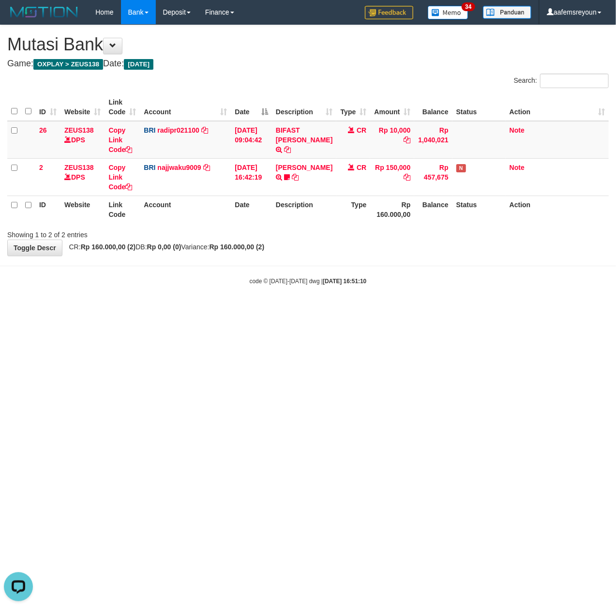
click at [423, 310] on html "Toggle navigation Home Bank Account List Mutasi Bank Search Sync Note Mutasi De…" at bounding box center [308, 155] width 616 height 310
click at [289, 310] on html "Toggle navigation Home Bank Account List Mutasi Bank Search Sync Note Mutasi De…" at bounding box center [308, 155] width 616 height 310
drag, startPoint x: 414, startPoint y: 465, endPoint x: 435, endPoint y: 475, distance: 22.7
click at [421, 310] on html "Toggle navigation Home Bank Account List Mutasi Bank Search Sync Note Mutasi De…" at bounding box center [308, 155] width 616 height 310
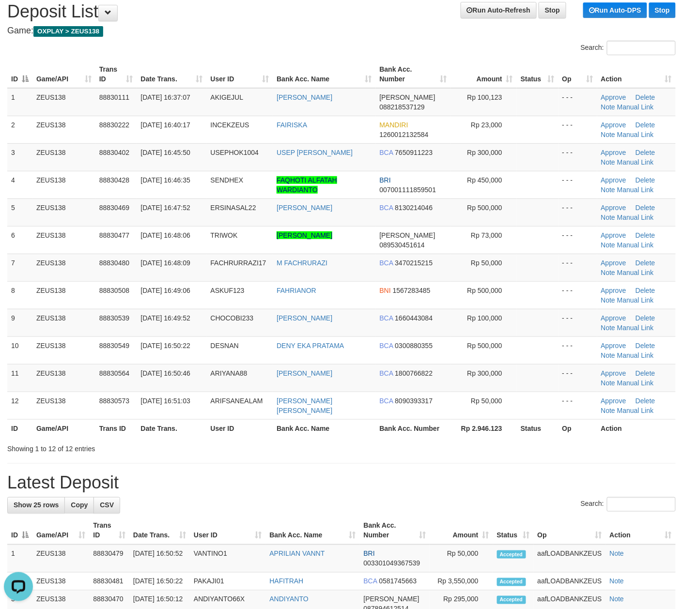
drag, startPoint x: 484, startPoint y: 461, endPoint x: 499, endPoint y: 458, distance: 14.9
click at [489, 460] on div "**********" at bounding box center [341, 576] width 683 height 1169
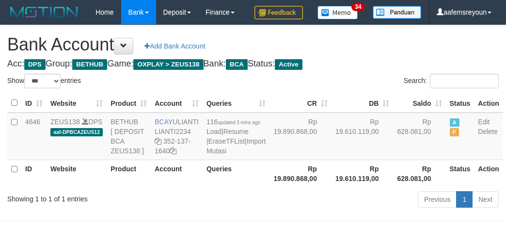
select select "***"
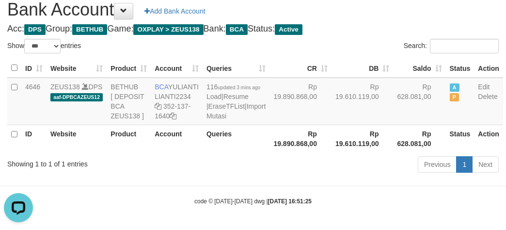
click at [324, 196] on body "Toggle navigation Home Bank Account List Mutasi Bank Search Sync Note Mutasi De…" at bounding box center [253, 97] width 506 height 264
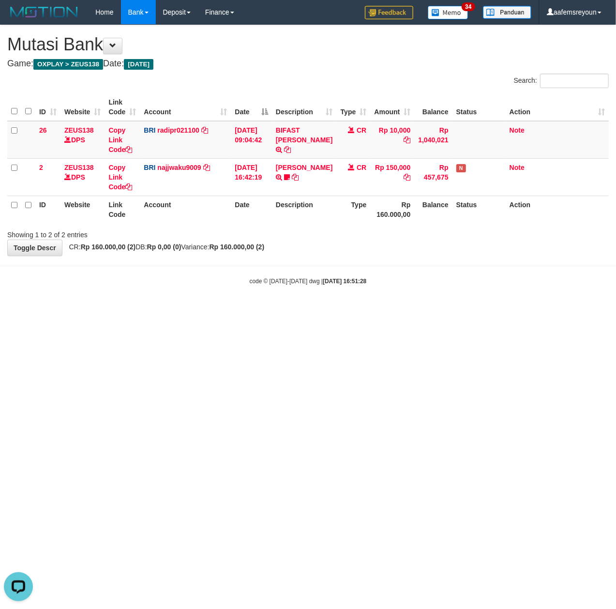
click at [450, 310] on html "Toggle navigation Home Bank Account List Mutasi Bank Search Sync Note Mutasi De…" at bounding box center [308, 155] width 616 height 310
drag, startPoint x: 277, startPoint y: 444, endPoint x: 287, endPoint y: 444, distance: 10.2
click at [282, 310] on html "Toggle navigation Home Bank Account List Mutasi Bank Search Sync Note Mutasi De…" at bounding box center [308, 155] width 616 height 310
click at [370, 310] on html "Toggle navigation Home Bank Account List Mutasi Bank Search Sync Note Mutasi De…" at bounding box center [308, 155] width 616 height 310
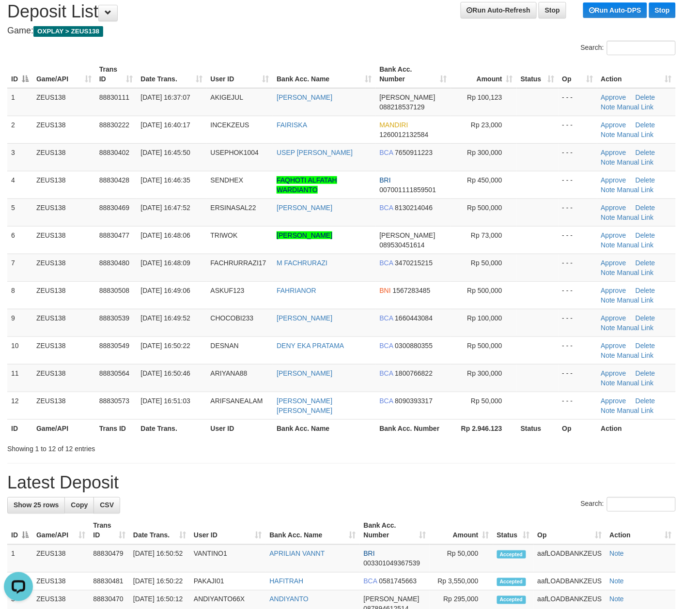
drag, startPoint x: 394, startPoint y: 475, endPoint x: 690, endPoint y: 491, distance: 296.8
click at [415, 475] on div "**********" at bounding box center [341, 576] width 683 height 1169
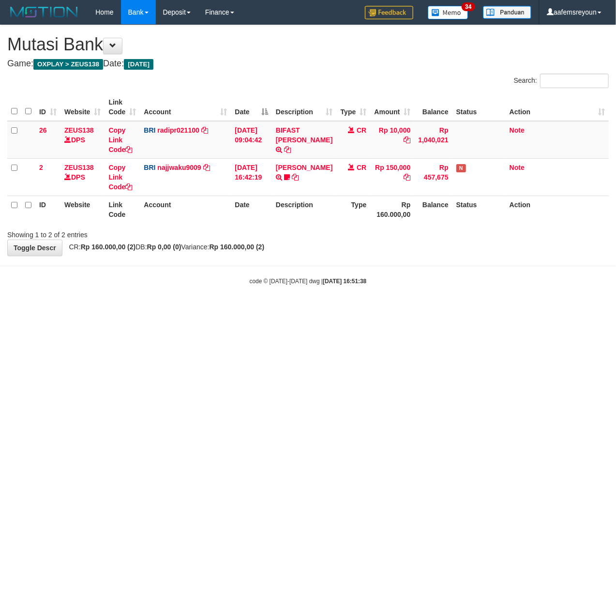
drag, startPoint x: 230, startPoint y: 489, endPoint x: 4, endPoint y: 460, distance: 227.6
click at [126, 310] on html "Toggle navigation Home Bank Account List Mutasi Bank Search Sync Note Mutasi De…" at bounding box center [308, 155] width 616 height 310
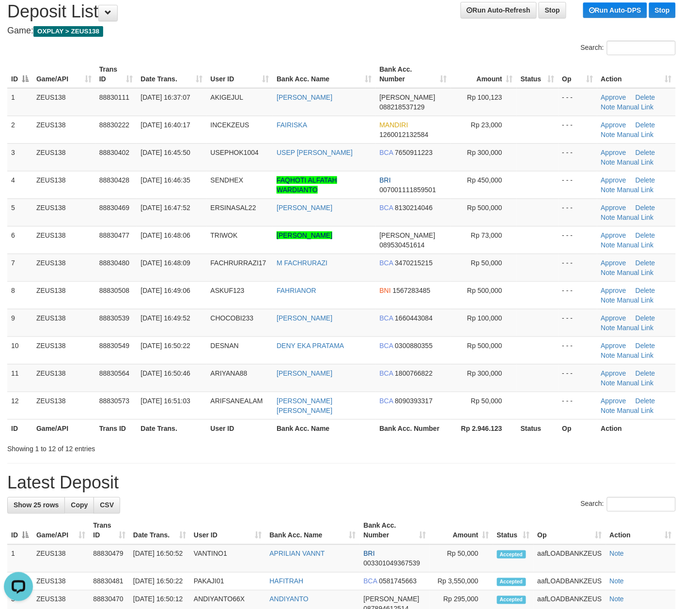
drag, startPoint x: 367, startPoint y: 434, endPoint x: 690, endPoint y: 468, distance: 325.7
click at [377, 435] on tr "ID Game/API Trans ID Date Trans. User ID Bank Acc. Name Bank Acc. Number Rp 2.9…" at bounding box center [341, 428] width 668 height 18
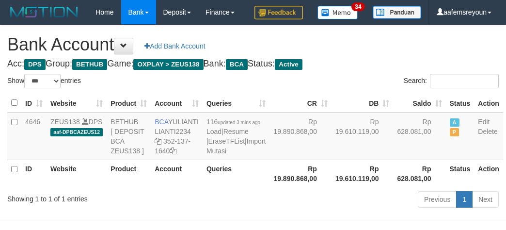
select select "***"
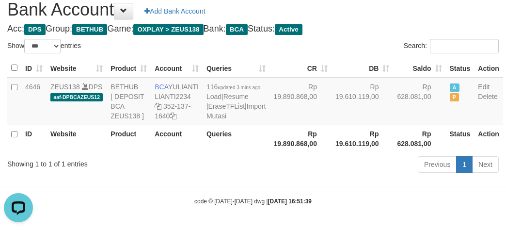
click at [296, 176] on div "Previous 1 Next" at bounding box center [358, 165] width 280 height 21
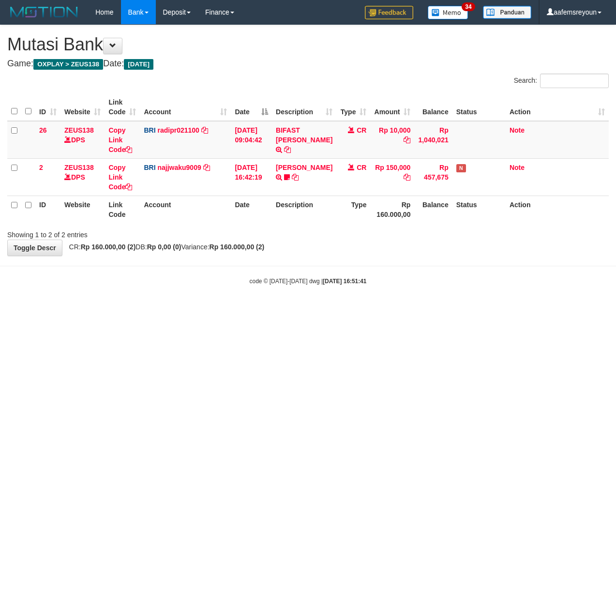
click at [285, 310] on html "Toggle navigation Home Bank Account List Mutasi Bank Search Sync Note Mutasi De…" at bounding box center [308, 155] width 616 height 310
click at [317, 310] on html "Toggle navigation Home Bank Account List Mutasi Bank Search Sync Note Mutasi De…" at bounding box center [308, 155] width 616 height 310
click at [323, 310] on html "Toggle navigation Home Bank Account List Mutasi Bank Search Sync Note Mutasi De…" at bounding box center [308, 155] width 616 height 310
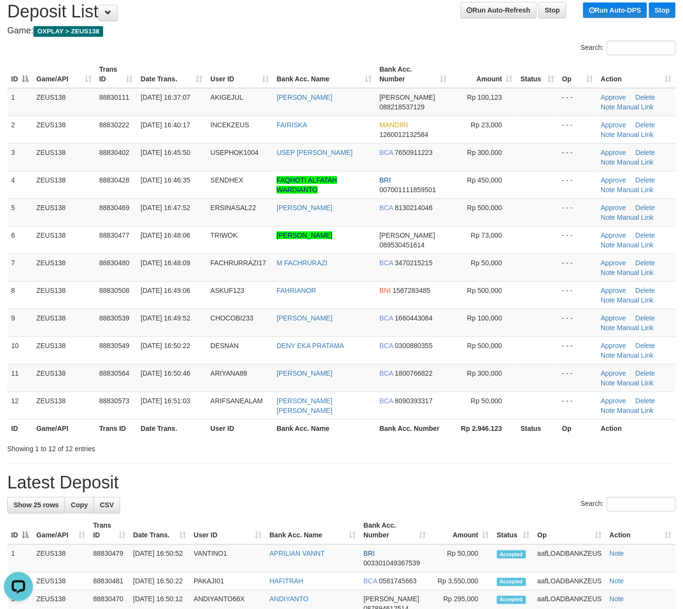
drag, startPoint x: 332, startPoint y: 474, endPoint x: 403, endPoint y: 476, distance: 70.8
click at [351, 473] on div "**********" at bounding box center [341, 576] width 683 height 1169
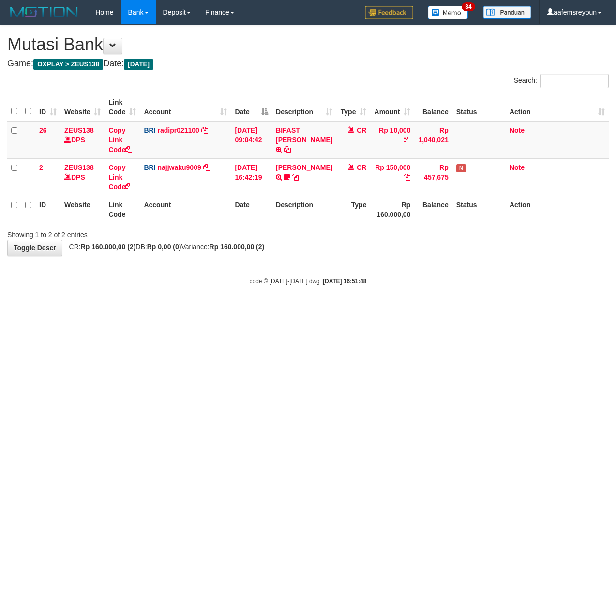
click at [339, 310] on html "Toggle navigation Home Bank Account List Mutasi Bank Search Sync Note Mutasi De…" at bounding box center [308, 155] width 616 height 310
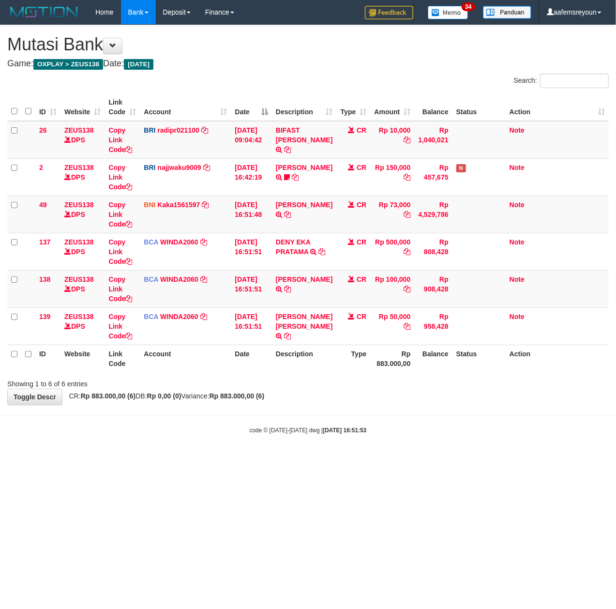
click at [154, 459] on html "Toggle navigation Home Bank Account List Mutasi Bank Search Sync Note Mutasi De…" at bounding box center [308, 229] width 616 height 459
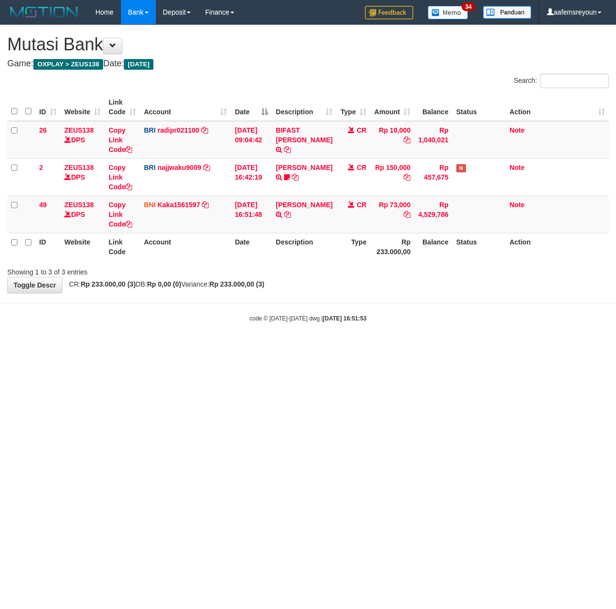
click at [245, 347] on html "Toggle navigation Home Bank Account List Mutasi Bank Search Sync Note Mutasi De…" at bounding box center [308, 173] width 616 height 347
click at [424, 347] on html "Toggle navigation Home Bank Account List Mutasi Bank Search Sync Note Mutasi De…" at bounding box center [308, 173] width 616 height 347
click at [406, 347] on html "Toggle navigation Home Bank Account List Mutasi Bank Search Sync Note Mutasi De…" at bounding box center [308, 173] width 616 height 347
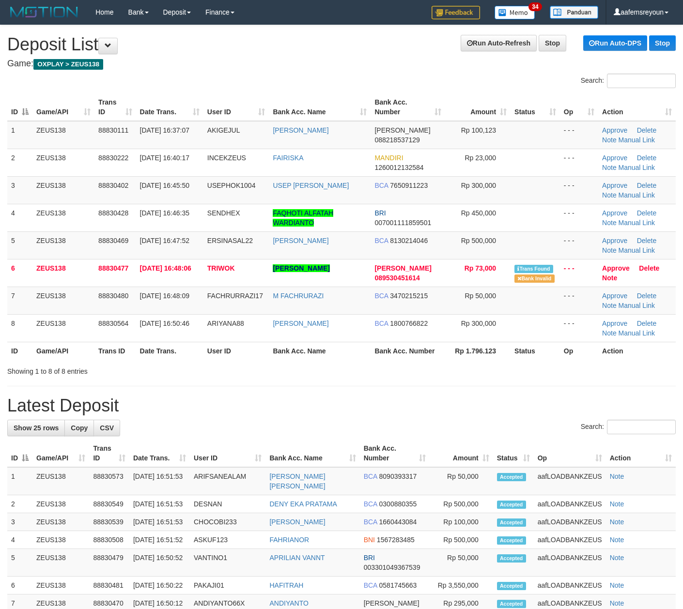
scroll to position [33, 0]
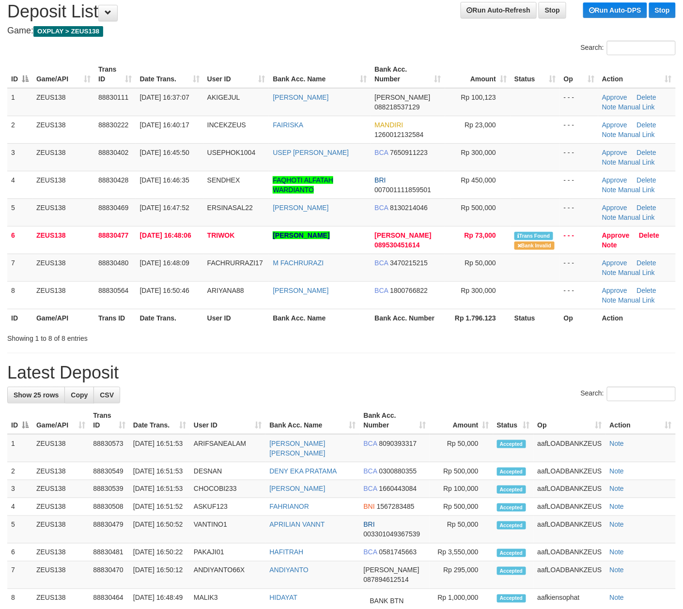
drag, startPoint x: 401, startPoint y: 382, endPoint x: 7, endPoint y: 322, distance: 398.8
click at [360, 375] on h1 "Latest Deposit" at bounding box center [341, 372] width 668 height 19
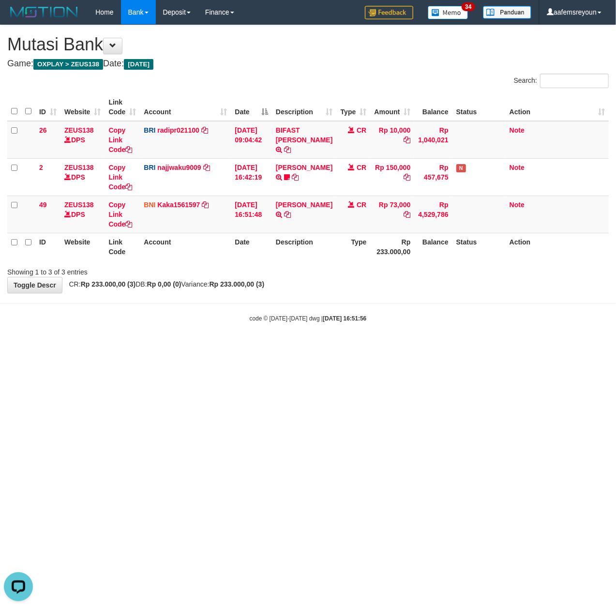
click at [291, 347] on html "Toggle navigation Home Bank Account List Mutasi Bank Search Sync Note Mutasi De…" at bounding box center [308, 173] width 616 height 347
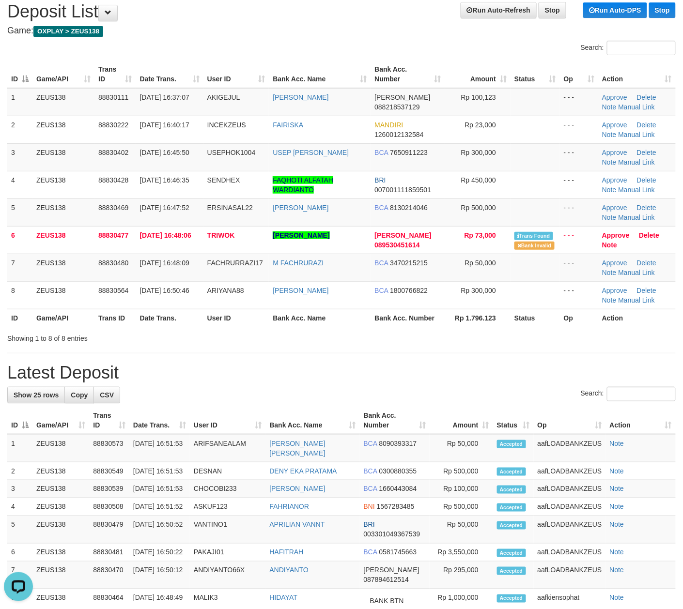
click at [442, 358] on div "**********" at bounding box center [341, 526] width 683 height 1068
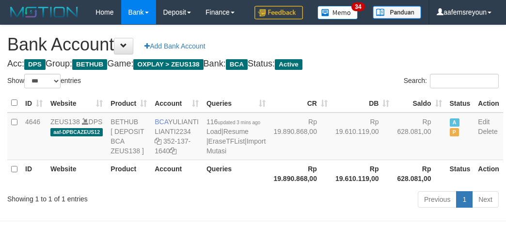
select select "***"
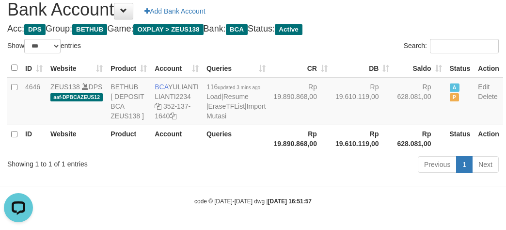
click at [277, 173] on div "Previous 1 Next" at bounding box center [358, 165] width 280 height 21
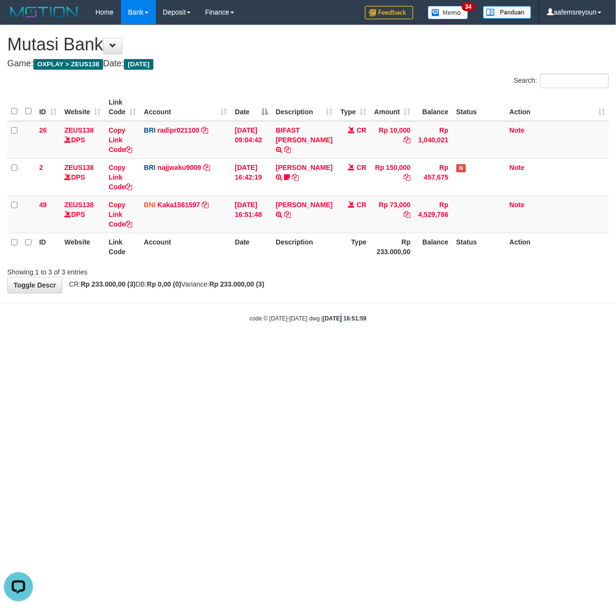
drag, startPoint x: 329, startPoint y: 347, endPoint x: 302, endPoint y: 336, distance: 29.3
click at [335, 344] on body "Toggle navigation Home Bank Account List Mutasi Bank Search Sync Note Mutasi De…" at bounding box center [308, 173] width 616 height 347
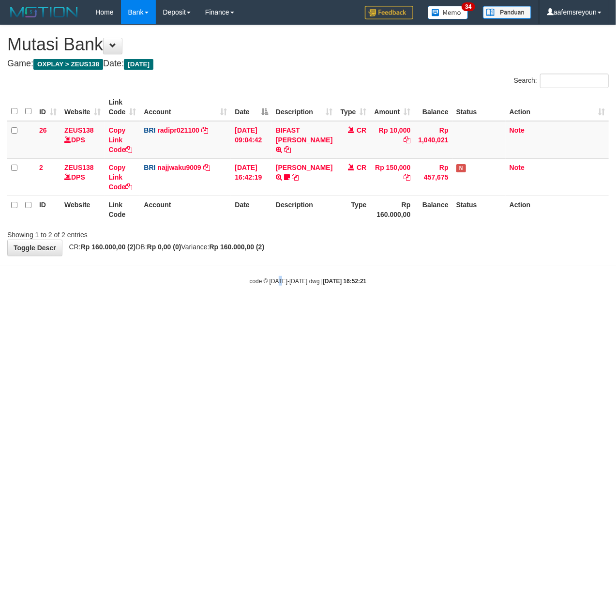
drag, startPoint x: 279, startPoint y: 387, endPoint x: 81, endPoint y: 385, distance: 198.1
click at [222, 310] on html "Toggle navigation Home Bank Account List Mutasi Bank Search Sync Note Mutasi De…" at bounding box center [308, 155] width 616 height 310
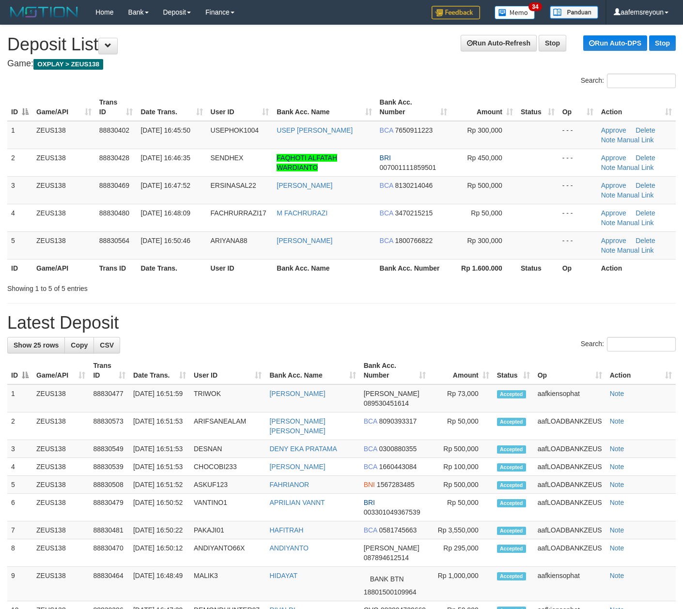
scroll to position [33, 0]
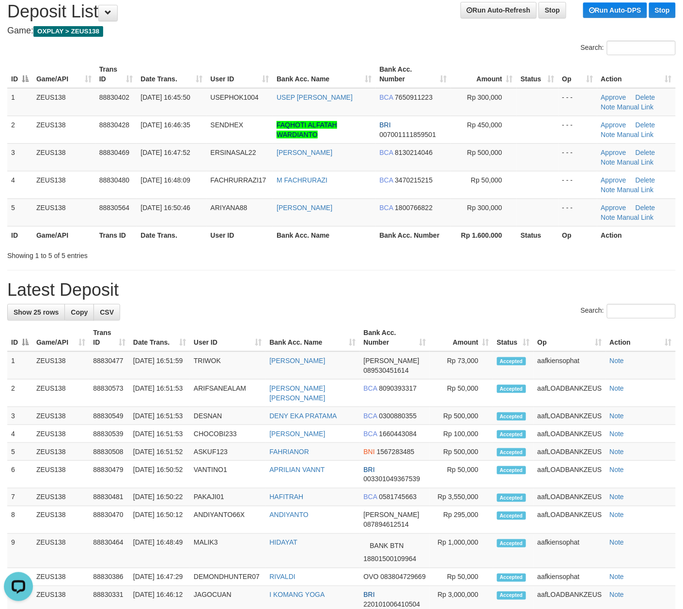
drag, startPoint x: 429, startPoint y: 287, endPoint x: 485, endPoint y: 297, distance: 57.6
click at [442, 290] on h1 "Latest Deposit" at bounding box center [341, 289] width 668 height 19
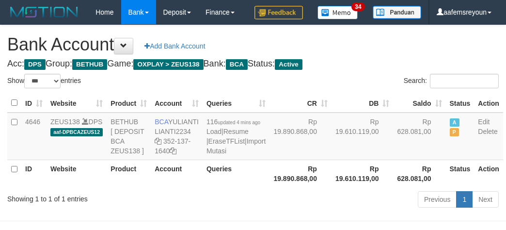
select select "***"
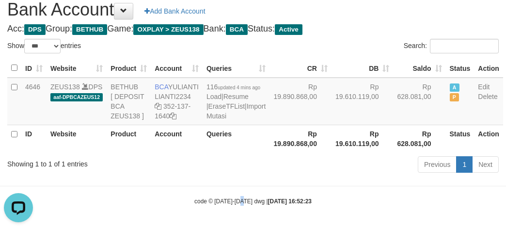
drag, startPoint x: 242, startPoint y: 213, endPoint x: 189, endPoint y: 155, distance: 78.5
click at [239, 212] on body "Toggle navigation Home Bank Account List Mutasi Bank Search Sync Note Mutasi De…" at bounding box center [253, 97] width 506 height 264
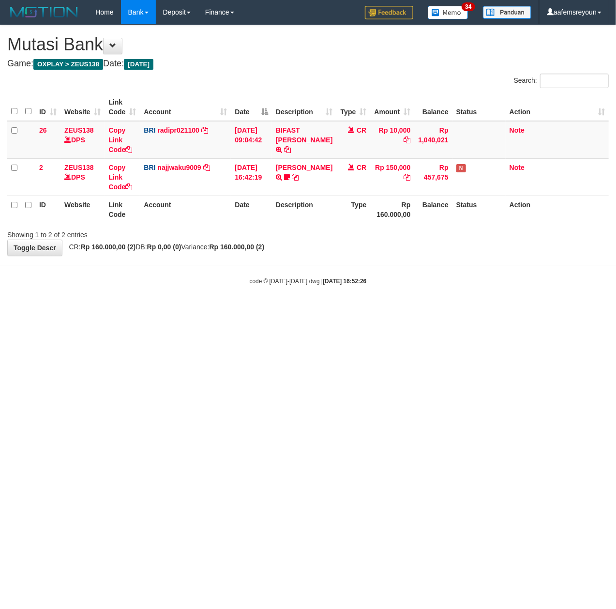
click at [292, 310] on html "Toggle navigation Home Bank Account List Mutasi Bank Search Sync Note Mutasi De…" at bounding box center [308, 155] width 616 height 310
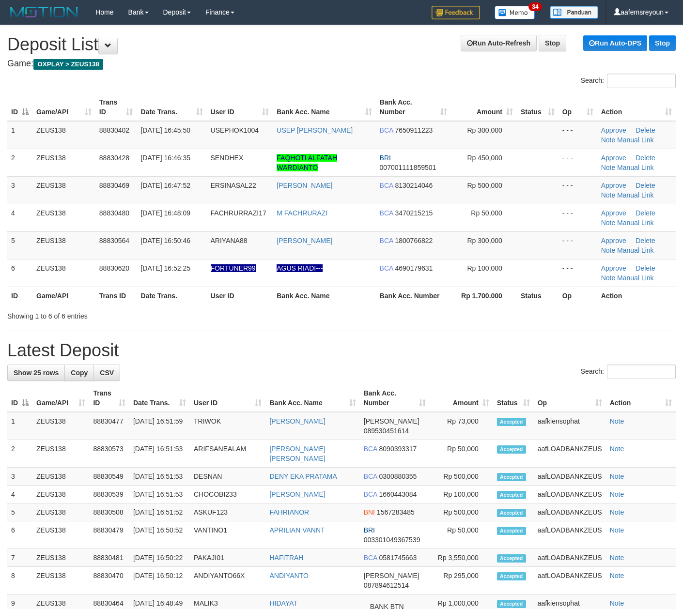
scroll to position [33, 0]
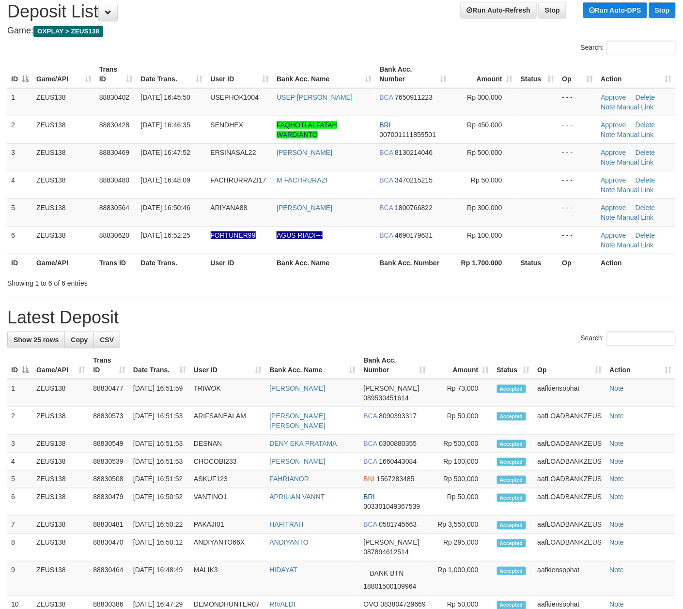
drag, startPoint x: 497, startPoint y: 347, endPoint x: 518, endPoint y: 351, distance: 21.3
click at [506, 349] on div "Search:" at bounding box center [341, 340] width 668 height 17
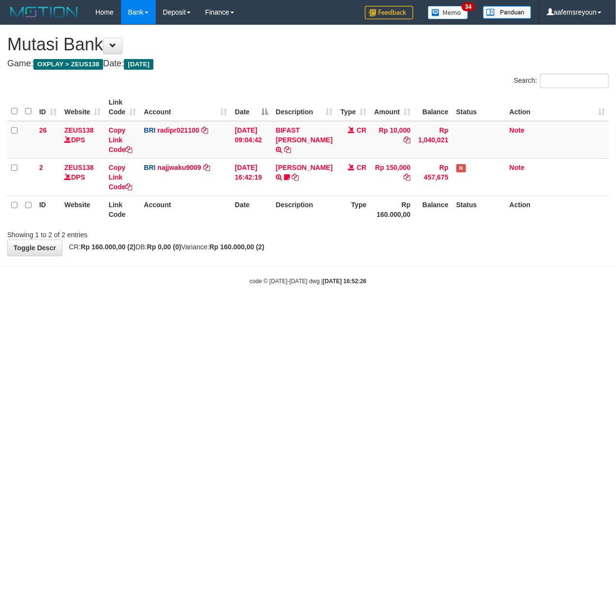
click at [291, 310] on html "Toggle navigation Home Bank Account List Mutasi Bank Search Sync Note Mutasi De…" at bounding box center [308, 155] width 616 height 310
click at [249, 310] on html "Toggle navigation Home Bank Account List Mutasi Bank Search Sync Note Mutasi De…" at bounding box center [308, 155] width 616 height 310
click at [258, 310] on html "Toggle navigation Home Bank Account List Mutasi Bank Search Sync Note Mutasi De…" at bounding box center [308, 155] width 616 height 310
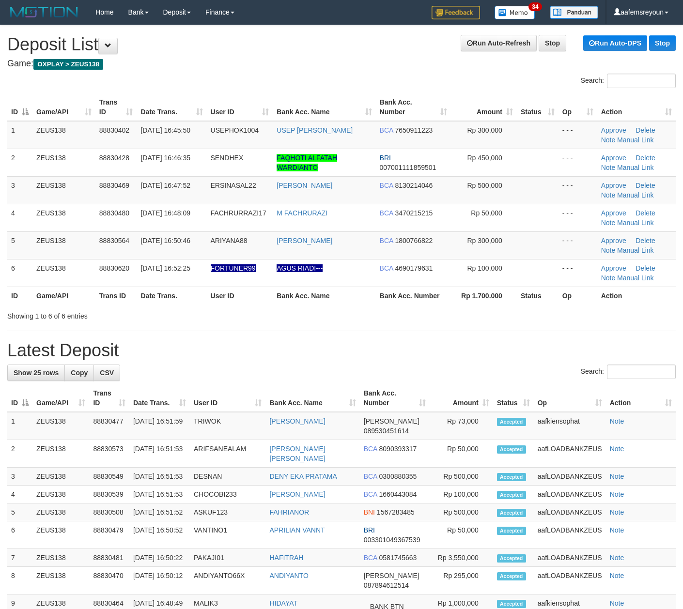
scroll to position [33, 0]
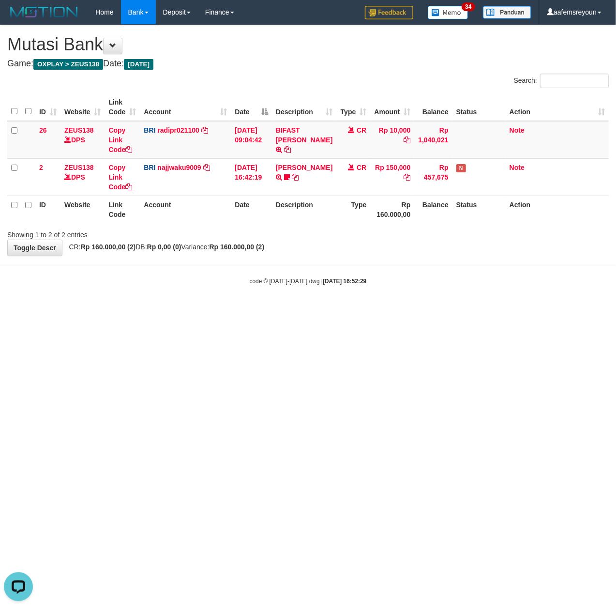
drag, startPoint x: 409, startPoint y: 343, endPoint x: 2, endPoint y: 337, distance: 406.8
click at [353, 310] on html "Toggle navigation Home Bank Account List Mutasi Bank Search Sync Note Mutasi De…" at bounding box center [308, 155] width 616 height 310
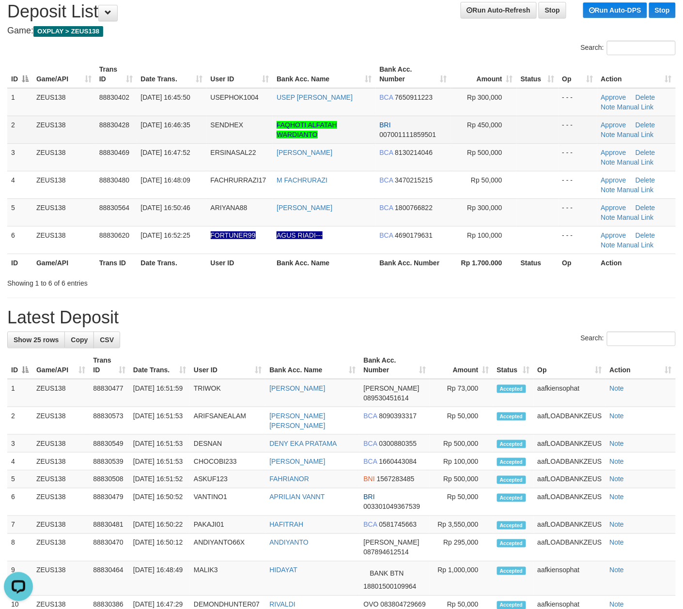
scroll to position [33, 0]
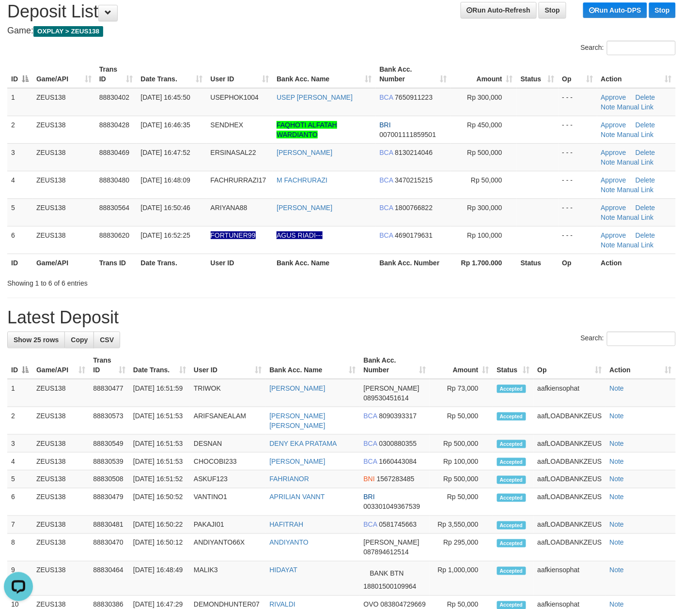
drag, startPoint x: 510, startPoint y: 334, endPoint x: 692, endPoint y: 353, distance: 182.6
click at [528, 337] on div "Search:" at bounding box center [341, 340] width 668 height 17
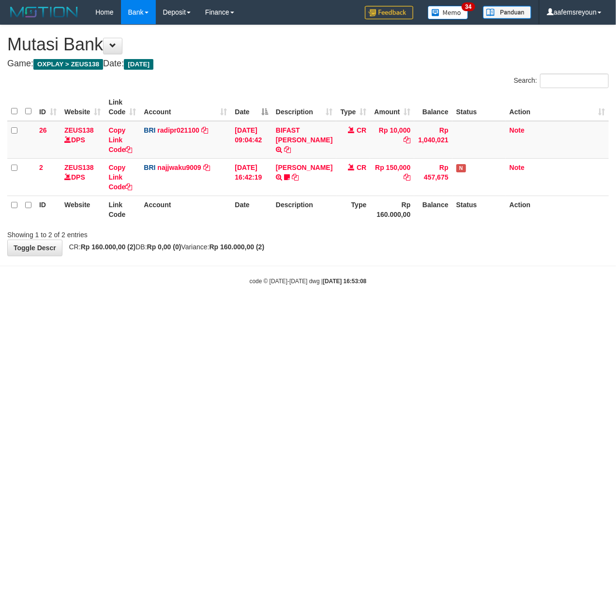
click at [321, 310] on html "Toggle navigation Home Bank Account List Mutasi Bank Search Sync Note Mutasi De…" at bounding box center [308, 155] width 616 height 310
drag, startPoint x: 290, startPoint y: 426, endPoint x: 0, endPoint y: 399, distance: 290.3
click at [286, 310] on html "Toggle navigation Home Bank Account List Mutasi Bank Search Sync Note Mutasi De…" at bounding box center [308, 155] width 616 height 310
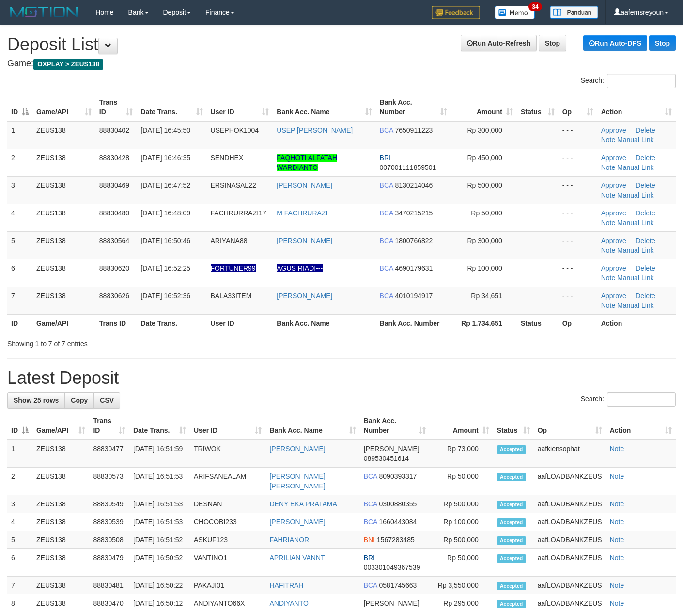
scroll to position [33, 0]
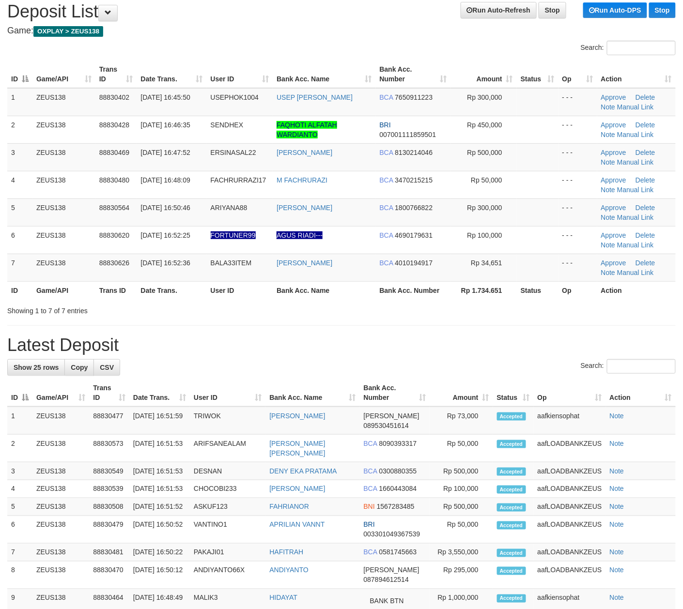
drag, startPoint x: 376, startPoint y: 349, endPoint x: 392, endPoint y: 349, distance: 16.5
click at [380, 349] on h1 "Latest Deposit" at bounding box center [341, 345] width 668 height 19
click at [263, 347] on h1 "Latest Deposit" at bounding box center [341, 345] width 668 height 19
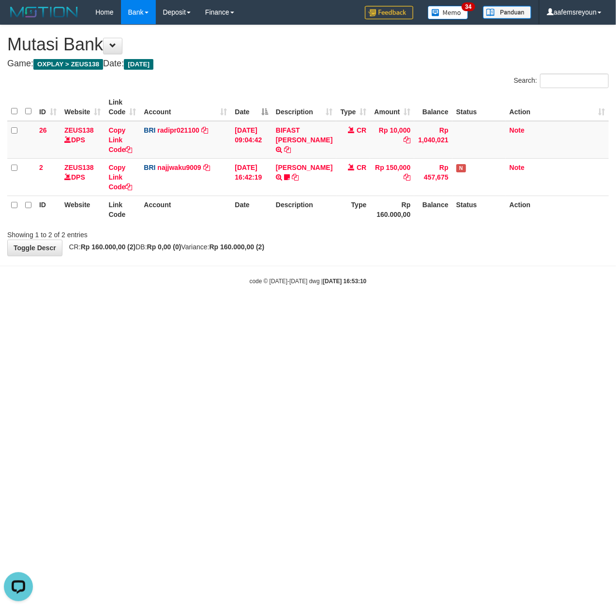
drag, startPoint x: 115, startPoint y: 353, endPoint x: 3, endPoint y: 369, distance: 113.5
click at [87, 310] on html "Toggle navigation Home Bank Account List Mutasi Bank Search Sync Note Mutasi De…" at bounding box center [308, 155] width 616 height 310
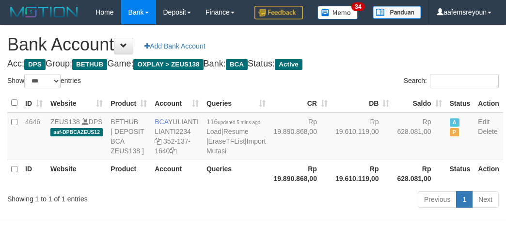
select select "***"
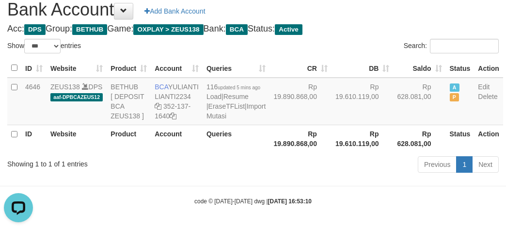
click at [287, 152] on th "Rp 19.890.868,00" at bounding box center [300, 138] width 62 height 28
click at [208, 120] on link "Import Mutasi" at bounding box center [235, 110] width 59 height 17
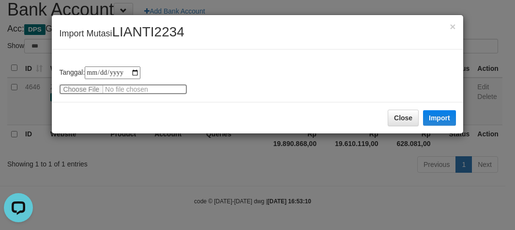
click at [73, 84] on input "file" at bounding box center [123, 89] width 128 height 11
type input "**********"
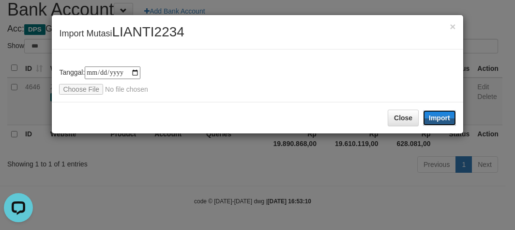
click at [445, 124] on button "Import" at bounding box center [439, 117] width 33 height 15
click at [259, 179] on div "**********" at bounding box center [257, 115] width 515 height 230
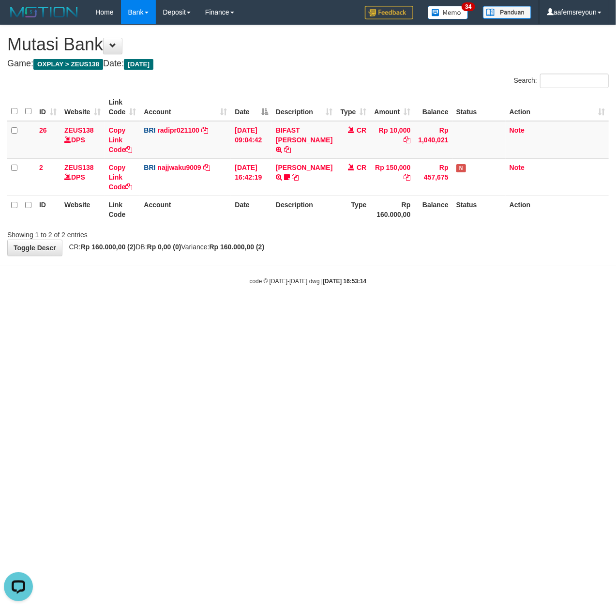
drag, startPoint x: 439, startPoint y: 385, endPoint x: 401, endPoint y: 386, distance: 37.3
click at [437, 310] on html "Toggle navigation Home Bank Account List Mutasi Bank Search Sync Note Mutasi De…" at bounding box center [308, 155] width 616 height 310
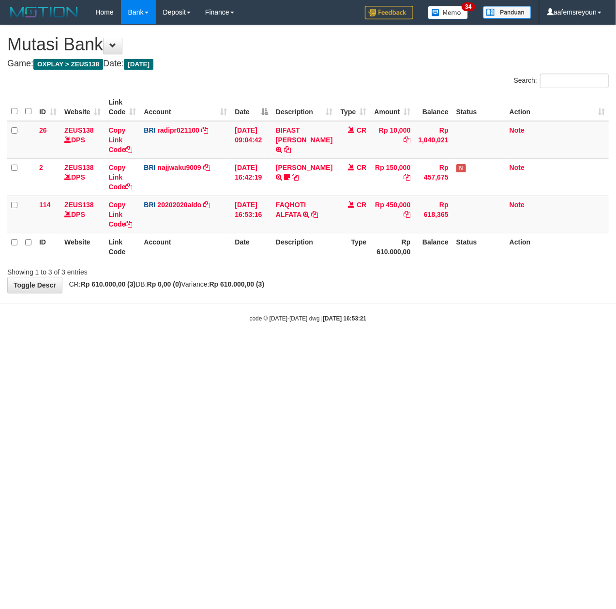
drag, startPoint x: 224, startPoint y: 343, endPoint x: 230, endPoint y: 274, distance: 70.1
click at [221, 337] on body "Toggle navigation Home Bank Account List Mutasi Bank Search Sync Note Mutasi De…" at bounding box center [308, 173] width 616 height 347
click at [260, 326] on body "Toggle navigation Home Bank Account List Mutasi Bank Search Sync Note Mutasi De…" at bounding box center [308, 173] width 616 height 347
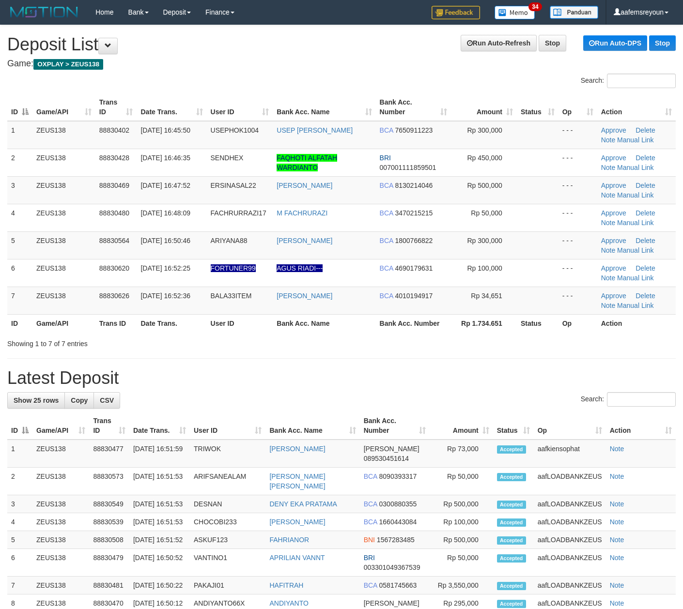
scroll to position [33, 0]
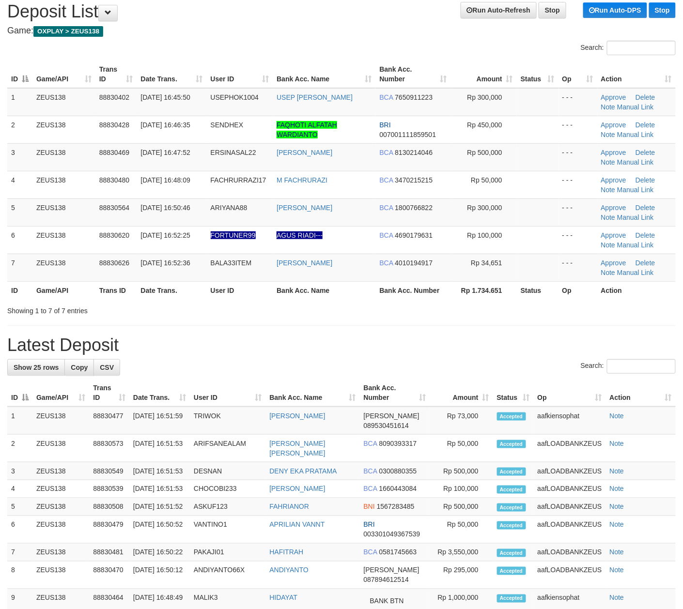
drag, startPoint x: 495, startPoint y: 310, endPoint x: 690, endPoint y: 270, distance: 199.2
click at [502, 310] on div "Showing 1 to 7 of 7 entries" at bounding box center [341, 309] width 683 height 14
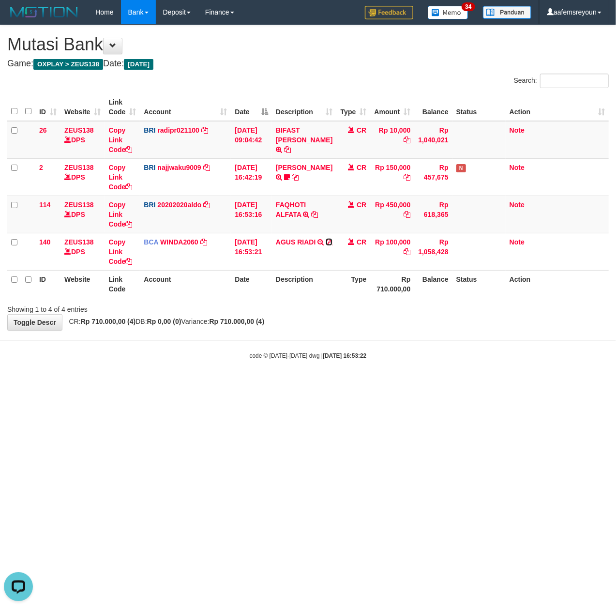
drag, startPoint x: 288, startPoint y: 252, endPoint x: 162, endPoint y: 281, distance: 129.2
click at [326, 245] on icon at bounding box center [329, 242] width 7 height 7
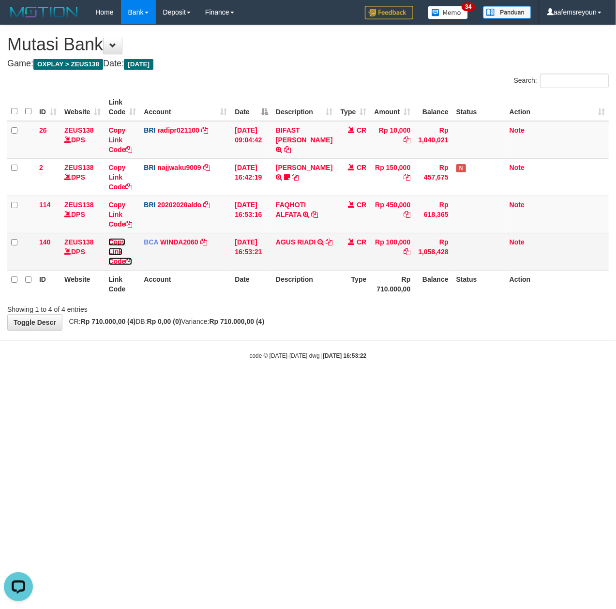
click at [131, 261] on icon at bounding box center [128, 261] width 7 height 7
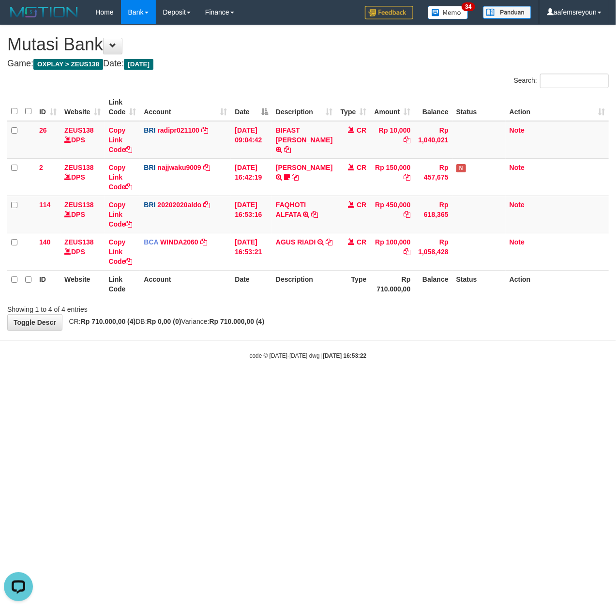
scroll to position [155, 0]
drag, startPoint x: 227, startPoint y: 348, endPoint x: 6, endPoint y: 370, distance: 221.9
click at [206, 351] on body "Toggle navigation Home Bank Account List Mutasi Bank Search Sync Note Mutasi De…" at bounding box center [308, 192] width 616 height 384
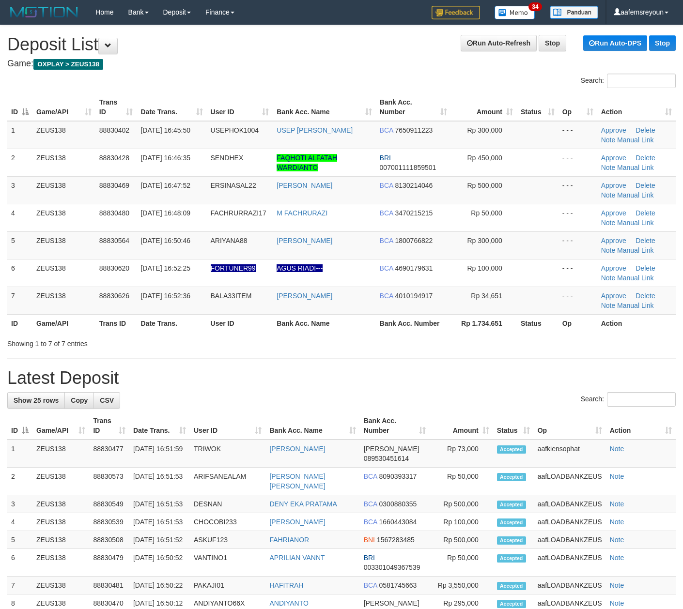
scroll to position [33, 0]
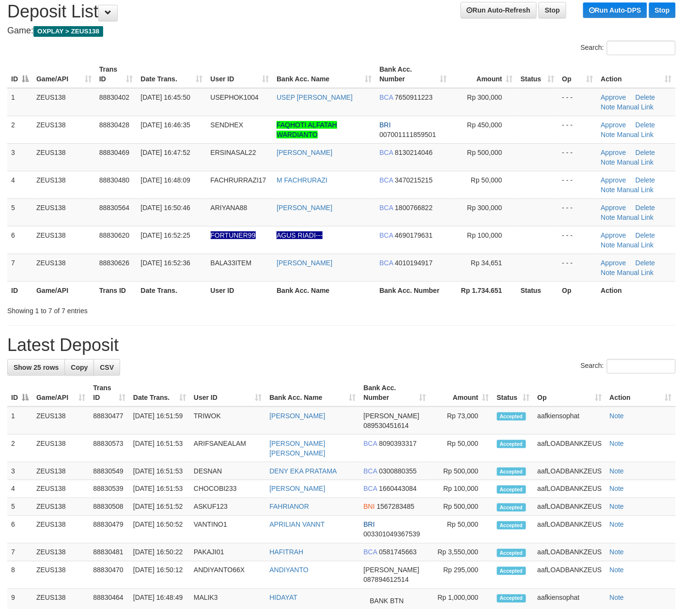
drag, startPoint x: 230, startPoint y: 369, endPoint x: 446, endPoint y: 322, distance: 221.1
click at [235, 368] on div "Search:" at bounding box center [341, 367] width 668 height 17
click at [398, 349] on h1 "Latest Deposit" at bounding box center [341, 345] width 668 height 19
drag, startPoint x: 458, startPoint y: 355, endPoint x: 485, endPoint y: 343, distance: 29.5
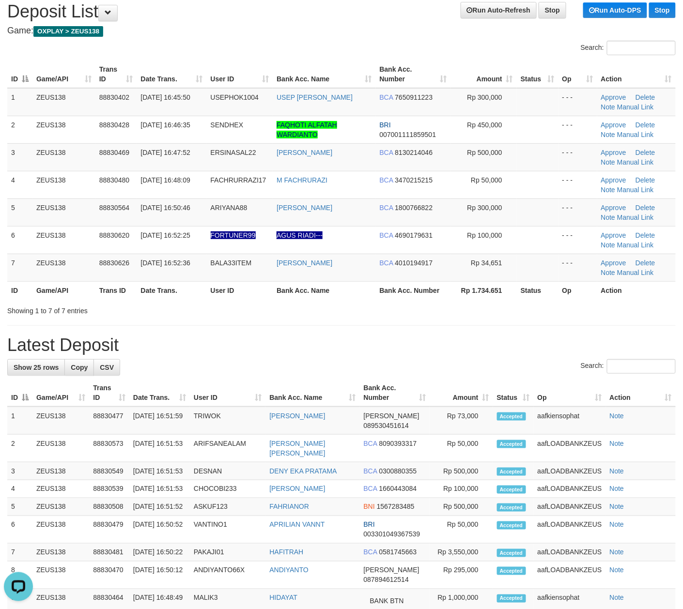
click at [463, 353] on h1 "Latest Deposit" at bounding box center [341, 345] width 668 height 19
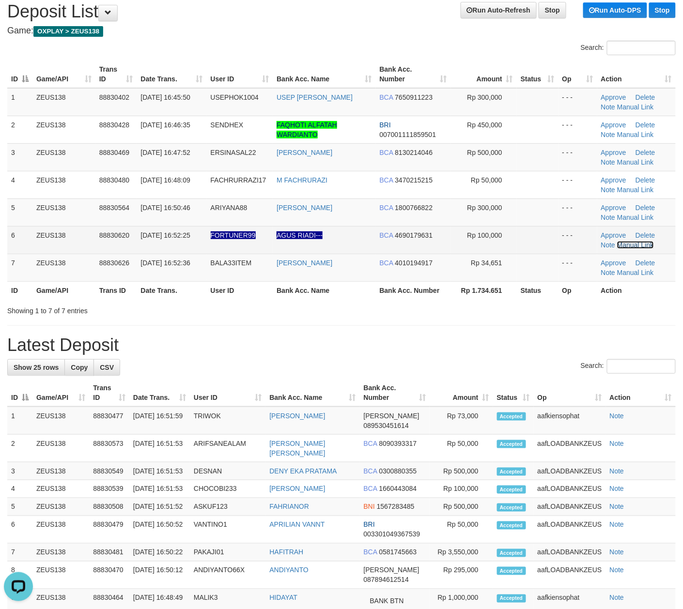
click at [627, 245] on link "Manual Link" at bounding box center [635, 245] width 37 height 8
click at [636, 245] on link "Manual Link" at bounding box center [635, 245] width 37 height 8
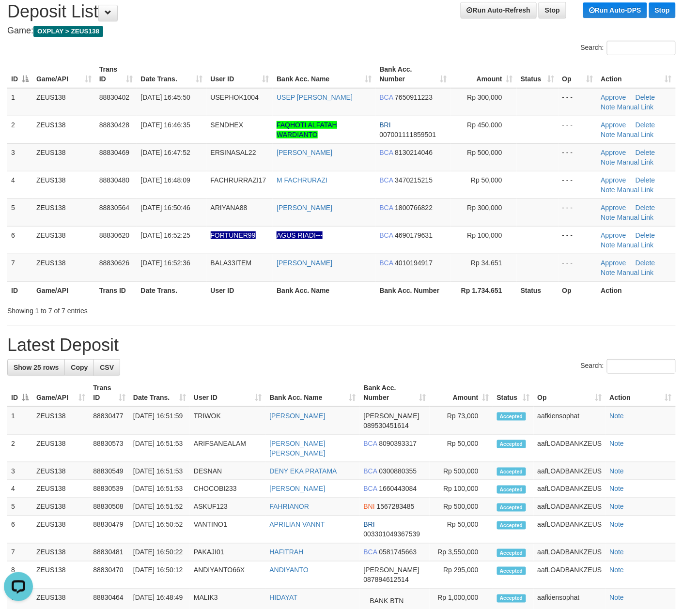
drag, startPoint x: 252, startPoint y: 324, endPoint x: 335, endPoint y: 297, distance: 87.0
click at [255, 323] on div "**********" at bounding box center [341, 512] width 683 height 1041
click at [368, 338] on h1 "Latest Deposit" at bounding box center [341, 345] width 668 height 19
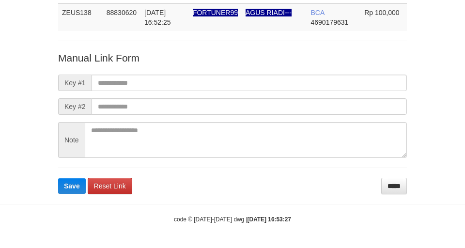
scroll to position [71, 0]
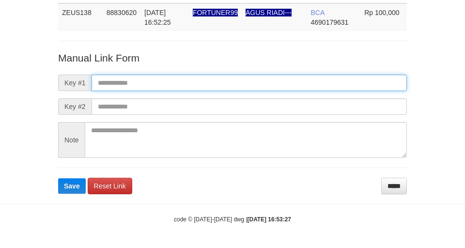
paste input "**********"
click at [369, 87] on input "**********" at bounding box center [249, 83] width 315 height 16
type input "**********"
click at [58, 178] on button "Save" at bounding box center [72, 185] width 28 height 15
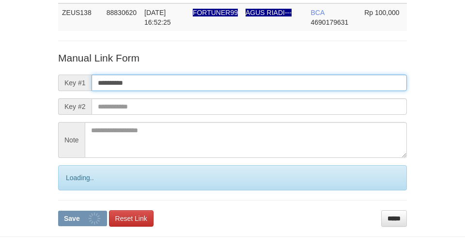
click at [58, 211] on button "Save" at bounding box center [82, 218] width 49 height 15
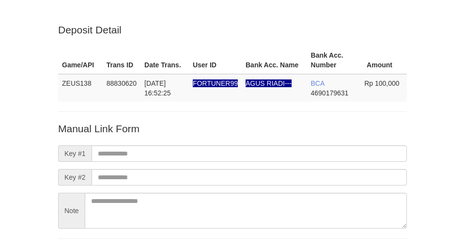
scroll to position [71, 0]
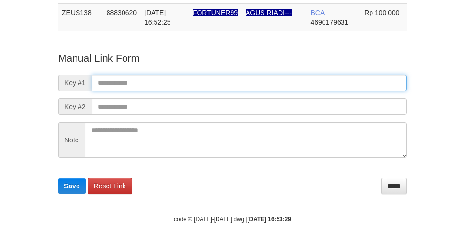
paste input "**********"
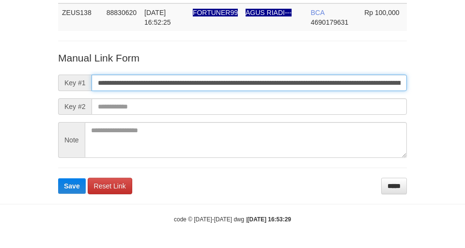
drag, startPoint x: 345, startPoint y: 82, endPoint x: 353, endPoint y: 80, distance: 8.4
click at [346, 82] on input "**********" at bounding box center [249, 83] width 315 height 16
type input "**********"
click at [58, 178] on button "Save" at bounding box center [72, 185] width 28 height 15
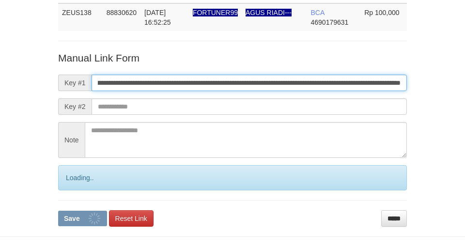
click at [58, 211] on button "Save" at bounding box center [82, 218] width 49 height 15
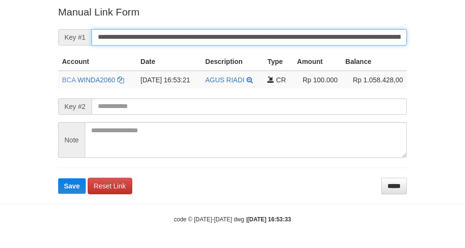
click at [58, 178] on button "Save" at bounding box center [72, 185] width 28 height 15
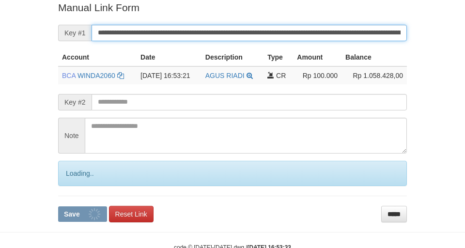
scroll to position [200, 0]
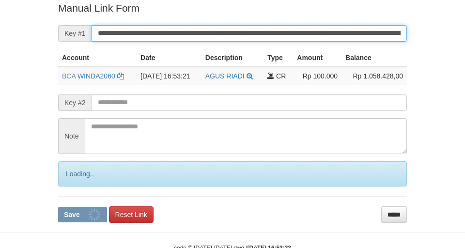
click at [58, 207] on button "Save" at bounding box center [82, 214] width 49 height 15
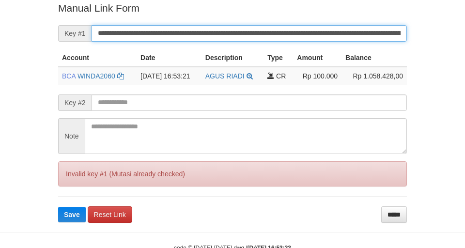
click at [58, 207] on button "Save" at bounding box center [72, 214] width 28 height 15
drag, startPoint x: 278, startPoint y: 35, endPoint x: 460, endPoint y: 51, distance: 182.3
click at [278, 36] on input "**********" at bounding box center [249, 33] width 315 height 16
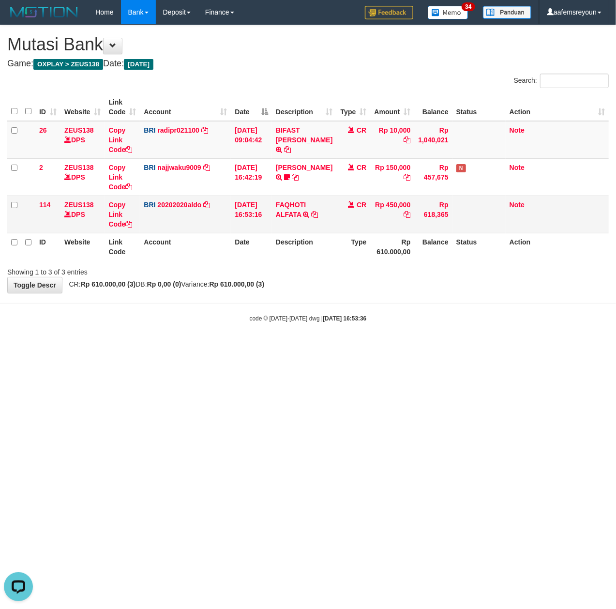
click at [320, 215] on td "FAQHOTI ALFATA TRANSFER NBMB FAQHOTI ALFATA TO REVALDO SAGITA" at bounding box center [304, 214] width 64 height 37
click at [318, 215] on icon at bounding box center [314, 214] width 7 height 7
drag, startPoint x: 221, startPoint y: 307, endPoint x: 5, endPoint y: 340, distance: 218.9
click at [225, 307] on body "Toggle navigation Home Bank Account List Mutasi Bank Search Sync Note Mutasi De…" at bounding box center [308, 173] width 616 height 347
click at [246, 322] on body "Toggle navigation Home Bank Account List Mutasi Bank Search Sync Note Mutasi De…" at bounding box center [308, 173] width 616 height 347
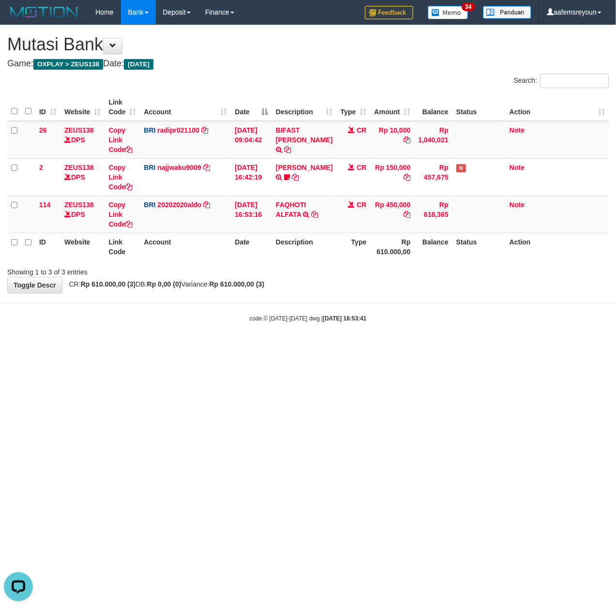
drag, startPoint x: 237, startPoint y: 341, endPoint x: 157, endPoint y: 341, distance: 80.4
click at [239, 341] on body "Toggle navigation Home Bank Account List Mutasi Bank Search Sync Note Mutasi De…" at bounding box center [308, 173] width 616 height 347
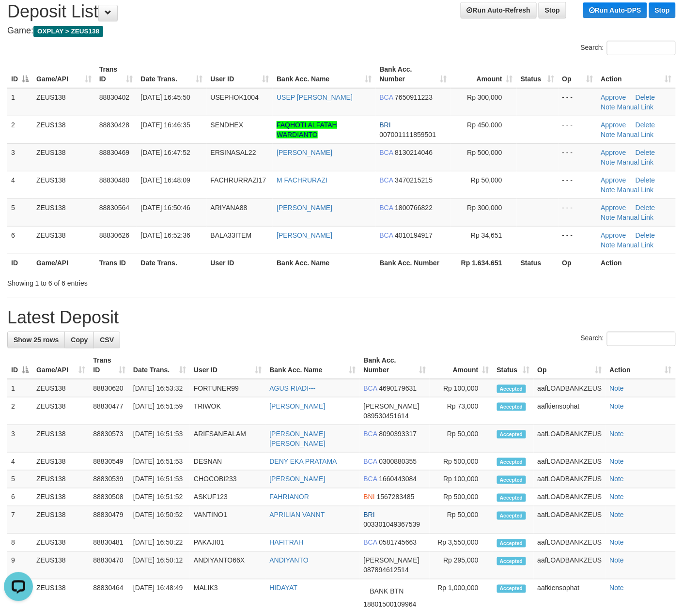
drag, startPoint x: 341, startPoint y: 341, endPoint x: 646, endPoint y: 347, distance: 305.1
click at [351, 342] on div "Search:" at bounding box center [341, 340] width 668 height 17
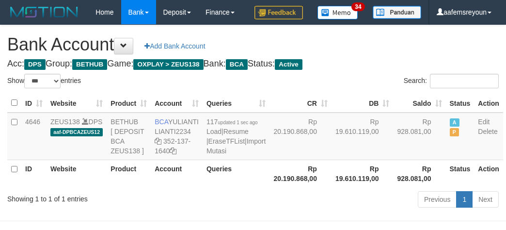
select select "***"
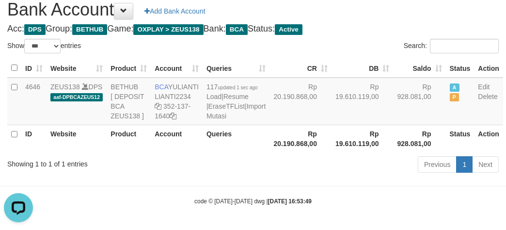
drag, startPoint x: 270, startPoint y: 194, endPoint x: 280, endPoint y: 196, distance: 10.4
click at [274, 195] on body "Toggle navigation Home Bank Account List Mutasi Bank Search Sync Note Mutasi De…" at bounding box center [253, 97] width 506 height 264
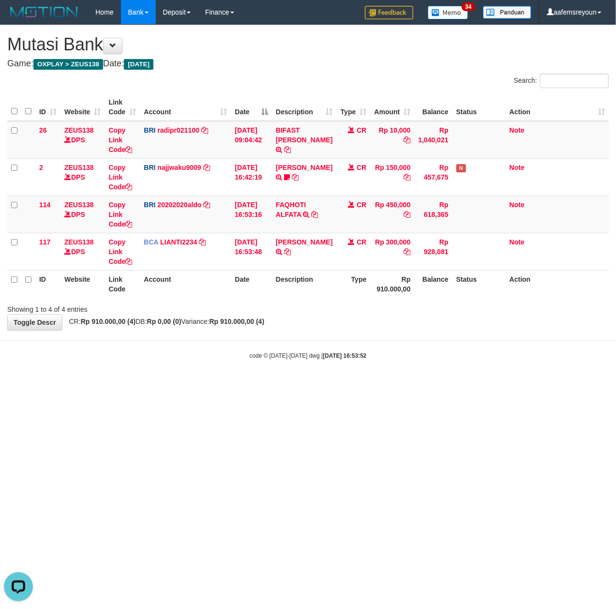
click at [394, 384] on html "Toggle navigation Home Bank Account List Mutasi Bank Search Sync Note Mutasi De…" at bounding box center [308, 192] width 616 height 384
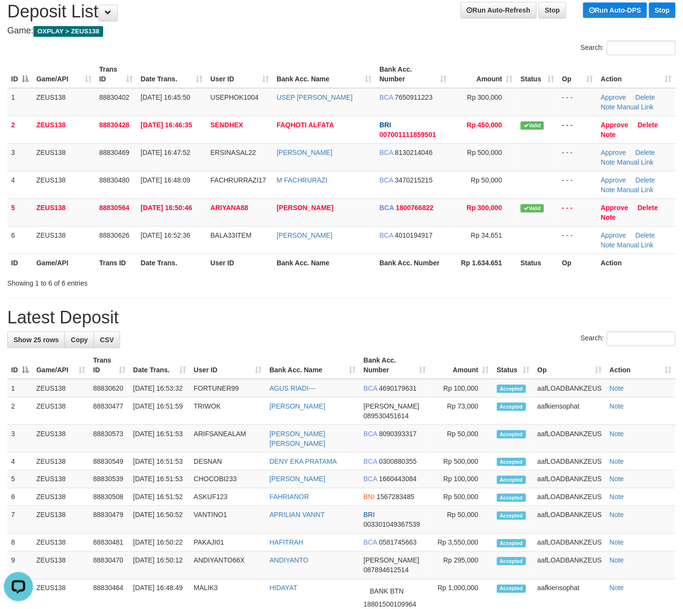
drag, startPoint x: 329, startPoint y: 337, endPoint x: 530, endPoint y: 344, distance: 200.6
click at [340, 335] on div "Search:" at bounding box center [341, 340] width 668 height 17
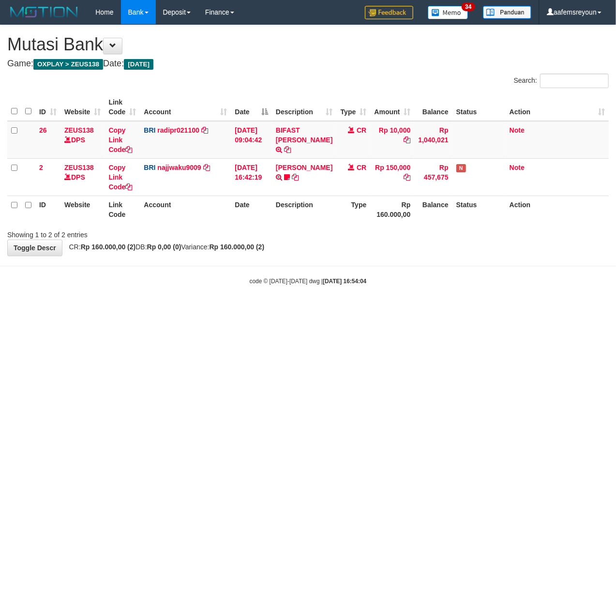
click at [370, 310] on html "Toggle navigation Home Bank Account List Mutasi Bank Search Sync Note Mutasi De…" at bounding box center [308, 155] width 616 height 310
click at [387, 310] on html "Toggle navigation Home Bank Account List Mutasi Bank Search Sync Note Mutasi De…" at bounding box center [308, 155] width 616 height 310
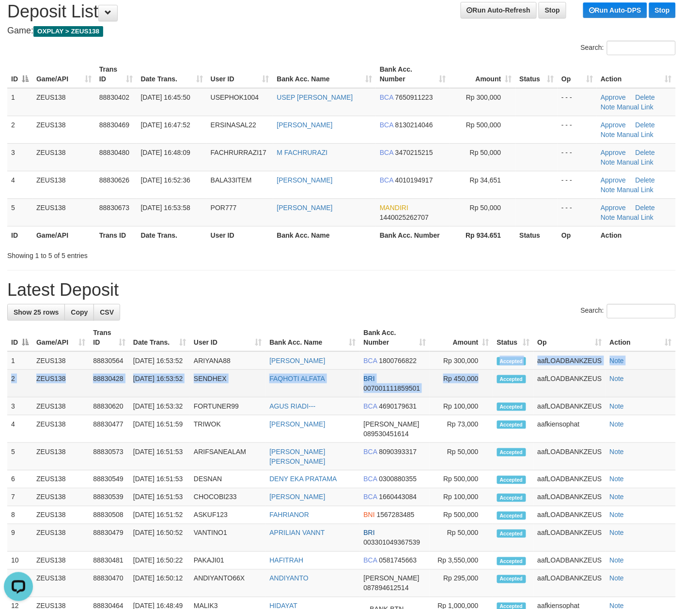
drag, startPoint x: 480, startPoint y: 380, endPoint x: 630, endPoint y: 382, distance: 149.6
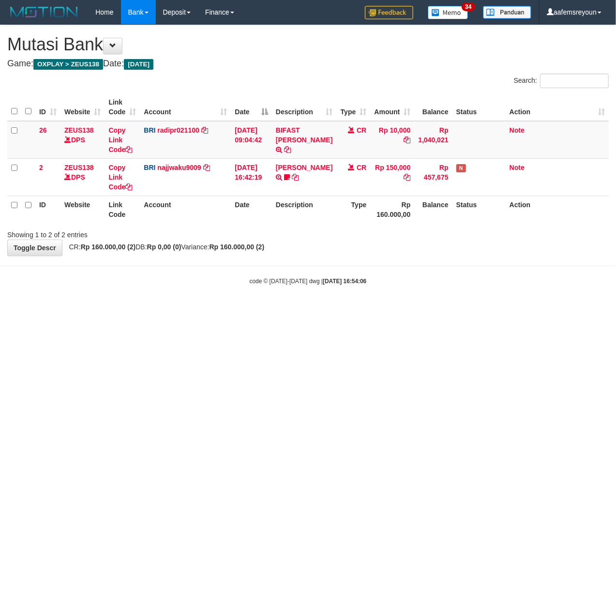
click at [344, 310] on html "Toggle navigation Home Bank Account List Mutasi Bank Search Sync Note Mutasi De…" at bounding box center [308, 155] width 616 height 310
click at [429, 310] on html "Toggle navigation Home Bank Account List Mutasi Bank Search Sync Note Mutasi De…" at bounding box center [308, 155] width 616 height 310
click at [428, 310] on html "Toggle navigation Home Bank Account List Mutasi Bank Search Sync Note Mutasi De…" at bounding box center [308, 155] width 616 height 310
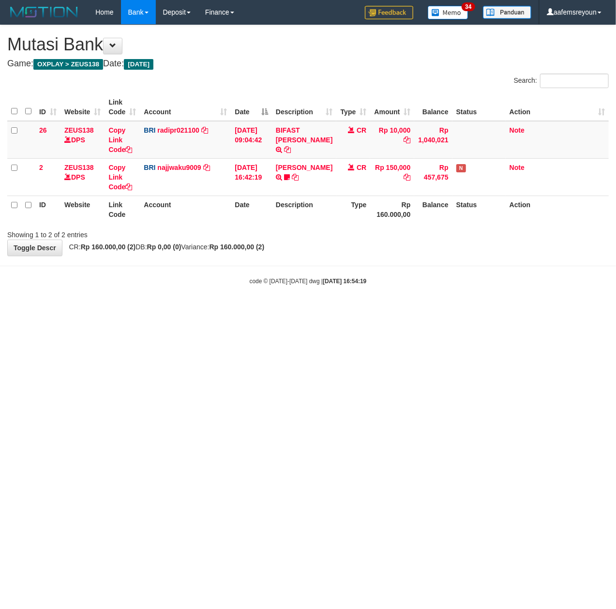
click at [277, 310] on html "Toggle navigation Home Bank Account List Mutasi Bank Search Sync Note Mutasi De…" at bounding box center [308, 155] width 616 height 310
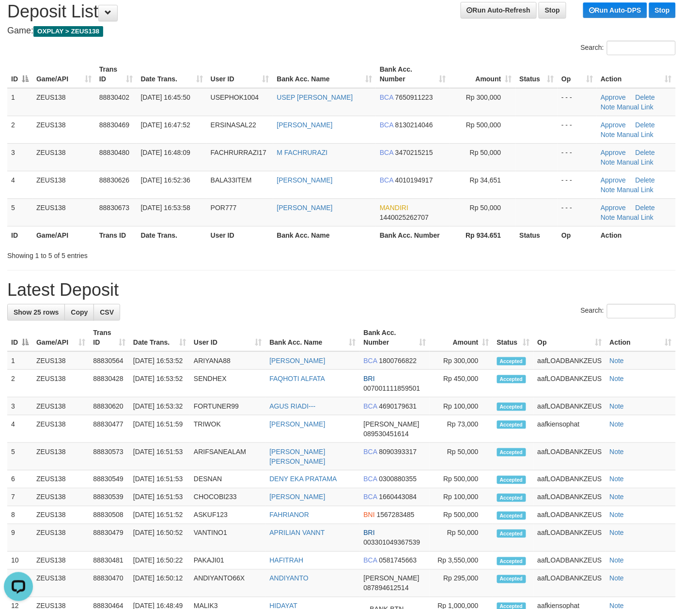
drag, startPoint x: 291, startPoint y: 287, endPoint x: 688, endPoint y: 335, distance: 400.5
click at [295, 289] on h1 "Latest Deposit" at bounding box center [341, 289] width 668 height 19
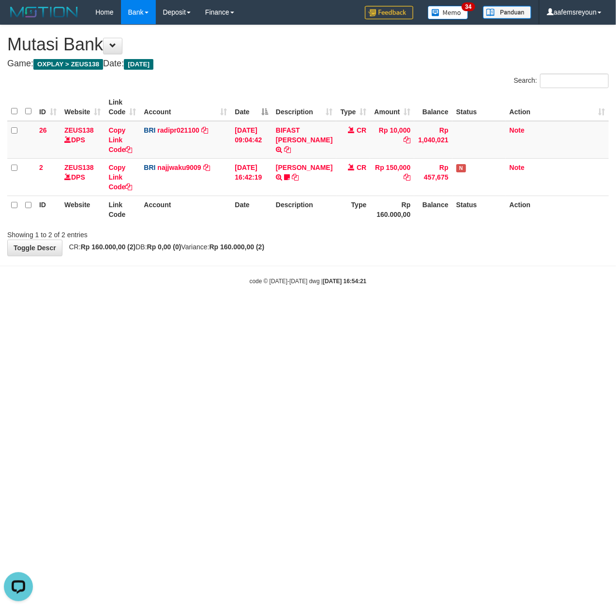
click at [363, 310] on html "Toggle navigation Home Bank Account List Mutasi Bank Search Sync Note Mutasi De…" at bounding box center [308, 155] width 616 height 310
drag, startPoint x: 121, startPoint y: 355, endPoint x: 475, endPoint y: 441, distance: 364.7
click at [126, 310] on html "Toggle navigation Home Bank Account List Mutasi Bank Search Sync Note Mutasi De…" at bounding box center [308, 155] width 616 height 310
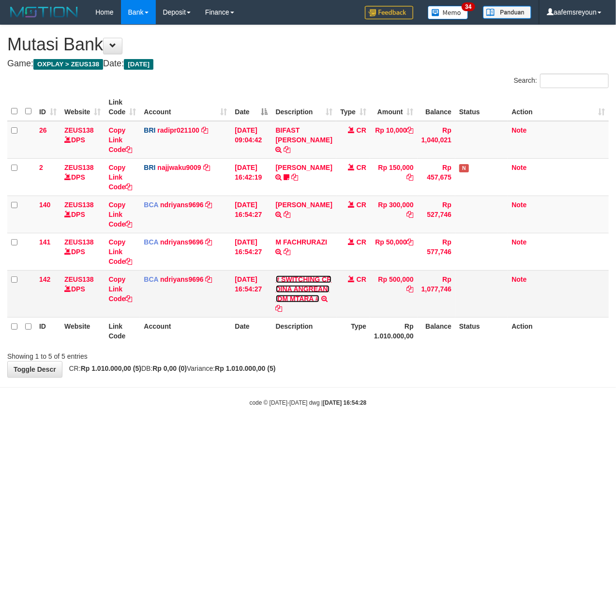
drag, startPoint x: 291, startPoint y: 294, endPoint x: 275, endPoint y: 320, distance: 30.5
click at [291, 294] on link "# SWITCHING CR DINA ANGREANI IDM MTARA #" at bounding box center [304, 289] width 56 height 27
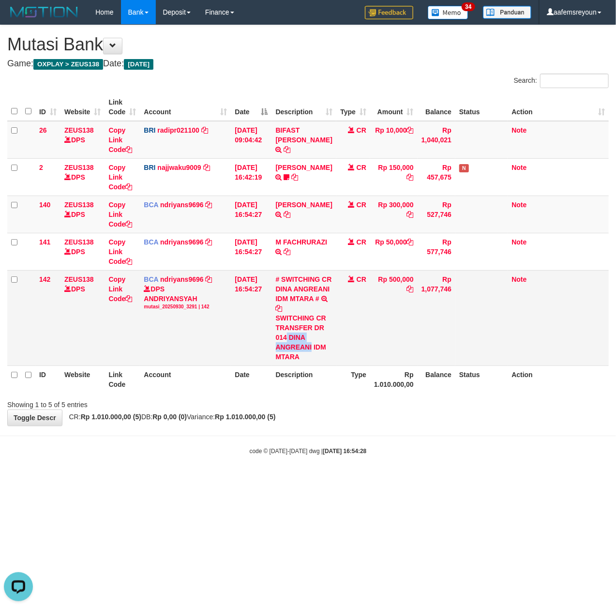
drag, startPoint x: 299, startPoint y: 358, endPoint x: 320, endPoint y: 365, distance: 21.8
click at [320, 362] on div "SWITCHING CR TRANSFER DR 014 DINA ANGREANI IDM MTARA" at bounding box center [304, 337] width 57 height 48
copy div "[PERSON_NAME]"
drag, startPoint x: 119, startPoint y: 302, endPoint x: 0, endPoint y: 304, distance: 118.6
click at [119, 302] on link "Copy Link Code" at bounding box center [120, 289] width 24 height 27
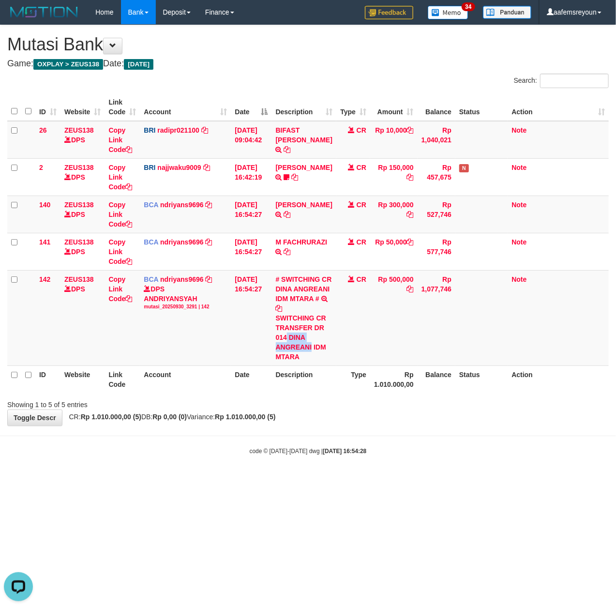
copy div "[PERSON_NAME]"
drag, startPoint x: 261, startPoint y: 360, endPoint x: 1, endPoint y: 336, distance: 261.7
click at [241, 357] on td "[DATE] 16:54:27" at bounding box center [251, 317] width 41 height 95
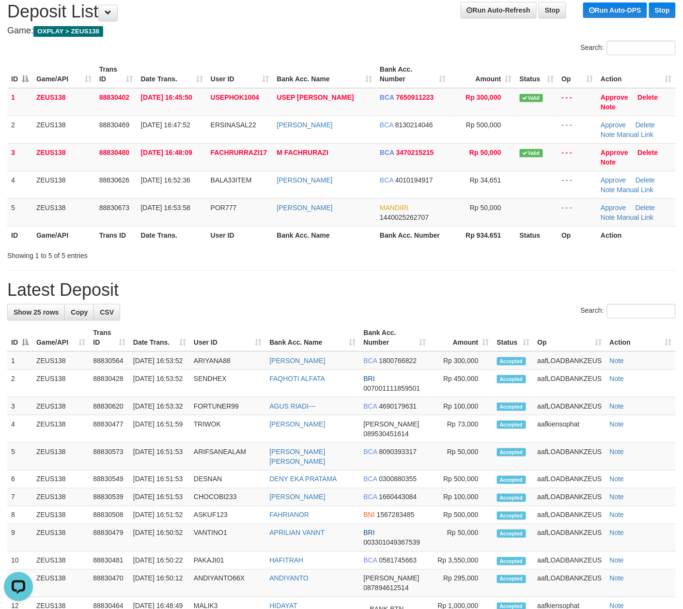
click at [475, 317] on div "Search:" at bounding box center [341, 312] width 668 height 17
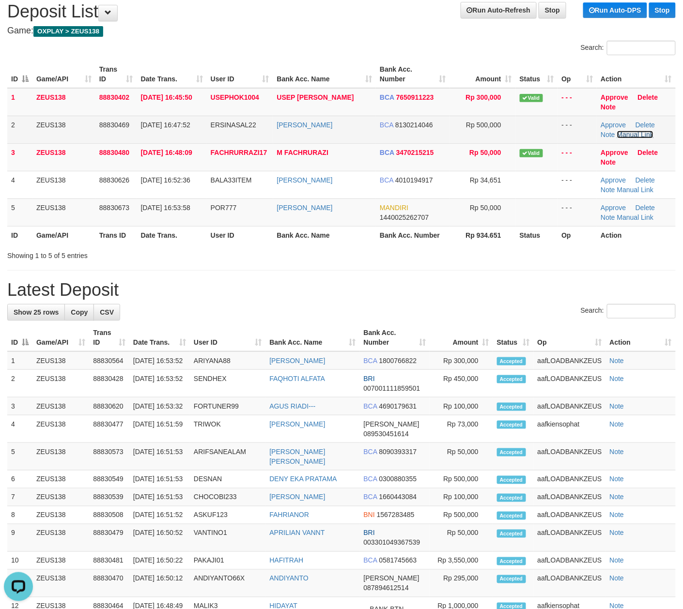
click at [634, 133] on link "Manual Link" at bounding box center [635, 135] width 37 height 8
click at [638, 136] on link "Manual Link" at bounding box center [635, 135] width 37 height 8
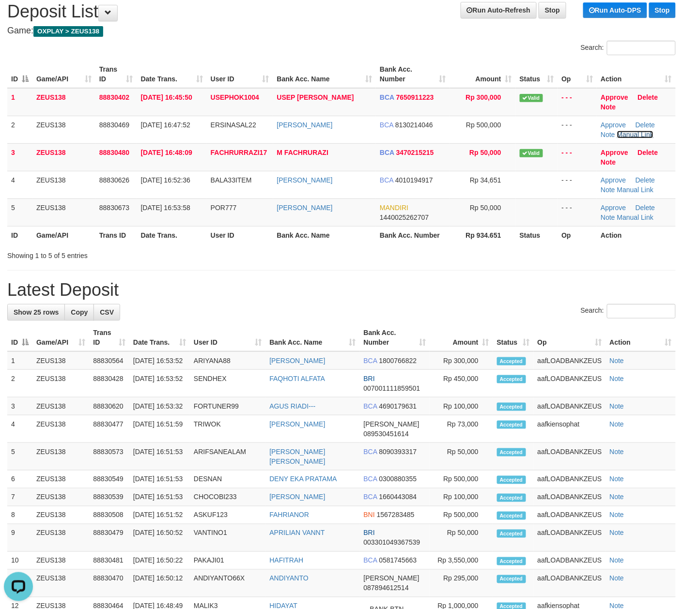
click at [617, 131] on link "Manual Link" at bounding box center [635, 135] width 37 height 8
drag, startPoint x: 382, startPoint y: 302, endPoint x: 684, endPoint y: 309, distance: 302.7
click at [411, 299] on div "**********" at bounding box center [341, 489] width 683 height 995
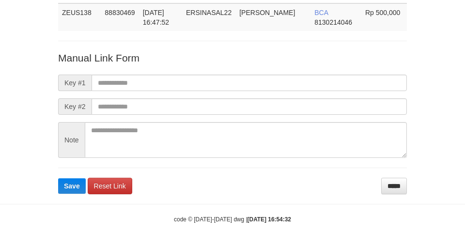
scroll to position [71, 0]
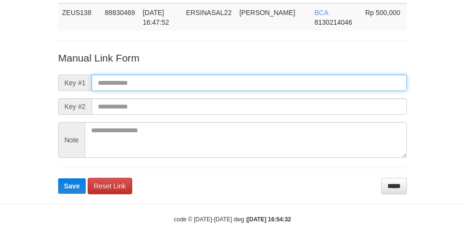
paste input "**********"
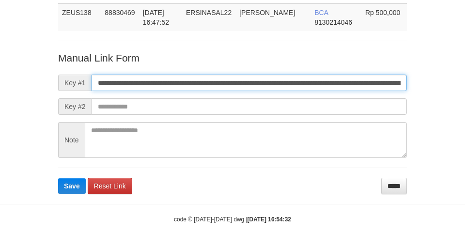
click at [347, 83] on input "**********" at bounding box center [249, 83] width 315 height 16
type input "**********"
click at [58, 178] on button "Save" at bounding box center [72, 185] width 28 height 15
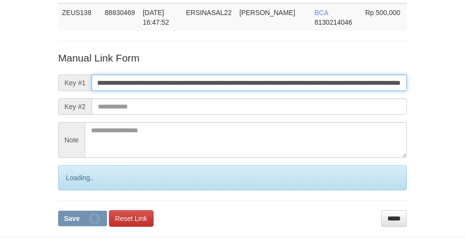
click at [58, 211] on button "Save" at bounding box center [82, 218] width 49 height 15
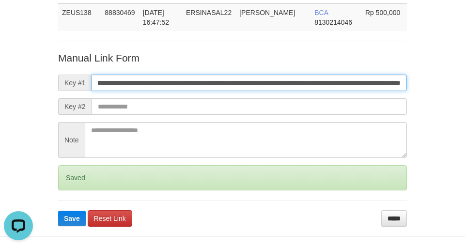
click at [58, 211] on button "Save" at bounding box center [72, 218] width 28 height 15
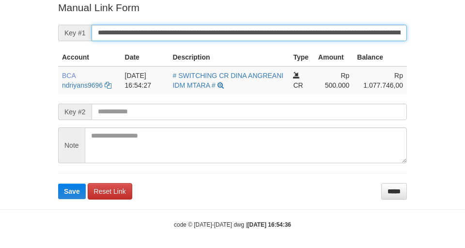
click at [58, 184] on button "Save" at bounding box center [72, 191] width 28 height 15
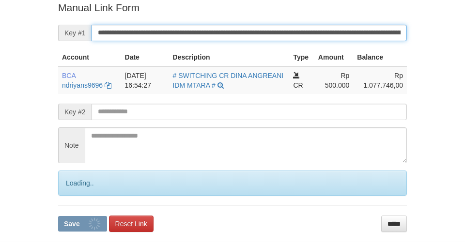
click at [58, 216] on button "Save" at bounding box center [82, 223] width 49 height 15
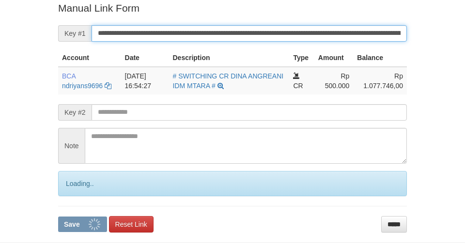
click at [58, 216] on button "Save" at bounding box center [82, 223] width 49 height 15
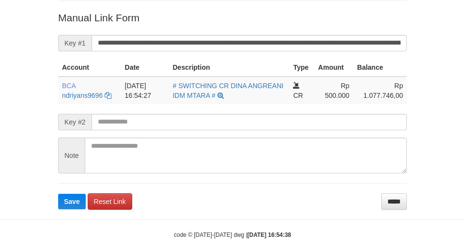
click at [58, 194] on button "Save" at bounding box center [72, 201] width 28 height 15
click at [281, 37] on input "**********" at bounding box center [249, 43] width 315 height 16
click at [58, 194] on button "Save" at bounding box center [72, 201] width 28 height 15
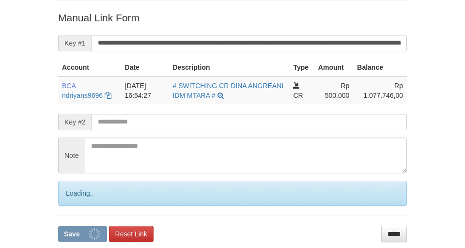
drag, startPoint x: 283, startPoint y: 45, endPoint x: 292, endPoint y: 45, distance: 9.2
click at [287, 45] on input "**********" at bounding box center [249, 43] width 315 height 16
click at [58, 226] on button "Save" at bounding box center [82, 233] width 49 height 15
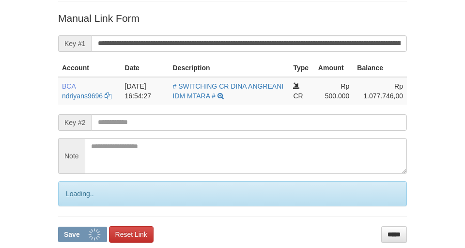
click at [58, 227] on button "Save" at bounding box center [82, 234] width 49 height 15
click at [291, 43] on input "**********" at bounding box center [249, 43] width 315 height 16
click at [58, 227] on button "Save" at bounding box center [82, 234] width 49 height 15
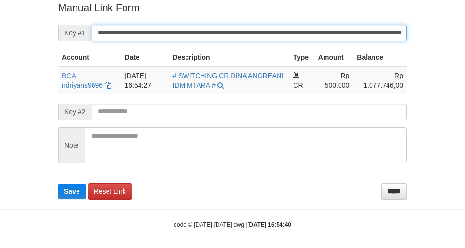
click at [58, 184] on button "Save" at bounding box center [72, 191] width 28 height 15
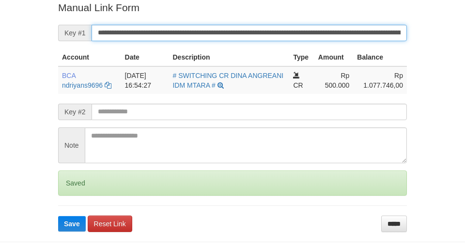
click at [58, 216] on button "Save" at bounding box center [72, 223] width 28 height 15
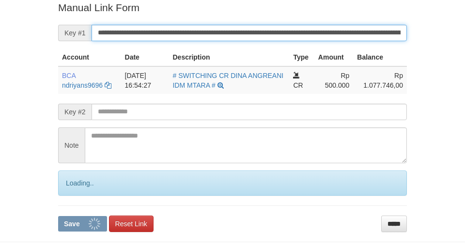
click at [58, 216] on button "Save" at bounding box center [82, 223] width 49 height 15
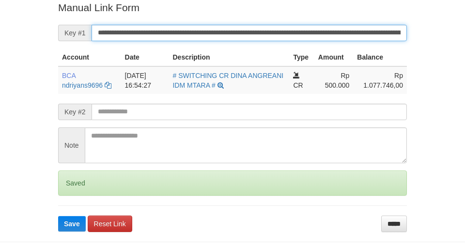
click at [58, 216] on button "Save" at bounding box center [72, 223] width 28 height 15
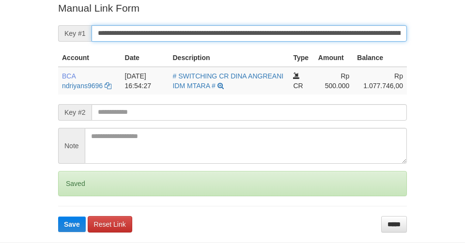
click at [58, 216] on button "Save" at bounding box center [72, 223] width 28 height 15
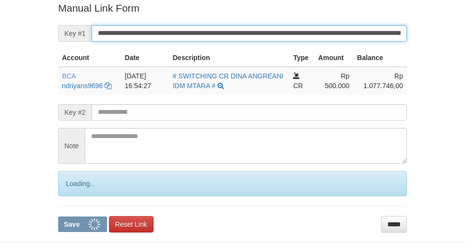
click at [58, 216] on button "Save" at bounding box center [82, 223] width 49 height 15
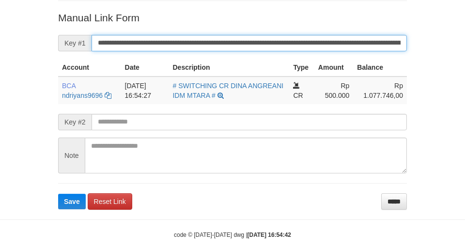
click at [58, 194] on button "Save" at bounding box center [72, 201] width 28 height 15
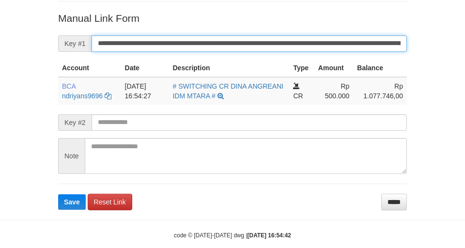
click at [58, 194] on button "Save" at bounding box center [72, 201] width 28 height 15
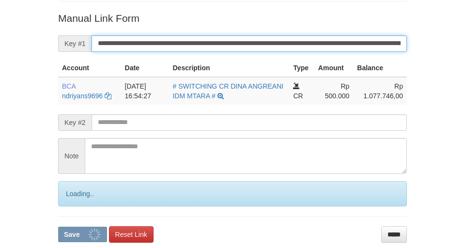
click at [58, 227] on button "Save" at bounding box center [82, 234] width 49 height 15
drag, startPoint x: 305, startPoint y: 41, endPoint x: 360, endPoint y: 42, distance: 55.7
click at [332, 43] on input "**********" at bounding box center [249, 43] width 315 height 16
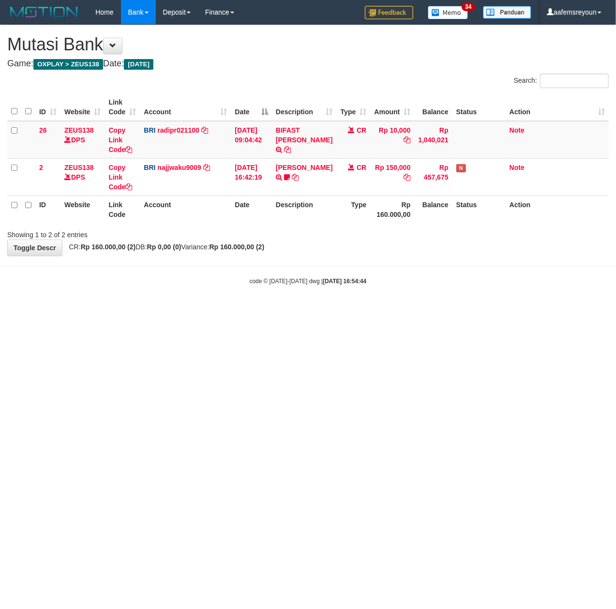
click at [390, 310] on html "Toggle navigation Home Bank Account List Mutasi Bank Search Sync Note Mutasi De…" at bounding box center [308, 155] width 616 height 310
click at [249, 310] on html "Toggle navigation Home Bank Account List Mutasi Bank Search Sync Note Mutasi De…" at bounding box center [308, 155] width 616 height 310
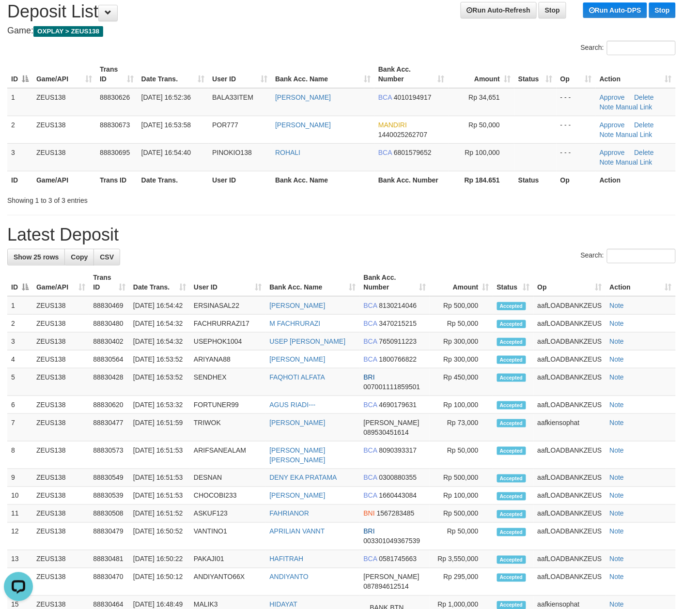
drag, startPoint x: 318, startPoint y: 196, endPoint x: 686, endPoint y: 265, distance: 375.0
click at [338, 199] on div "Showing 1 to 3 of 3 entries" at bounding box center [341, 199] width 683 height 14
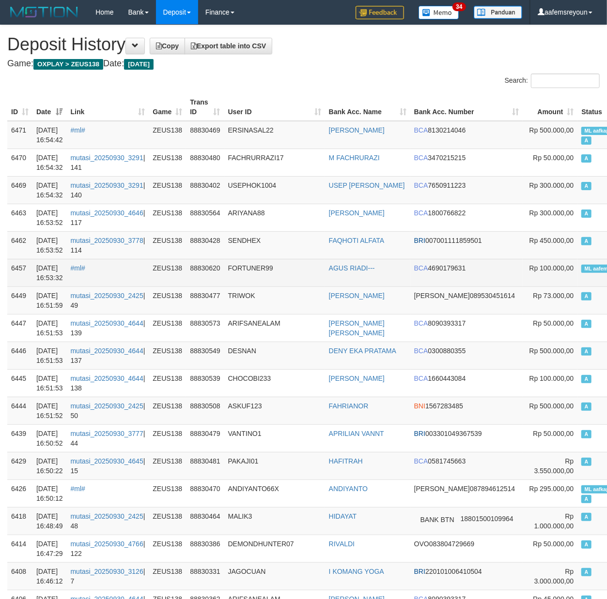
click at [581, 268] on span "ML aafemsreyoun" at bounding box center [605, 269] width 49 height 8
copy td "aafemsreyoun"
click at [581, 268] on span "ML aafemsreyoun" at bounding box center [605, 269] width 49 height 8
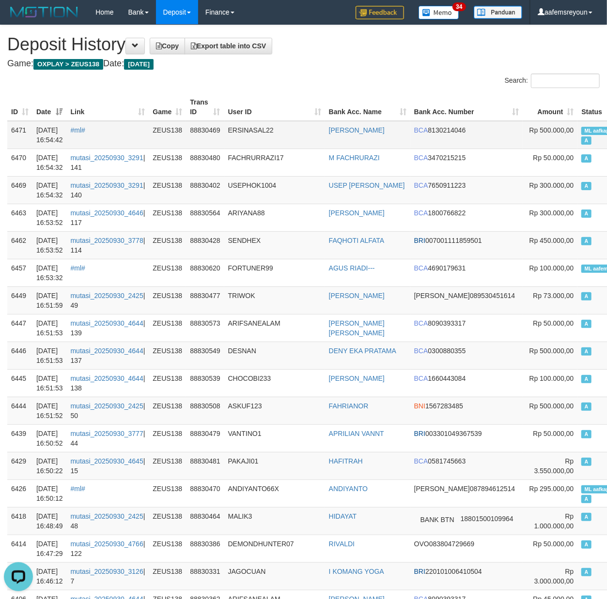
click at [577, 124] on td "ML aafkappheaktra A" at bounding box center [612, 135] width 71 height 28
copy td "ML aafkappheaktra A"
click at [577, 124] on td "ML aafkappheaktra A" at bounding box center [612, 135] width 71 height 28
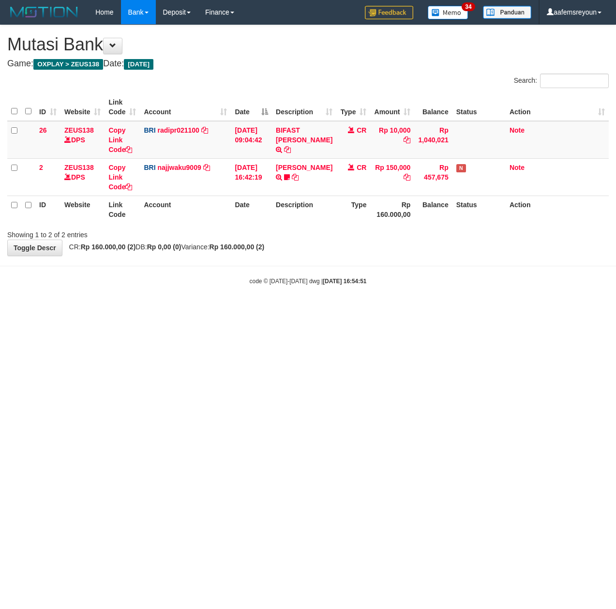
click at [207, 301] on body "Toggle navigation Home Bank Account List Mutasi Bank Search Sync Note Mutasi De…" at bounding box center [308, 155] width 616 height 310
drag, startPoint x: 246, startPoint y: 343, endPoint x: 6, endPoint y: 324, distance: 240.9
click at [206, 310] on html "Toggle navigation Home Bank Account List Mutasi Bank Search Sync Note Mutasi De…" at bounding box center [308, 155] width 616 height 310
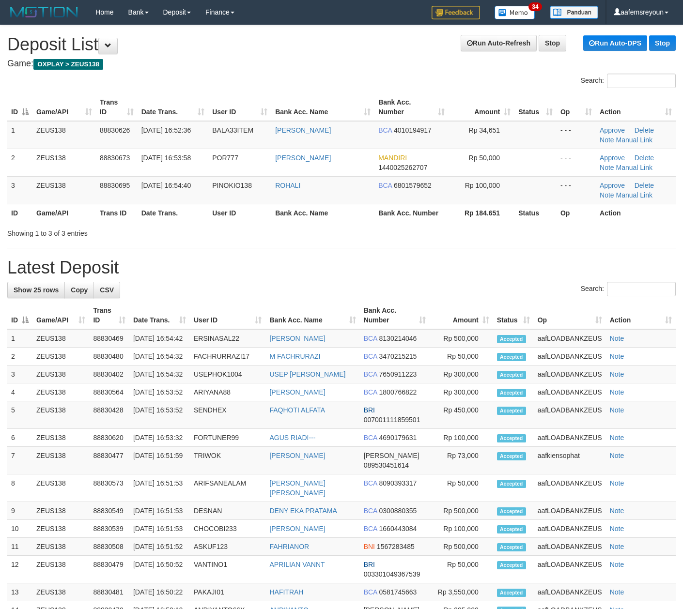
scroll to position [33, 0]
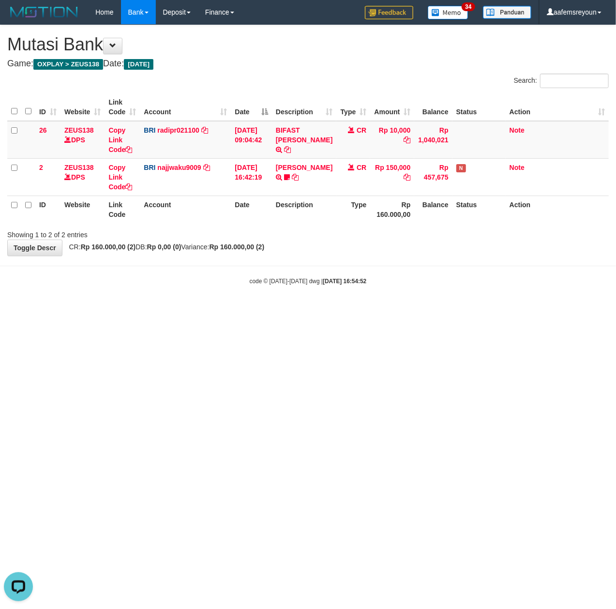
drag, startPoint x: 221, startPoint y: 367, endPoint x: 6, endPoint y: 323, distance: 219.3
click at [214, 310] on html "Toggle navigation Home Bank Account List Mutasi Bank Search Sync Note Mutasi De…" at bounding box center [308, 155] width 616 height 310
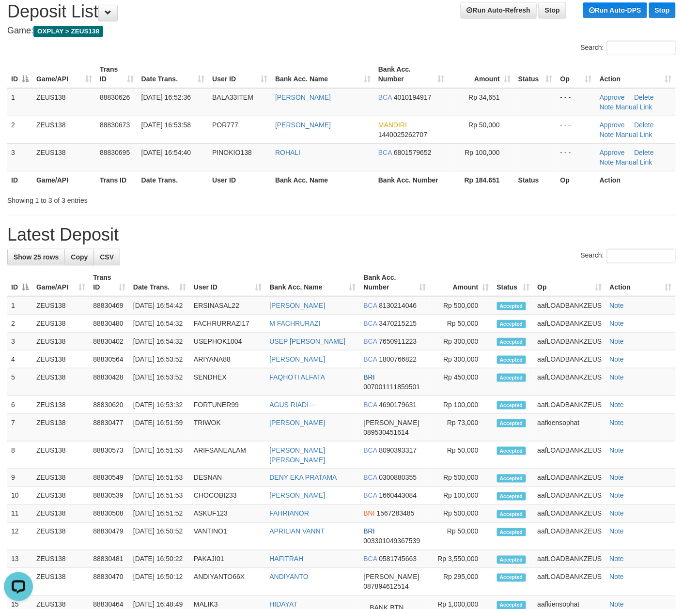
drag, startPoint x: 248, startPoint y: 222, endPoint x: 533, endPoint y: 265, distance: 288.5
click at [248, 222] on div "**********" at bounding box center [341, 457] width 683 height 930
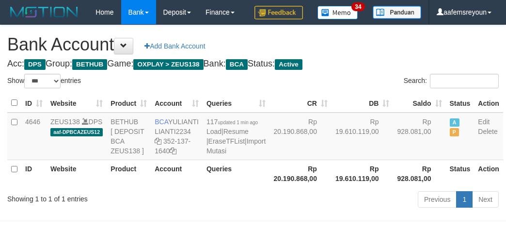
select select "***"
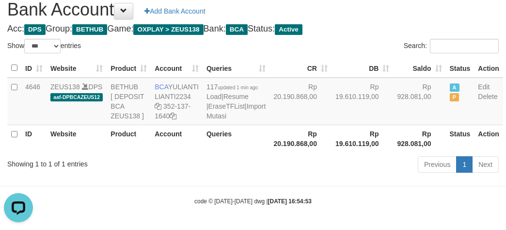
click at [287, 152] on th "Rp 20.190.868,00" at bounding box center [300, 138] width 62 height 28
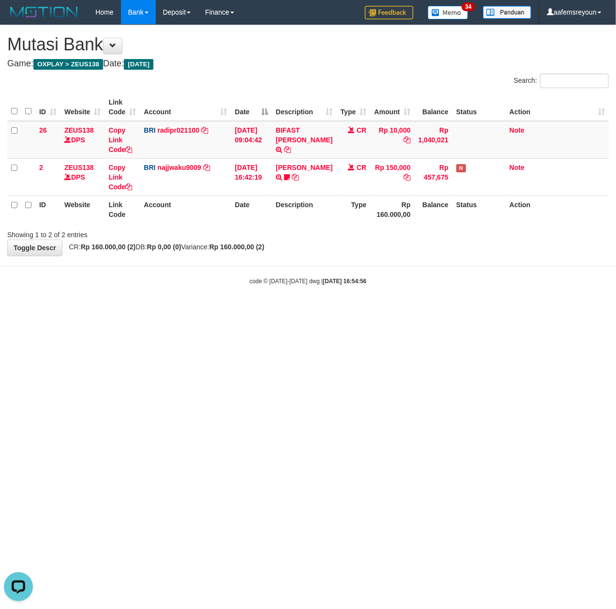
click at [353, 310] on html "Toggle navigation Home Bank Account List Mutasi Bank Search Sync Note Mutasi De…" at bounding box center [308, 155] width 616 height 310
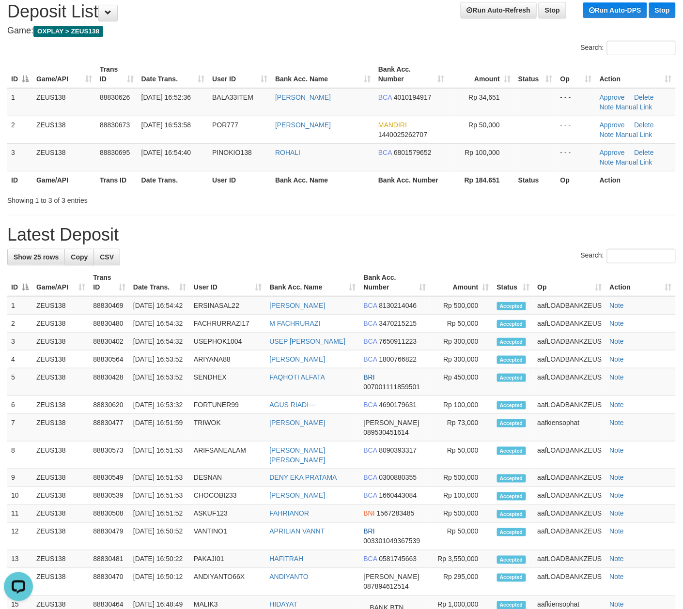
click at [463, 243] on h1 "Latest Deposit" at bounding box center [341, 234] width 668 height 19
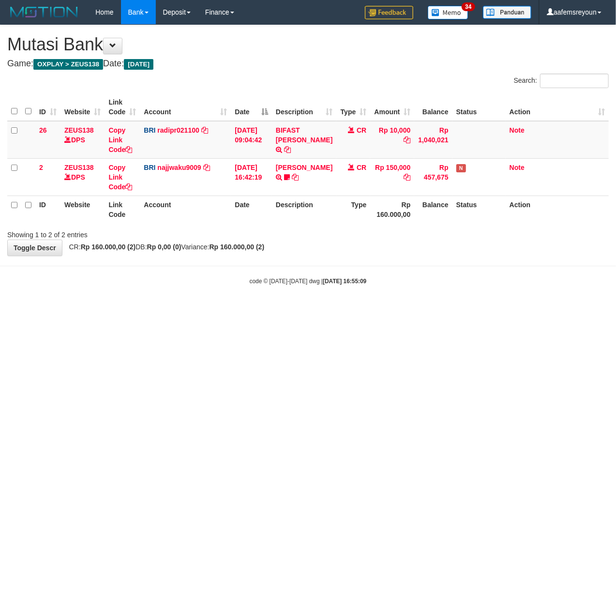
click at [335, 310] on html "Toggle navigation Home Bank Account List Mutasi Bank Search Sync Note Mutasi De…" at bounding box center [308, 155] width 616 height 310
click at [366, 310] on html "Toggle navigation Home Bank Account List Mutasi Bank Search Sync Note Mutasi De…" at bounding box center [308, 155] width 616 height 310
click at [308, 310] on html "Toggle navigation Home Bank Account List Mutasi Bank Search Sync Note Mutasi De…" at bounding box center [308, 155] width 616 height 310
click at [480, 310] on html "Toggle navigation Home Bank Account List Mutasi Bank Search Sync Note Mutasi De…" at bounding box center [308, 155] width 616 height 310
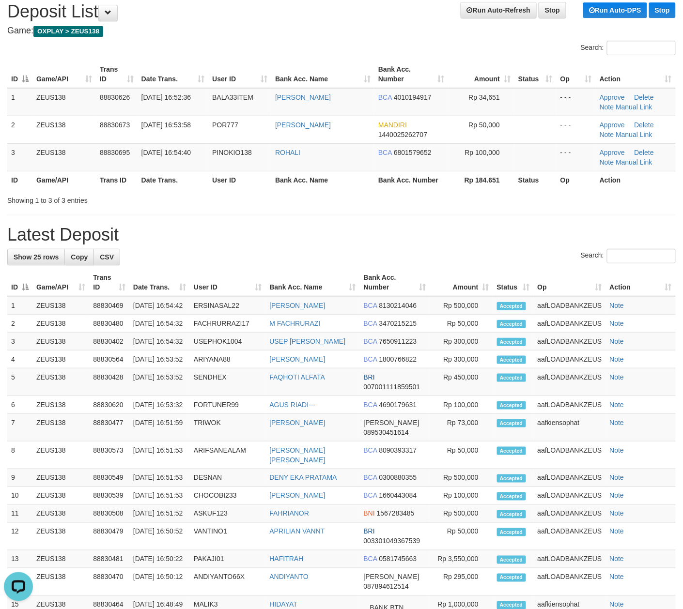
click at [450, 248] on div "**********" at bounding box center [341, 457] width 683 height 930
click at [283, 229] on h1 "Latest Deposit" at bounding box center [341, 234] width 668 height 19
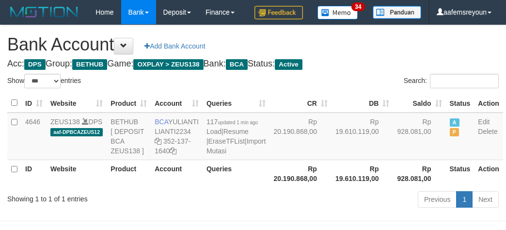
select select "***"
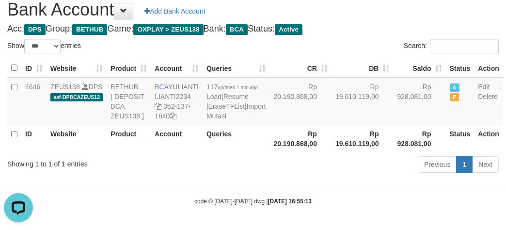
click at [336, 152] on th "Rp 19.610.119,00" at bounding box center [362, 138] width 62 height 28
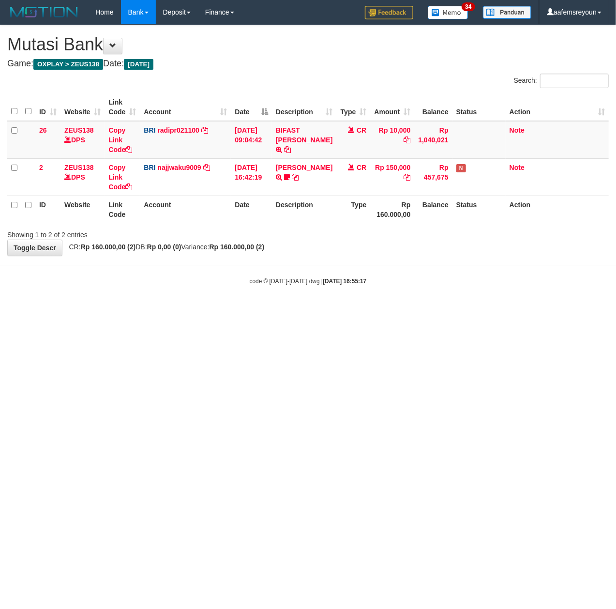
click at [588, 310] on html "Toggle navigation Home Bank Account List Mutasi Bank Search Sync Note Mutasi De…" at bounding box center [308, 155] width 616 height 310
drag, startPoint x: 294, startPoint y: 314, endPoint x: 3, endPoint y: 305, distance: 291.6
click at [281, 310] on html "Toggle navigation Home Bank Account List Mutasi Bank Search Sync Note Mutasi De…" at bounding box center [308, 155] width 616 height 310
click at [262, 310] on html "Toggle navigation Home Bank Account List Mutasi Bank Search Sync Note Mutasi De…" at bounding box center [308, 155] width 616 height 310
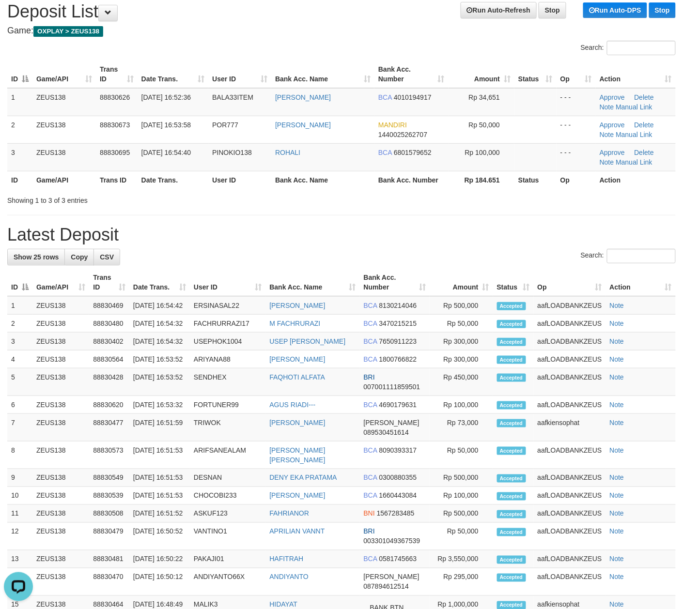
drag, startPoint x: 243, startPoint y: 252, endPoint x: 394, endPoint y: 268, distance: 151.5
click at [246, 252] on div "Search:" at bounding box center [341, 257] width 668 height 17
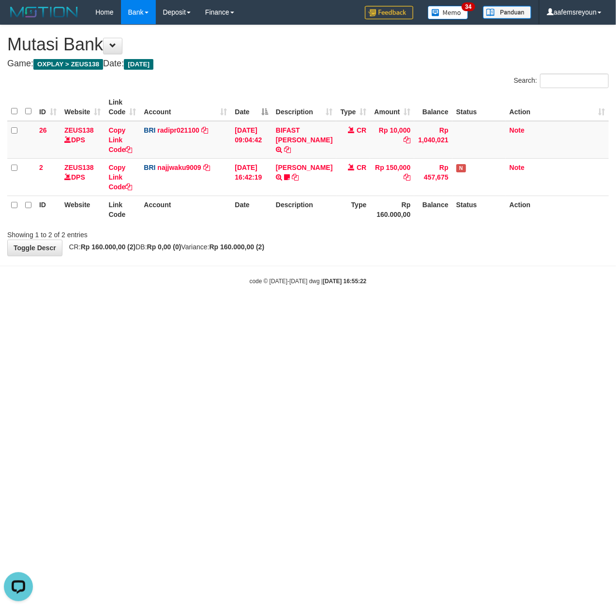
click at [353, 310] on html "Toggle navigation Home Bank Account List Mutasi Bank Search Sync Note Mutasi De…" at bounding box center [308, 155] width 616 height 310
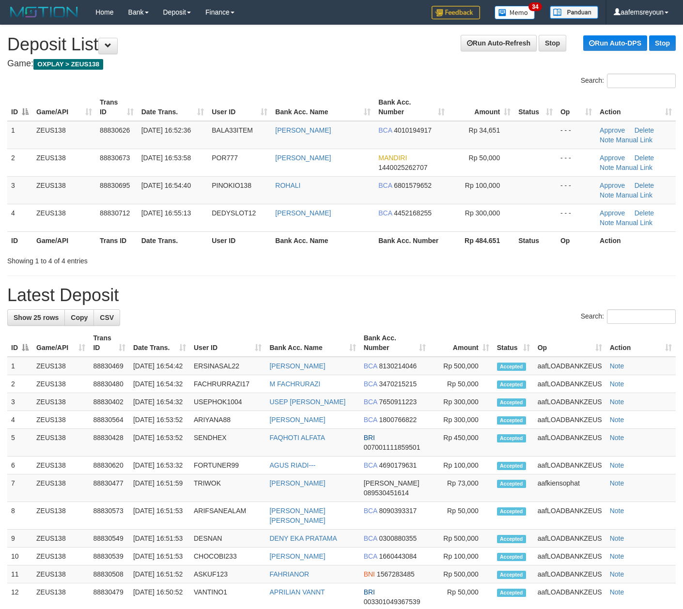
scroll to position [33, 0]
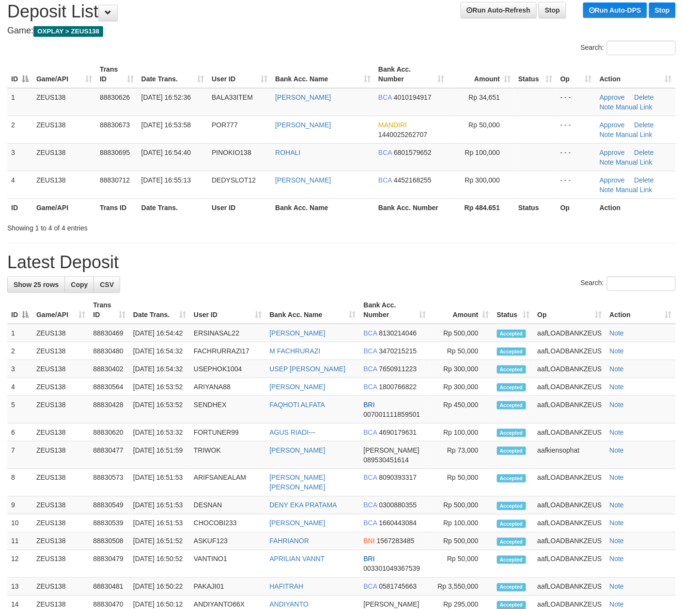
drag, startPoint x: 504, startPoint y: 277, endPoint x: 626, endPoint y: 299, distance: 124.0
click at [508, 278] on div "Search:" at bounding box center [341, 284] width 668 height 17
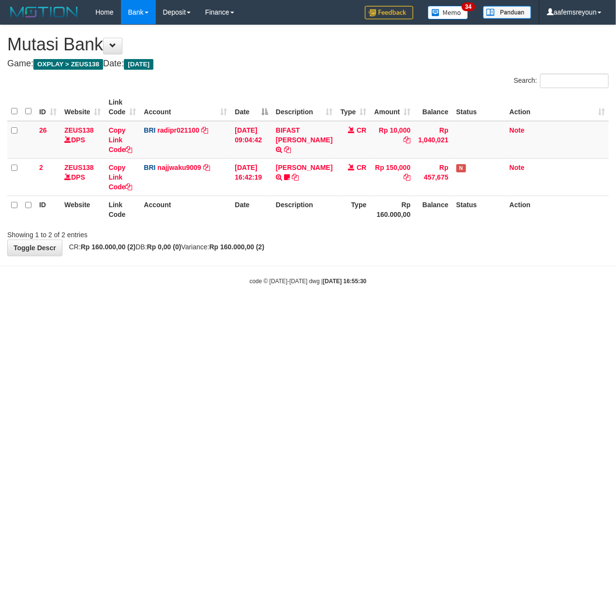
click at [266, 310] on html "Toggle navigation Home Bank Account List Mutasi Bank Search Sync Note Mutasi De…" at bounding box center [308, 155] width 616 height 310
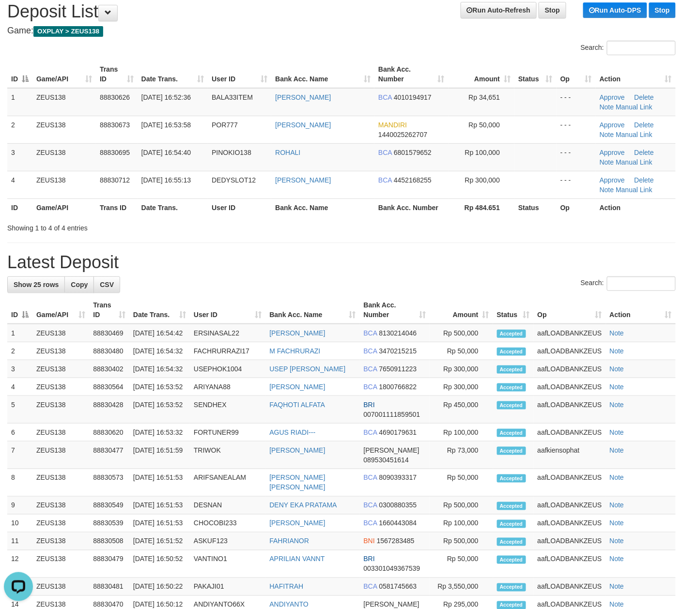
drag, startPoint x: 351, startPoint y: 234, endPoint x: 441, endPoint y: 240, distance: 89.8
click at [358, 235] on div "**********" at bounding box center [341, 471] width 683 height 958
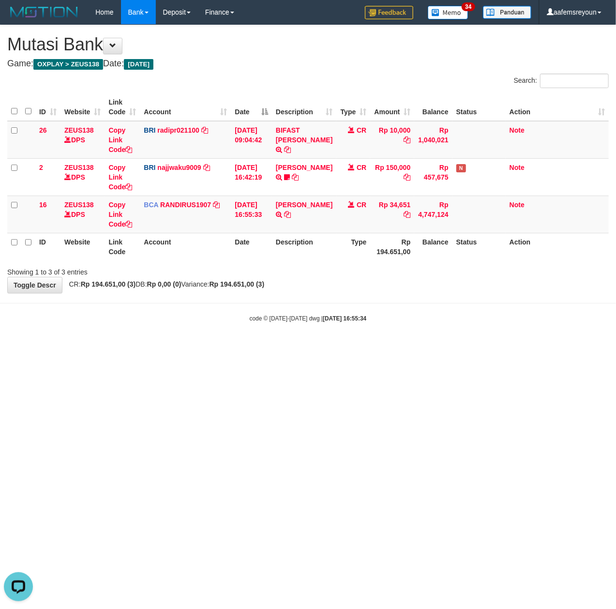
click at [219, 347] on body "Toggle navigation Home Bank Account List Mutasi Bank Search Sync Note Mutasi De…" at bounding box center [308, 173] width 616 height 347
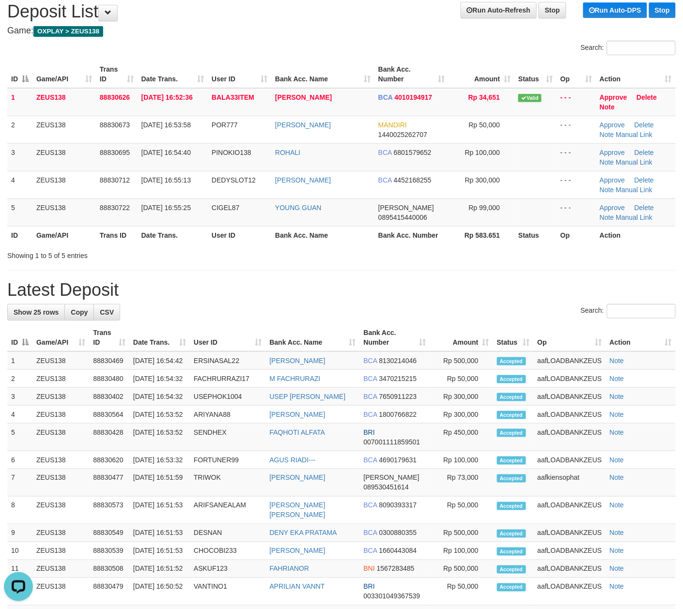
drag, startPoint x: 398, startPoint y: 291, endPoint x: 467, endPoint y: 296, distance: 69.0
click at [405, 291] on h1 "Latest Deposit" at bounding box center [341, 289] width 668 height 19
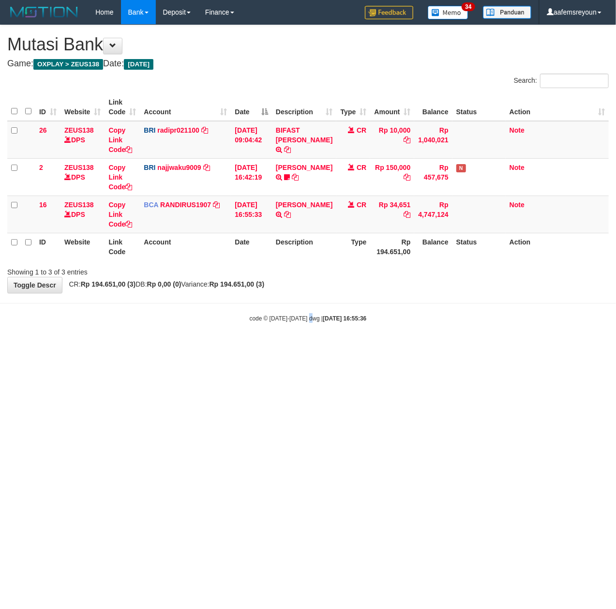
click at [310, 347] on html "Toggle navigation Home Bank Account List Mutasi Bank Search Sync Note Mutasi De…" at bounding box center [308, 173] width 616 height 347
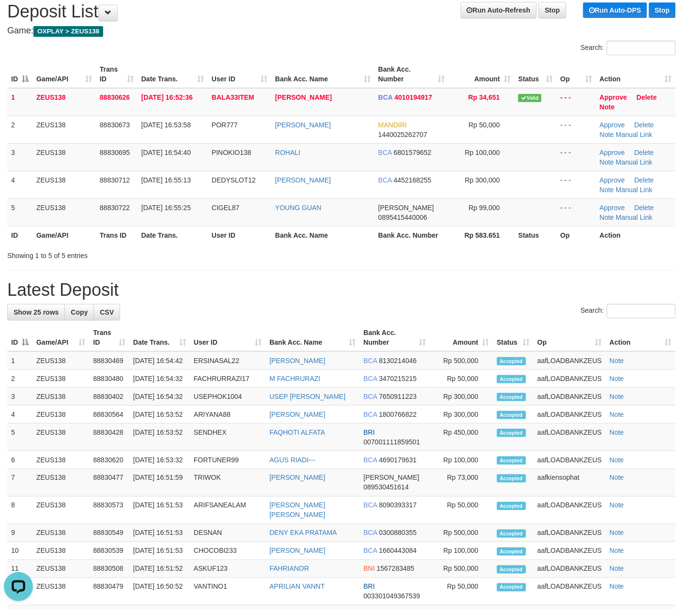
drag, startPoint x: 435, startPoint y: 288, endPoint x: 475, endPoint y: 291, distance: 39.9
click at [446, 289] on h1 "Latest Deposit" at bounding box center [341, 289] width 668 height 19
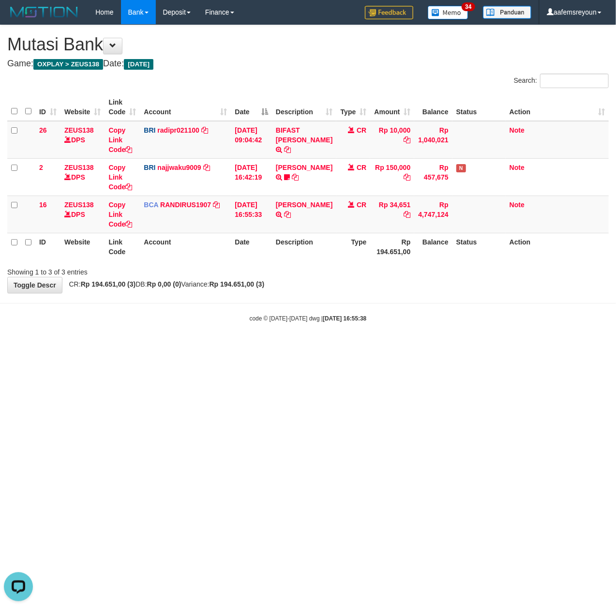
click at [318, 347] on html "Toggle navigation Home Bank Account List Mutasi Bank Search Sync Note Mutasi De…" at bounding box center [308, 173] width 616 height 347
click at [521, 347] on html "Toggle navigation Home Bank Account List Mutasi Bank Search Sync Note Mutasi De…" at bounding box center [308, 173] width 616 height 347
click at [514, 347] on html "Toggle navigation Home Bank Account List Mutasi Bank Search Sync Note Mutasi De…" at bounding box center [308, 173] width 616 height 347
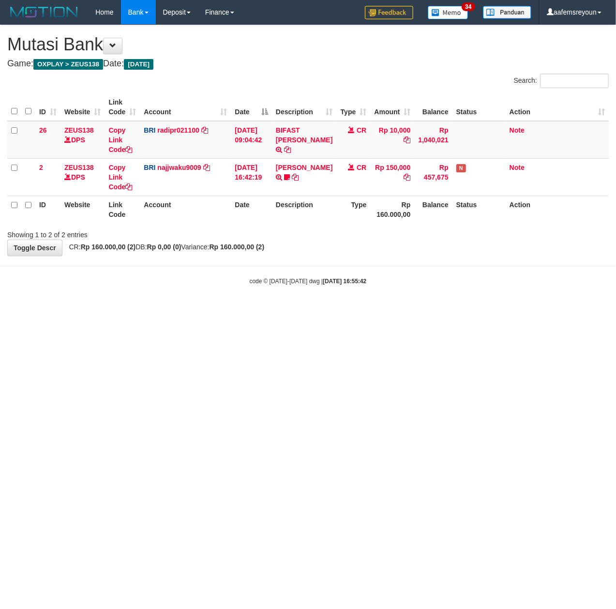
click at [306, 310] on html "Toggle navigation Home Bank Account List Mutasi Bank Search Sync Note Mutasi De…" at bounding box center [308, 155] width 616 height 310
click at [165, 310] on html "Toggle navigation Home Bank Account List Mutasi Bank Search Sync Note Mutasi De…" at bounding box center [308, 155] width 616 height 310
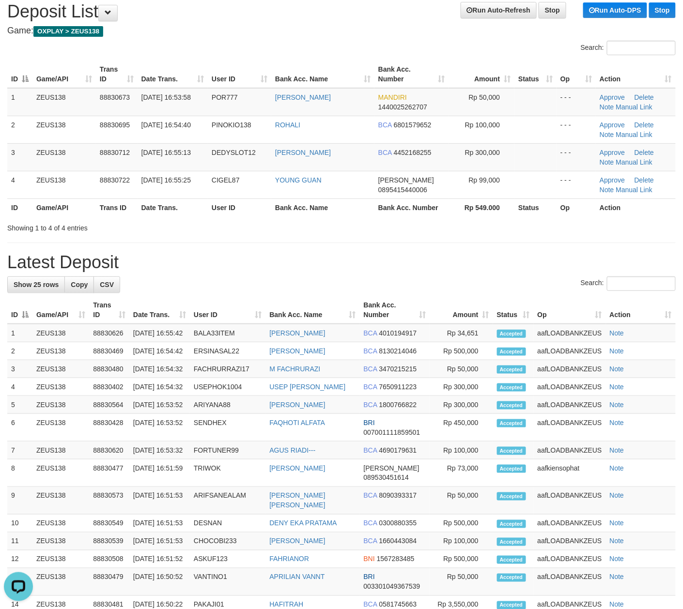
drag, startPoint x: 414, startPoint y: 246, endPoint x: 666, endPoint y: 274, distance: 253.3
click at [436, 248] on div "**********" at bounding box center [341, 471] width 683 height 958
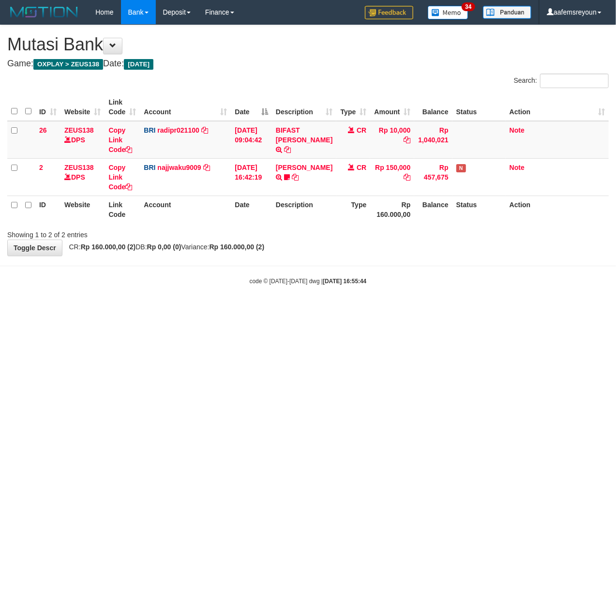
click at [239, 310] on html "Toggle navigation Home Bank Account List Mutasi Bank Search Sync Note Mutasi De…" at bounding box center [308, 155] width 616 height 310
click at [246, 310] on html "Toggle navigation Home Bank Account List Mutasi Bank Search Sync Note Mutasi De…" at bounding box center [308, 155] width 616 height 310
click at [217, 310] on html "Toggle navigation Home Bank Account List Mutasi Bank Search Sync Note Mutasi De…" at bounding box center [308, 155] width 616 height 310
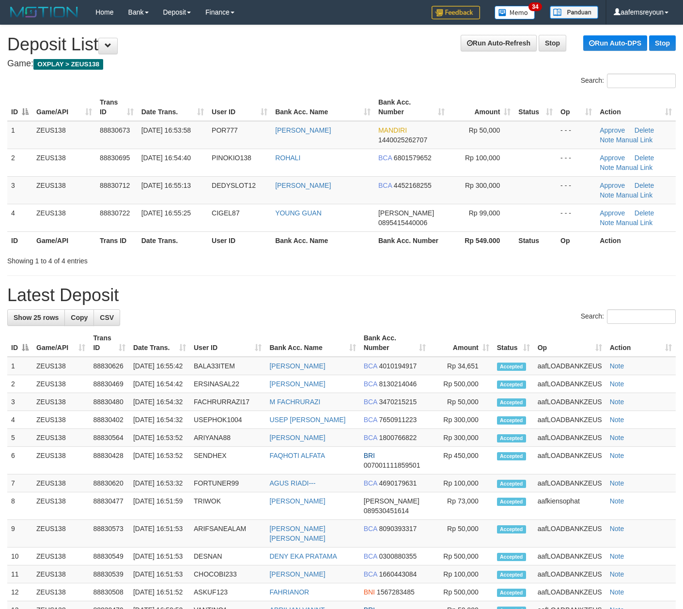
scroll to position [33, 0]
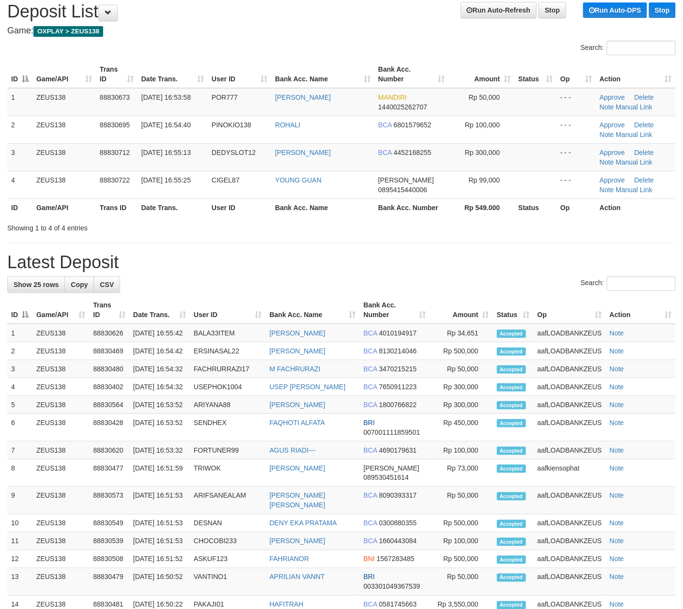
drag, startPoint x: 409, startPoint y: 250, endPoint x: 613, endPoint y: 276, distance: 205.5
click at [414, 250] on div "**********" at bounding box center [341, 471] width 683 height 958
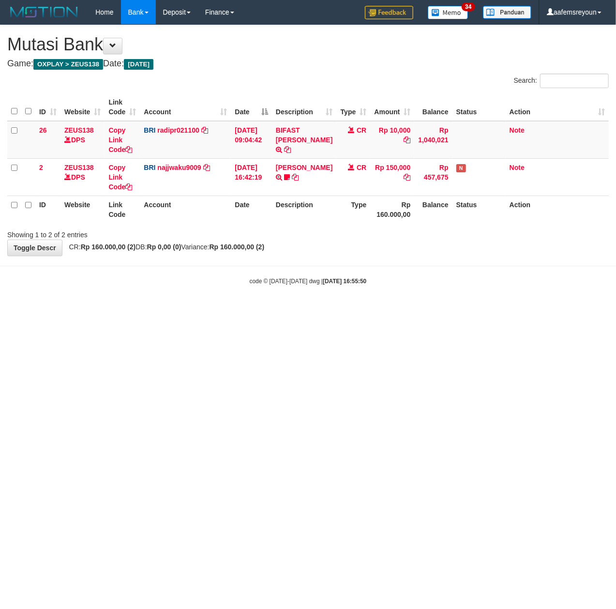
click at [231, 310] on html "Toggle navigation Home Bank Account List Mutasi Bank Search Sync Note Mutasi De…" at bounding box center [308, 155] width 616 height 310
click at [206, 310] on html "Toggle navigation Home Bank Account List Mutasi Bank Search Sync Note Mutasi De…" at bounding box center [308, 155] width 616 height 310
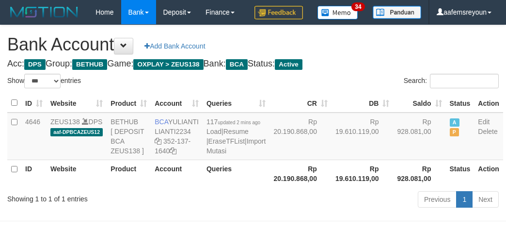
select select "***"
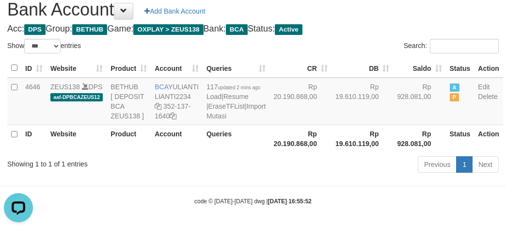
click at [346, 155] on div "ID Website Product Account Queries CR DB Saldo Status Action 4646 ZEUS138 DPS a…" at bounding box center [253, 105] width 506 height 99
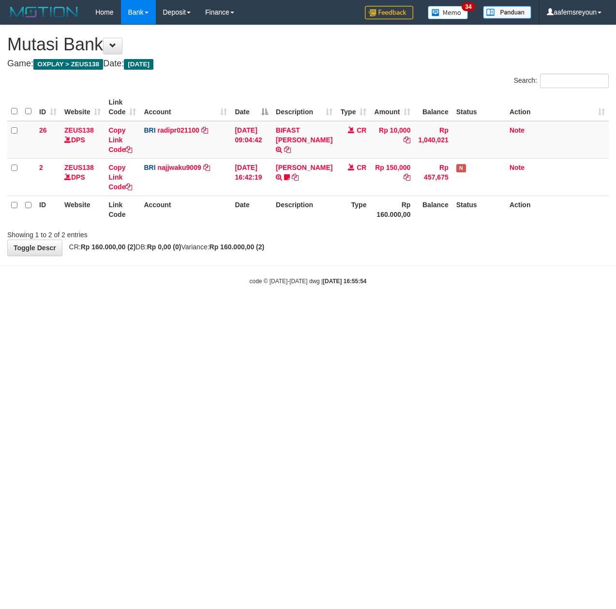
click at [281, 310] on html "Toggle navigation Home Bank Account List Mutasi Bank Search Sync Note Mutasi De…" at bounding box center [308, 155] width 616 height 310
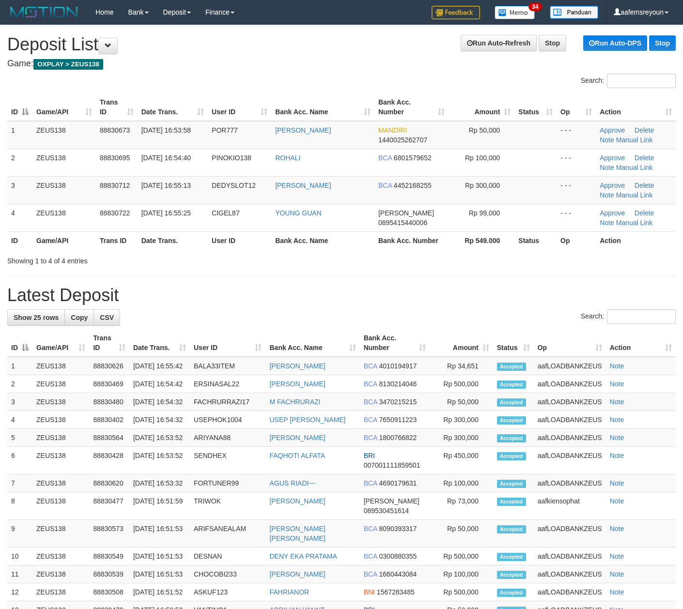
scroll to position [33, 0]
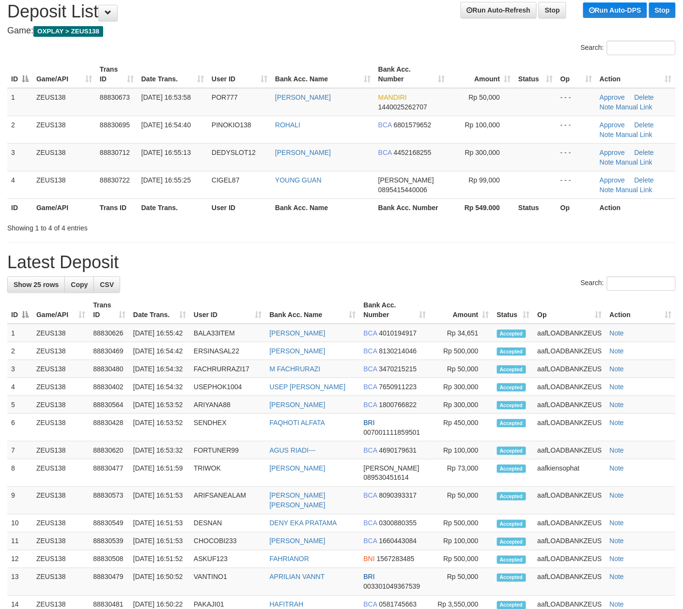
drag, startPoint x: 412, startPoint y: 251, endPoint x: 328, endPoint y: 265, distance: 84.5
click at [408, 252] on div "**********" at bounding box center [341, 471] width 683 height 958
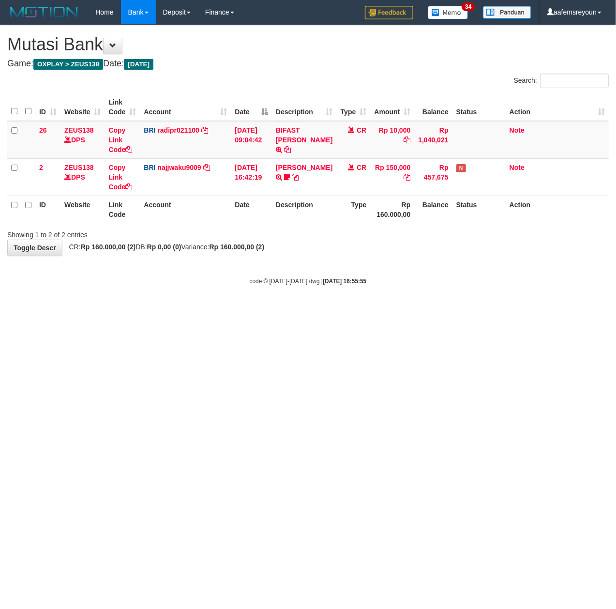
click at [318, 310] on html "Toggle navigation Home Bank Account List Mutasi Bank Search Sync Note Mutasi De…" at bounding box center [308, 155] width 616 height 310
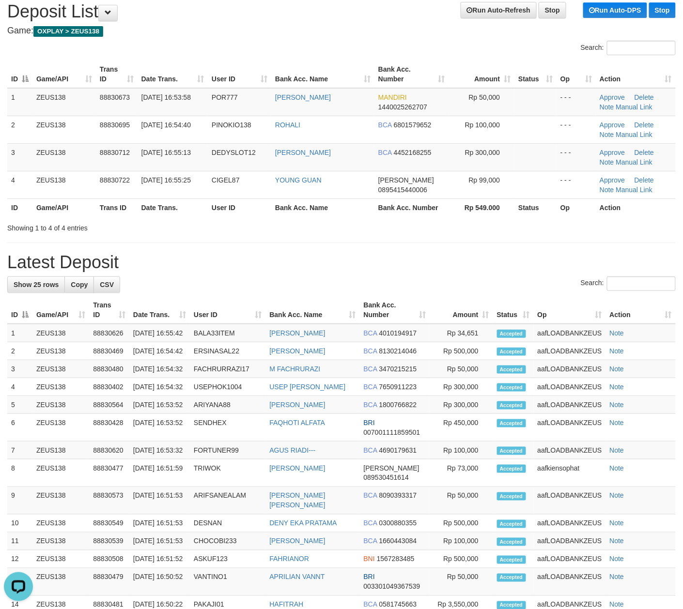
drag, startPoint x: 258, startPoint y: 328, endPoint x: 692, endPoint y: 384, distance: 438.0
click at [276, 330] on tr "1 ZEUS138 88830626 30/09/2025 16:55:42 BALA33ITEM TENNY SETIAWAN BCA 4010194917…" at bounding box center [341, 333] width 668 height 18
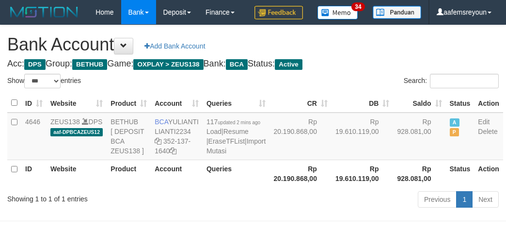
select select "***"
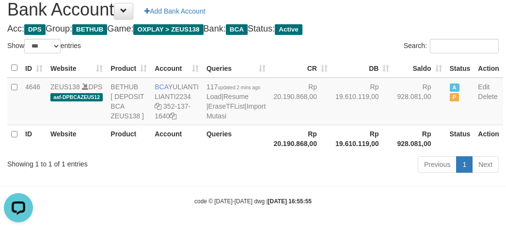
click at [349, 176] on div "Previous 1 Next" at bounding box center [358, 165] width 280 height 21
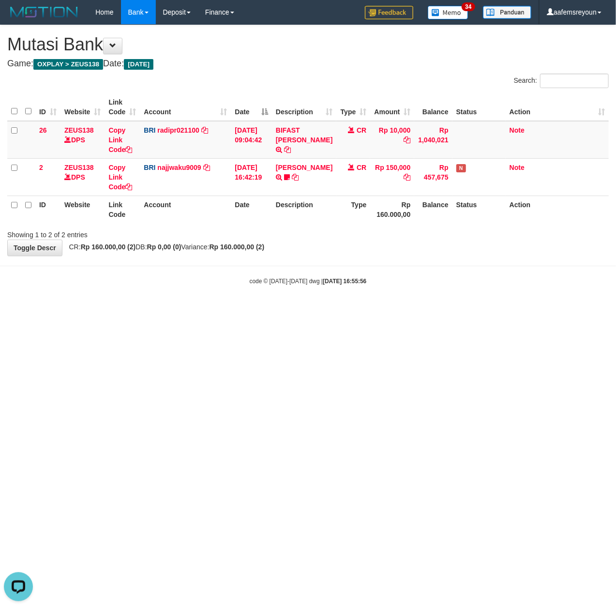
click at [450, 310] on html "Toggle navigation Home Bank Account List Mutasi Bank Search Sync Note Mutasi De…" at bounding box center [308, 155] width 616 height 310
drag, startPoint x: 385, startPoint y: 457, endPoint x: 353, endPoint y: 474, distance: 36.4
click at [386, 310] on html "Toggle navigation Home Bank Account List Mutasi Bank Search Sync Note Mutasi De…" at bounding box center [308, 155] width 616 height 310
click at [152, 310] on html "Toggle navigation Home Bank Account List Mutasi Bank Search Sync Note Mutasi De…" at bounding box center [308, 155] width 616 height 310
click at [330, 310] on html "Toggle navigation Home Bank Account List Mutasi Bank Search Sync Note Mutasi De…" at bounding box center [308, 155] width 616 height 310
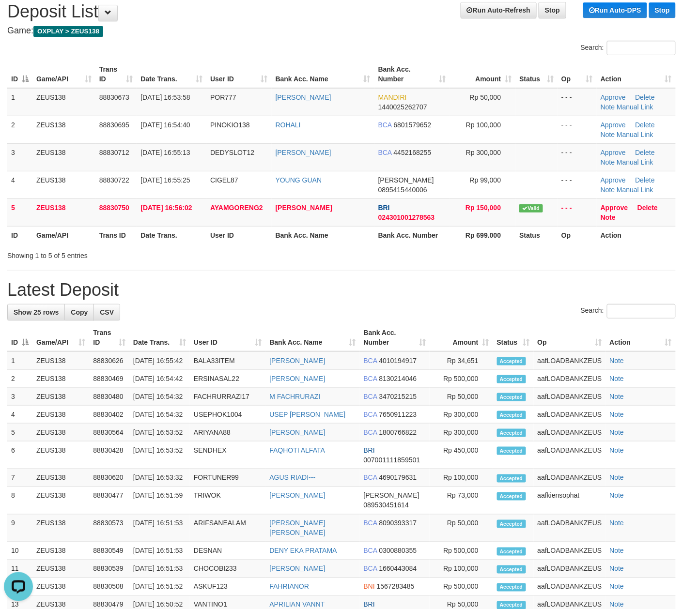
click at [231, 260] on div "Showing 1 to 5 of 5 entries" at bounding box center [142, 254] width 270 height 14
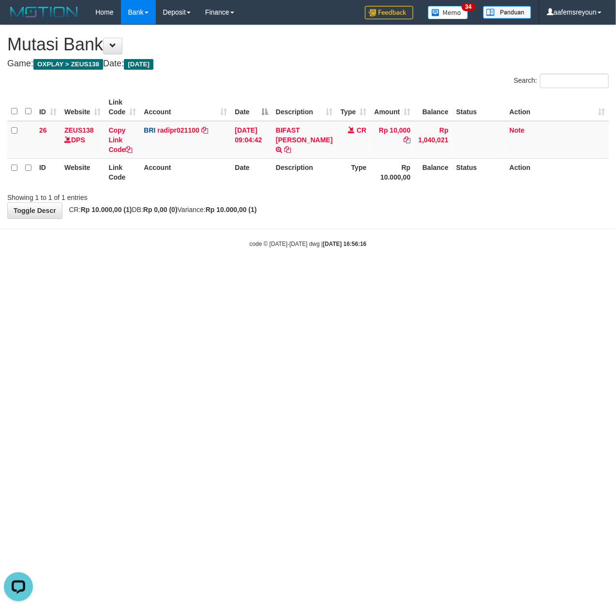
drag, startPoint x: 499, startPoint y: 349, endPoint x: 527, endPoint y: 366, distance: 33.5
click at [516, 273] on html "Toggle navigation Home Bank Account List Mutasi Bank Search Sync Note Mutasi De…" at bounding box center [308, 136] width 616 height 273
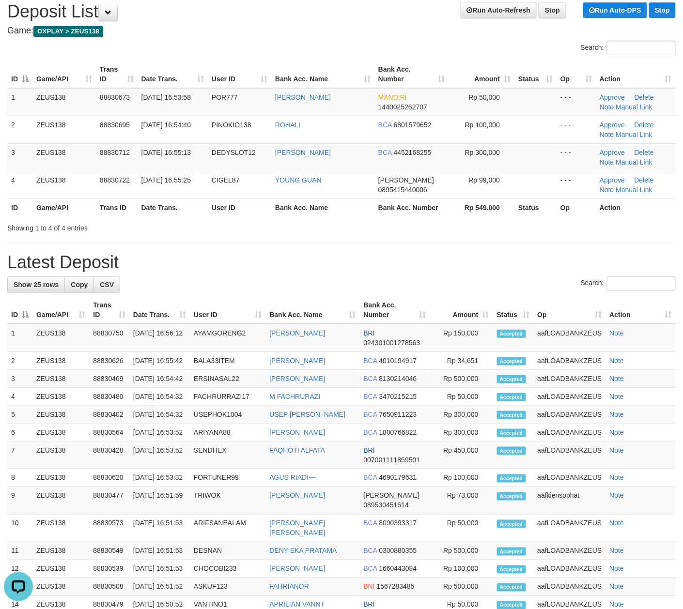
drag, startPoint x: 329, startPoint y: 276, endPoint x: 690, endPoint y: 302, distance: 361.2
click at [344, 279] on div "**********" at bounding box center [341, 471] width 683 height 958
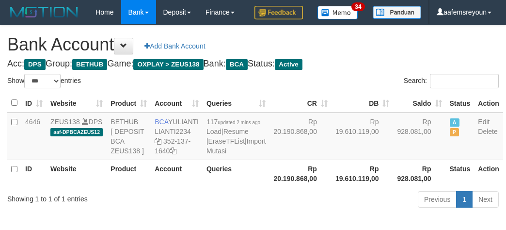
select select "***"
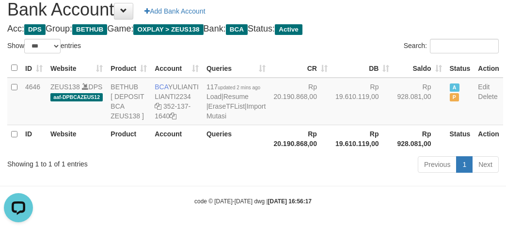
click at [343, 145] on th "Rp 19.610.119,00" at bounding box center [362, 138] width 62 height 28
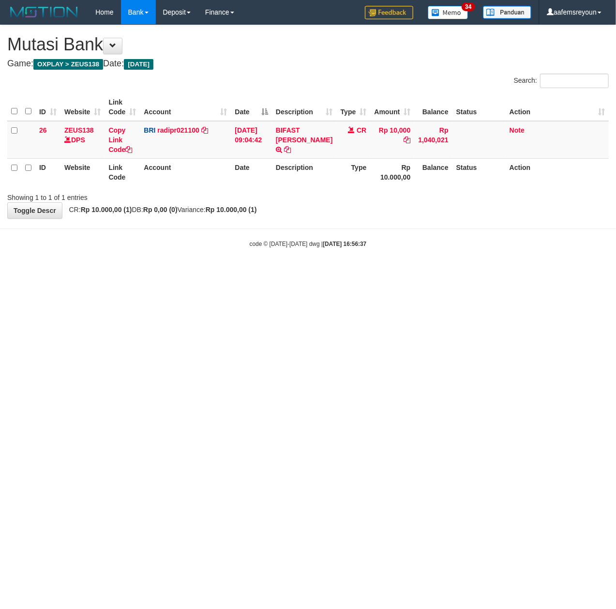
drag, startPoint x: 0, startPoint y: 0, endPoint x: 215, endPoint y: 356, distance: 416.5
click at [320, 273] on html "Toggle navigation Home Bank Account List Mutasi Bank Search Sync Note Mutasi De…" at bounding box center [308, 136] width 616 height 273
click at [198, 273] on html "Toggle navigation Home Bank Account List Mutasi Bank Search Sync Note Mutasi De…" at bounding box center [308, 136] width 616 height 273
drag, startPoint x: 270, startPoint y: 348, endPoint x: 13, endPoint y: 322, distance: 258.4
click at [256, 273] on html "Toggle navigation Home Bank Account List Mutasi Bank Search Sync Note Mutasi De…" at bounding box center [308, 136] width 616 height 273
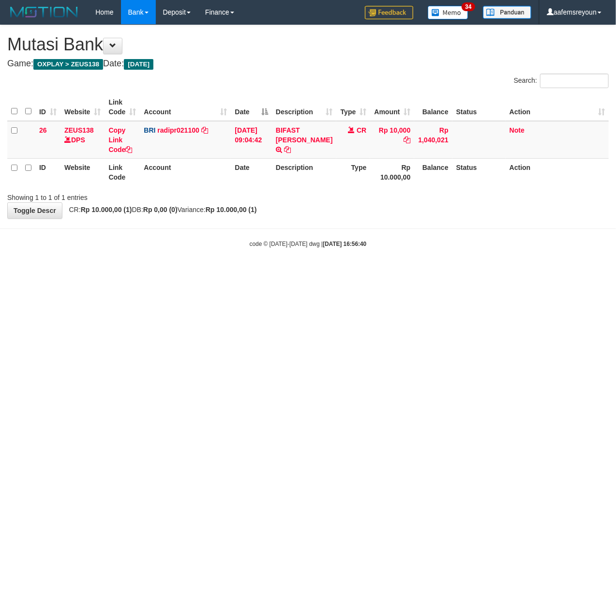
drag, startPoint x: 179, startPoint y: 330, endPoint x: 0, endPoint y: 317, distance: 178.7
click at [153, 273] on html "Toggle navigation Home Bank Account List Mutasi Bank Search Sync Note Mutasi De…" at bounding box center [308, 136] width 616 height 273
click at [217, 273] on html "Toggle navigation Home Bank Account List Mutasi Bank Search Sync Note Mutasi De…" at bounding box center [308, 136] width 616 height 273
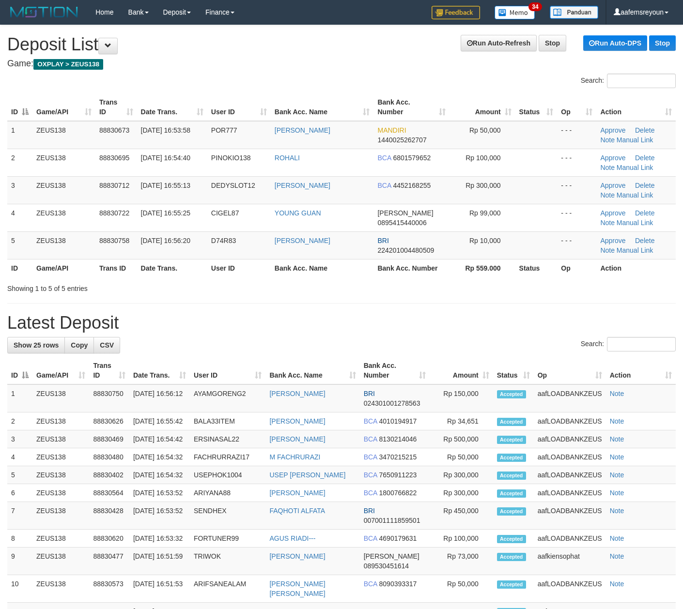
scroll to position [33, 0]
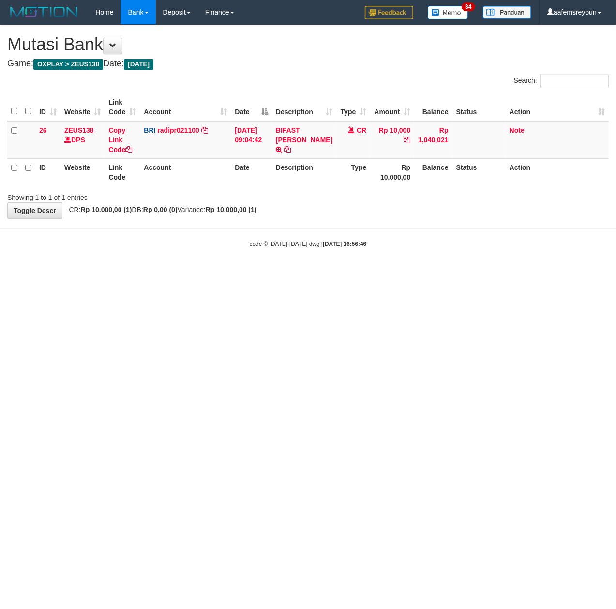
drag, startPoint x: 165, startPoint y: 321, endPoint x: 2, endPoint y: 308, distance: 163.2
click at [164, 273] on html "Toggle navigation Home Bank Account List Mutasi Bank Search Sync Note Mutasi De…" at bounding box center [308, 136] width 616 height 273
drag, startPoint x: 152, startPoint y: 309, endPoint x: 1, endPoint y: 299, distance: 151.4
click at [152, 273] on html "Toggle navigation Home Bank Account List Mutasi Bank Search Sync Note Mutasi De…" at bounding box center [308, 136] width 616 height 273
drag, startPoint x: 157, startPoint y: 324, endPoint x: 0, endPoint y: 314, distance: 157.7
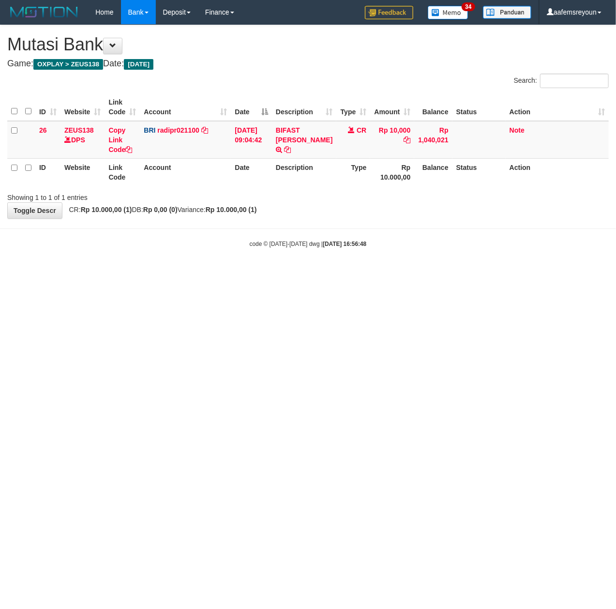
click at [116, 273] on html "Toggle navigation Home Bank Account List Mutasi Bank Search Sync Note Mutasi De…" at bounding box center [308, 136] width 616 height 273
click at [100, 273] on html "Toggle navigation Home Bank Account List Mutasi Bank Search Sync Note Mutasi De…" at bounding box center [308, 136] width 616 height 273
click at [248, 273] on html "Toggle navigation Home Bank Account List Mutasi Bank Search Sync Note Mutasi De…" at bounding box center [308, 136] width 616 height 273
click at [166, 273] on html "Toggle navigation Home Bank Account List Mutasi Bank Search Sync Note Mutasi De…" at bounding box center [308, 136] width 616 height 273
drag, startPoint x: 268, startPoint y: 317, endPoint x: 143, endPoint y: 308, distance: 125.2
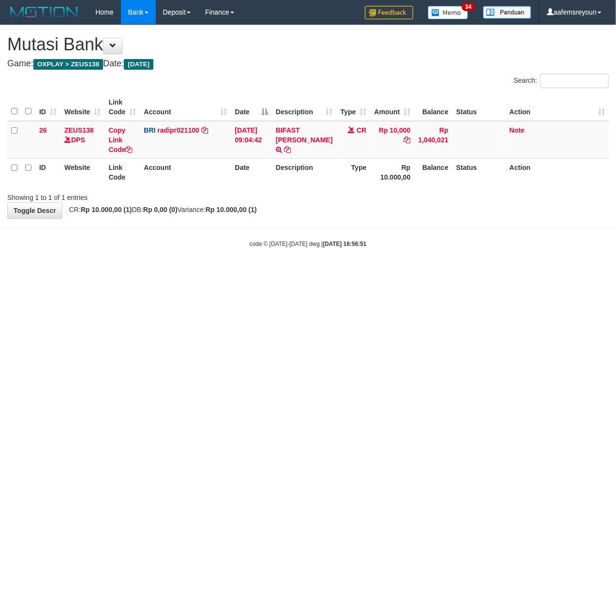
click at [268, 273] on html "Toggle navigation Home Bank Account List Mutasi Bank Search Sync Note Mutasi De…" at bounding box center [308, 136] width 616 height 273
drag, startPoint x: 155, startPoint y: 299, endPoint x: 133, endPoint y: 300, distance: 22.8
click at [142, 273] on html "Toggle navigation Home Bank Account List Mutasi Bank Search Sync Note Mutasi De…" at bounding box center [308, 136] width 616 height 273
click at [194, 273] on html "Toggle navigation Home Bank Account List Mutasi Bank Search Sync Note Mutasi De…" at bounding box center [308, 136] width 616 height 273
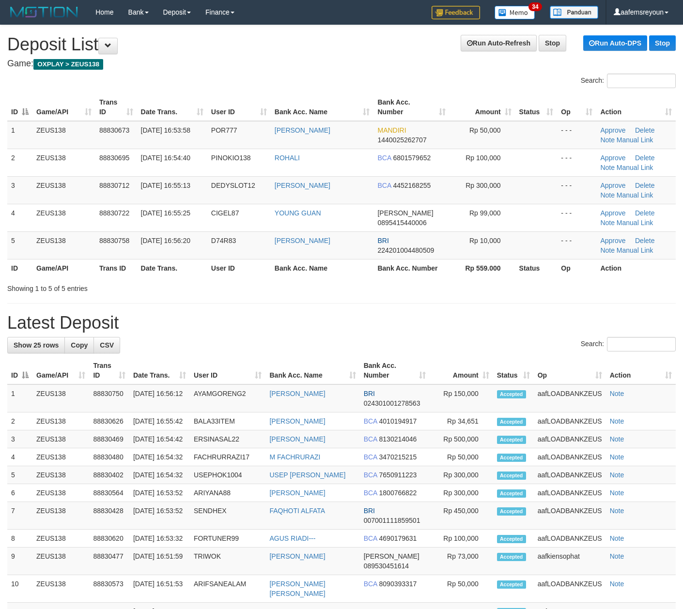
scroll to position [33, 0]
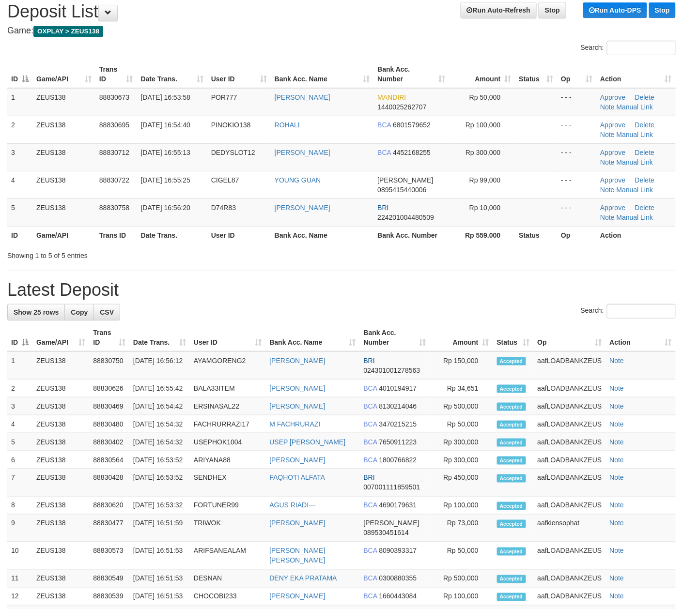
drag, startPoint x: 442, startPoint y: 284, endPoint x: 461, endPoint y: 285, distance: 18.9
click at [442, 284] on h1 "Latest Deposit" at bounding box center [341, 289] width 668 height 19
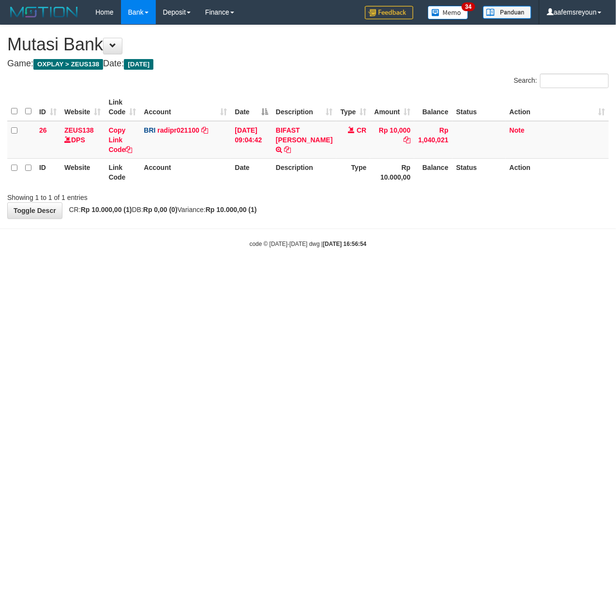
drag, startPoint x: 138, startPoint y: 314, endPoint x: 0, endPoint y: 305, distance: 137.3
click at [137, 273] on html "Toggle navigation Home Bank Account List Mutasi Bank Search Sync Note Mutasi De…" at bounding box center [308, 136] width 616 height 273
drag, startPoint x: 215, startPoint y: 316, endPoint x: 208, endPoint y: 322, distance: 9.0
click at [212, 273] on html "Toggle navigation Home Bank Account List Mutasi Bank Search Sync Note Mutasi De…" at bounding box center [308, 136] width 616 height 273
drag, startPoint x: 200, startPoint y: 316, endPoint x: 179, endPoint y: 315, distance: 21.3
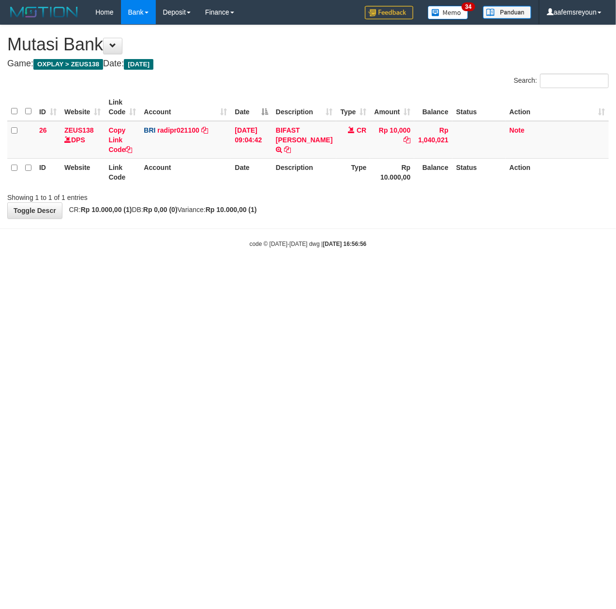
click at [194, 273] on html "Toggle navigation Home Bank Account List Mutasi Bank Search Sync Note Mutasi De…" at bounding box center [308, 136] width 616 height 273
click at [250, 273] on html "Toggle navigation Home Bank Account List Mutasi Bank Search Sync Note Mutasi De…" at bounding box center [308, 136] width 616 height 273
drag, startPoint x: 364, startPoint y: 329, endPoint x: 5, endPoint y: 308, distance: 359.9
click at [362, 273] on html "Toggle navigation Home Bank Account List Mutasi Bank Search Sync Note Mutasi De…" at bounding box center [308, 136] width 616 height 273
click at [368, 273] on html "Toggle navigation Home Bank Account List Mutasi Bank Search Sync Note Mutasi De…" at bounding box center [308, 136] width 616 height 273
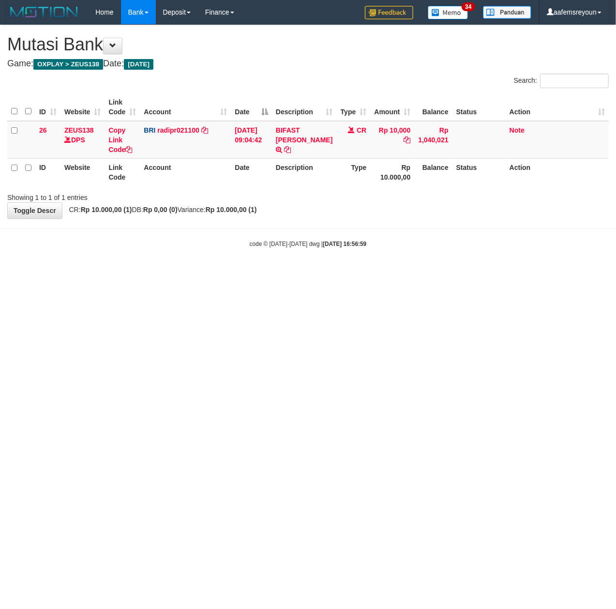
drag, startPoint x: 210, startPoint y: 316, endPoint x: 3, endPoint y: 297, distance: 207.6
click at [206, 273] on html "Toggle navigation Home Bank Account List Mutasi Bank Search Sync Note Mutasi De…" at bounding box center [308, 136] width 616 height 273
drag, startPoint x: 61, startPoint y: 306, endPoint x: 0, endPoint y: 303, distance: 61.1
click at [86, 273] on html "Toggle navigation Home Bank Account List Mutasi Bank Search Sync Note Mutasi De…" at bounding box center [308, 136] width 616 height 273
drag, startPoint x: 169, startPoint y: 322, endPoint x: 5, endPoint y: 307, distance: 164.8
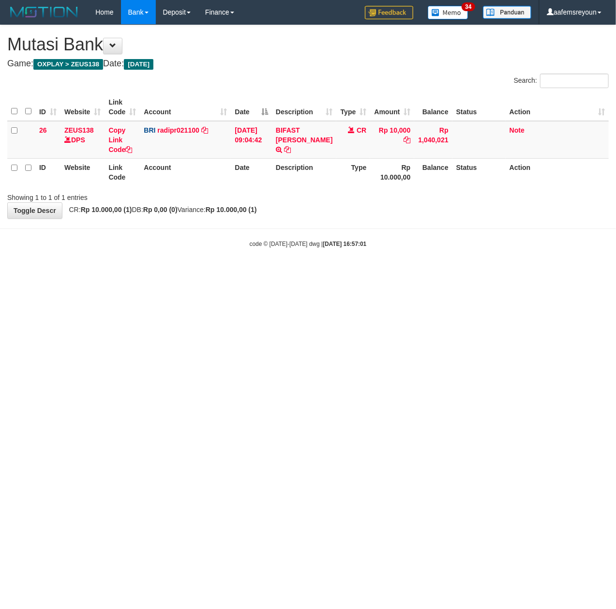
click at [165, 273] on html "Toggle navigation Home Bank Account List Mutasi Bank Search Sync Note Mutasi De…" at bounding box center [308, 136] width 616 height 273
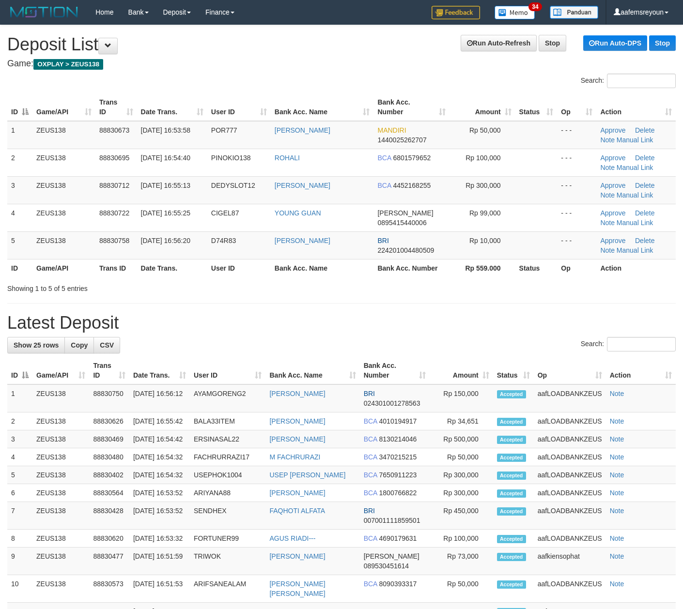
scroll to position [33, 0]
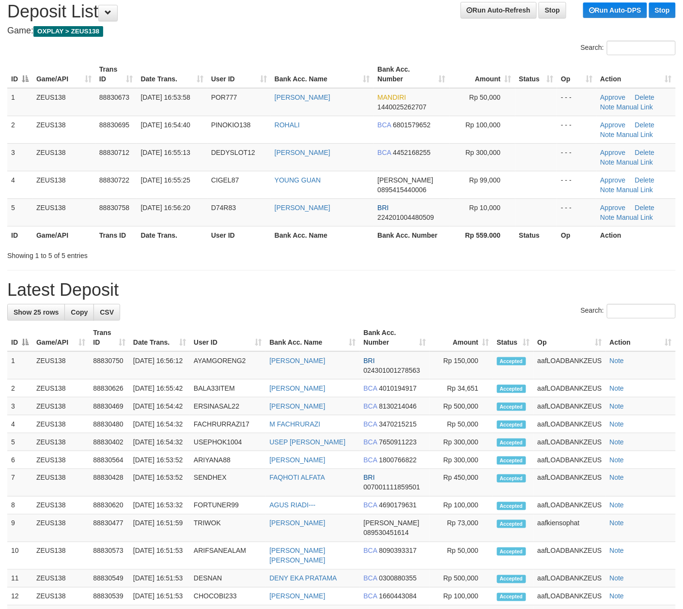
drag, startPoint x: 353, startPoint y: 274, endPoint x: 367, endPoint y: 273, distance: 13.6
click at [363, 273] on div "**********" at bounding box center [341, 484] width 683 height 985
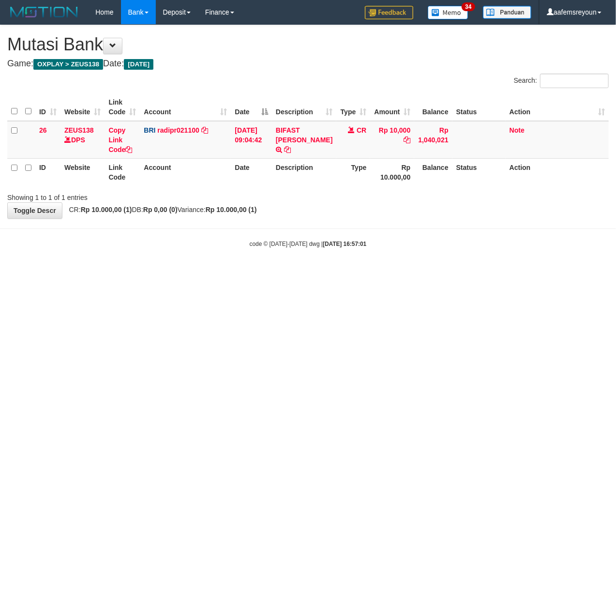
drag, startPoint x: 228, startPoint y: 332, endPoint x: 1, endPoint y: 322, distance: 226.9
click at [190, 273] on html "Toggle navigation Home Bank Account List Mutasi Bank Search Sync Note Mutasi De…" at bounding box center [308, 136] width 616 height 273
click at [264, 273] on html "Toggle navigation Home Bank Account List Mutasi Bank Search Sync Note Mutasi De…" at bounding box center [308, 136] width 616 height 273
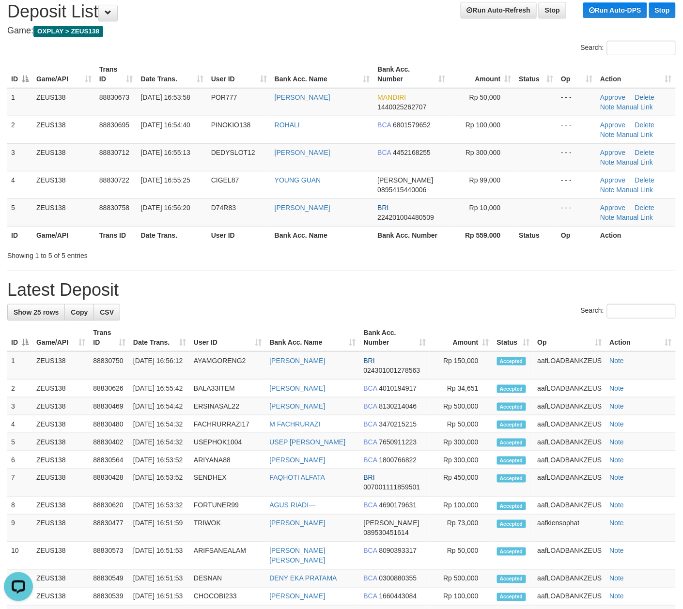
click at [383, 275] on div "**********" at bounding box center [341, 484] width 683 height 985
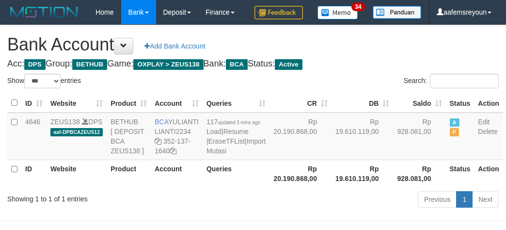
select select "***"
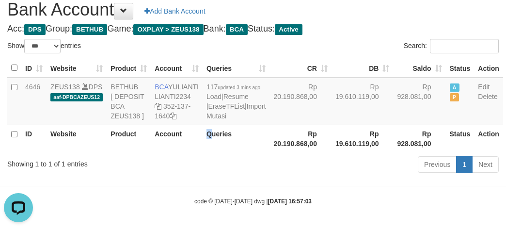
click at [203, 152] on th "Queries" at bounding box center [235, 138] width 67 height 28
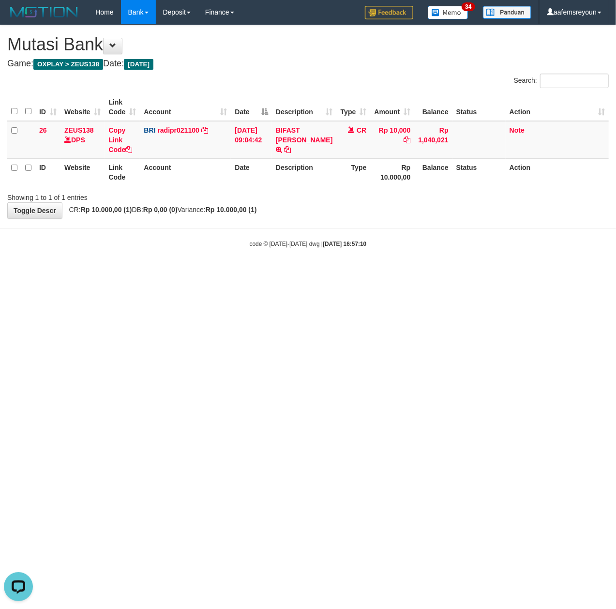
click at [367, 273] on html "Toggle navigation Home Bank Account List Mutasi Bank Search Sync Note Mutasi De…" at bounding box center [308, 136] width 616 height 273
click at [224, 273] on html "Toggle navigation Home Bank Account List Mutasi Bank Search Sync Note Mutasi De…" at bounding box center [308, 136] width 616 height 273
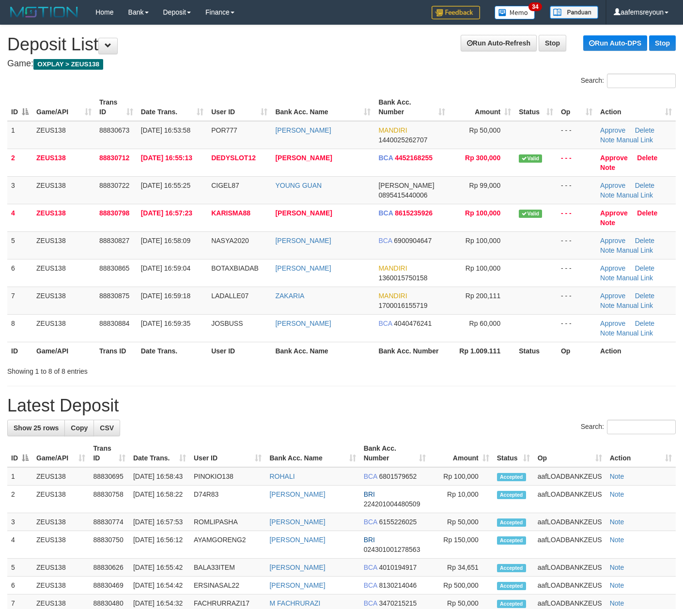
scroll to position [33, 0]
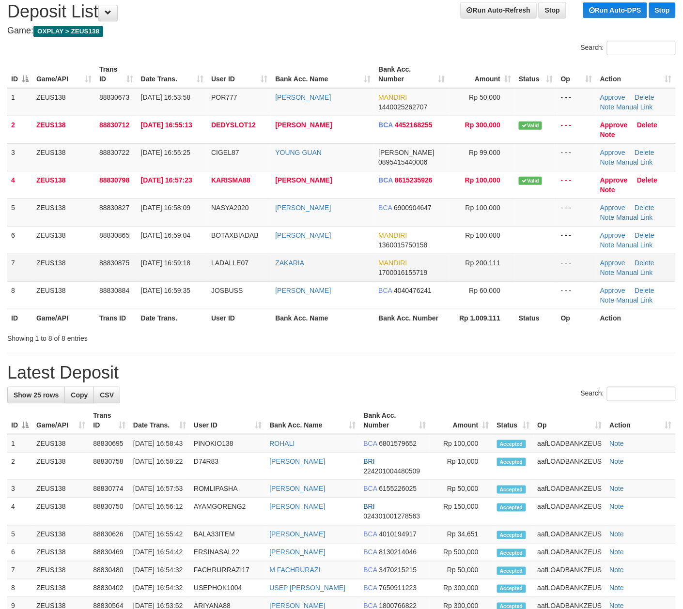
click at [517, 270] on td at bounding box center [536, 268] width 42 height 28
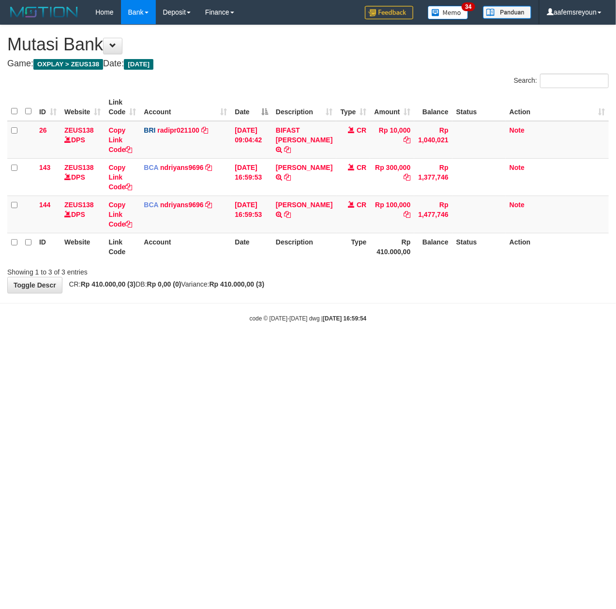
drag, startPoint x: 274, startPoint y: 382, endPoint x: 5, endPoint y: 383, distance: 269.2
click at [263, 347] on html "Toggle navigation Home Bank Account List Mutasi Bank Search Sync Note Mutasi De…" at bounding box center [308, 173] width 616 height 347
drag, startPoint x: 287, startPoint y: 342, endPoint x: 8, endPoint y: 377, distance: 281.1
click at [258, 347] on html "Toggle navigation Home Bank Account List Mutasi Bank Search Sync Note Mutasi De…" at bounding box center [308, 173] width 616 height 347
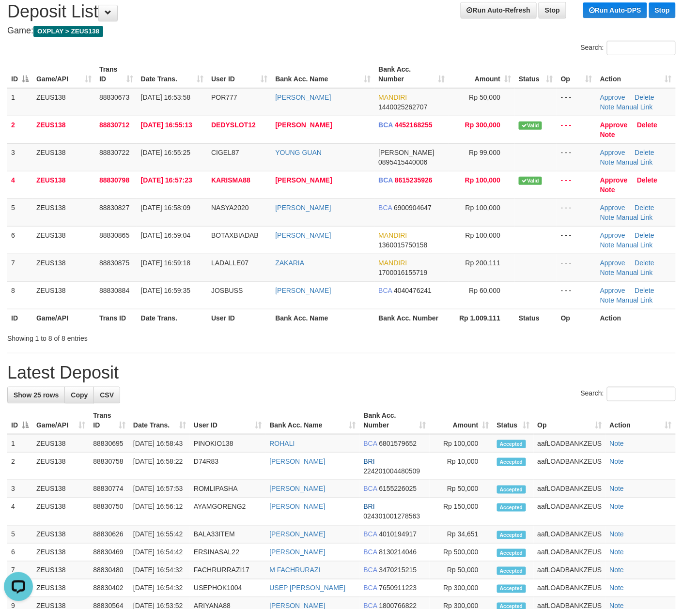
click at [395, 391] on div "Search:" at bounding box center [341, 395] width 668 height 17
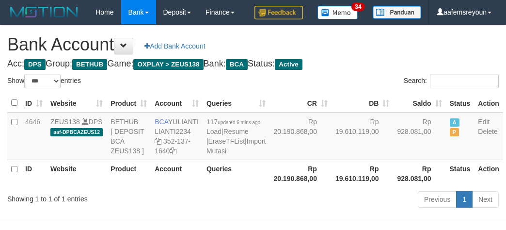
select select "***"
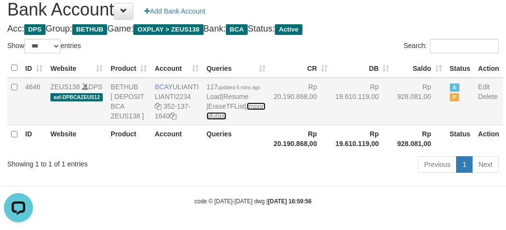
click at [207, 120] on link "Import Mutasi" at bounding box center [235, 110] width 59 height 17
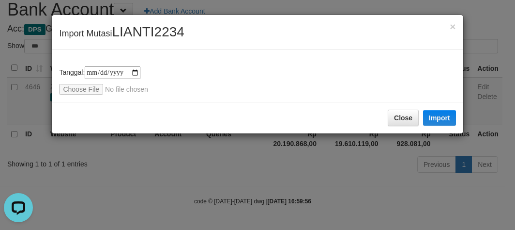
click at [66, 95] on div "**********" at bounding box center [257, 75] width 411 height 52
click at [76, 88] on input "file" at bounding box center [123, 89] width 128 height 11
type input "**********"
click at [443, 123] on button "Import" at bounding box center [439, 117] width 33 height 15
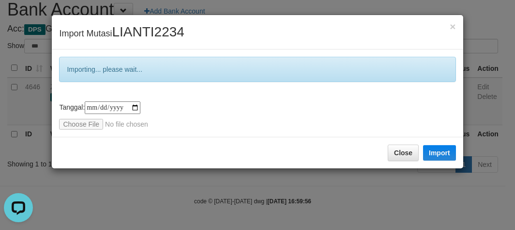
click at [340, 190] on div "**********" at bounding box center [257, 115] width 515 height 230
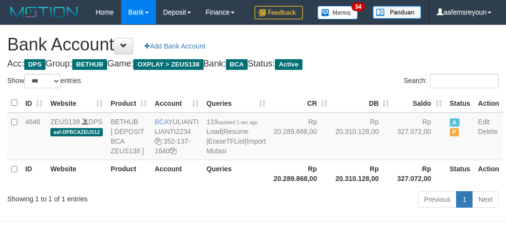
select select "***"
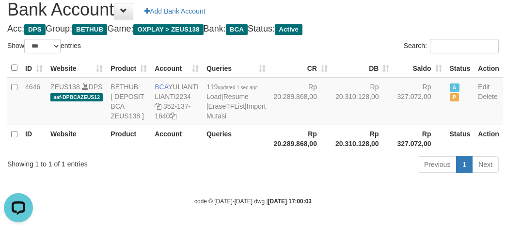
click at [353, 196] on body "Toggle navigation Home Bank Account List Mutasi Bank Search Sync Note Mutasi De…" at bounding box center [253, 97] width 506 height 264
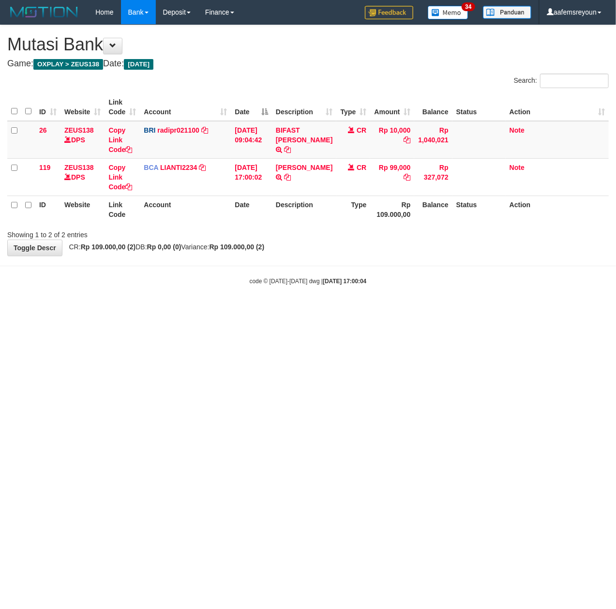
click at [279, 310] on html "Toggle navigation Home Bank Account List Mutasi Bank Search Sync Note Mutasi De…" at bounding box center [308, 155] width 616 height 310
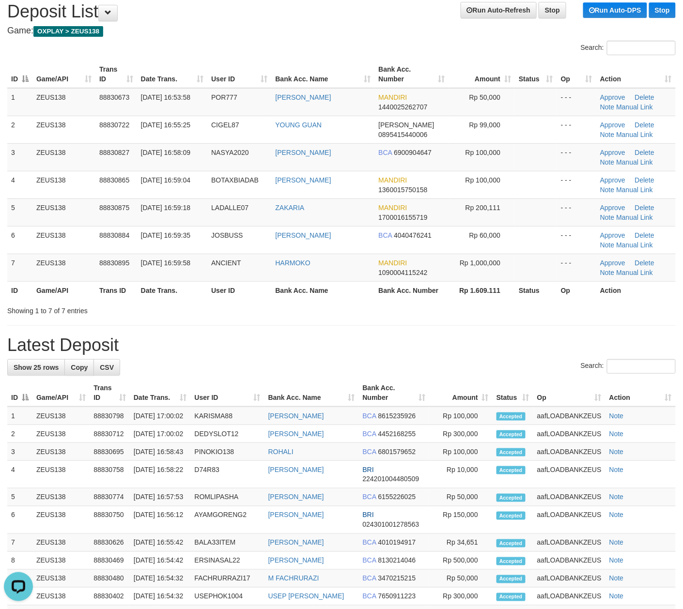
click at [361, 370] on div "Search:" at bounding box center [341, 367] width 668 height 17
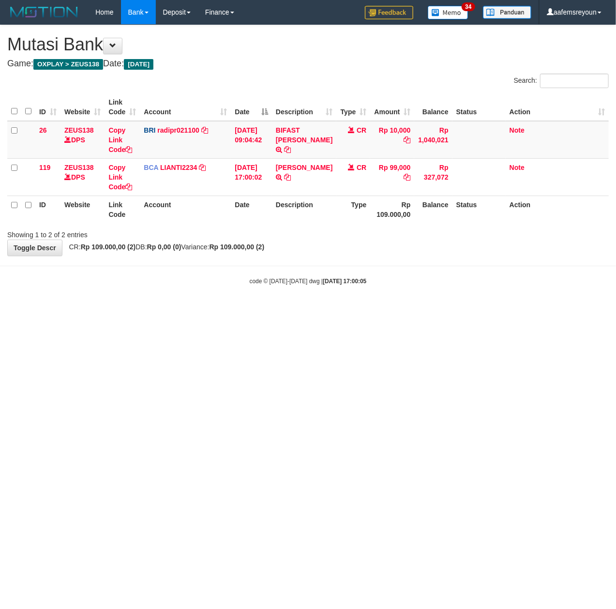
drag, startPoint x: 0, startPoint y: 0, endPoint x: 361, endPoint y: 459, distance: 583.8
click at [361, 310] on html "Toggle navigation Home Bank Account List Mutasi Bank Search Sync Note Mutasi De…" at bounding box center [308, 155] width 616 height 310
click at [259, 310] on html "Toggle navigation Home Bank Account List Mutasi Bank Search Sync Note Mutasi De…" at bounding box center [308, 155] width 616 height 310
click at [286, 310] on html "Toggle navigation Home Bank Account List Mutasi Bank Search Sync Note Mutasi De…" at bounding box center [308, 155] width 616 height 310
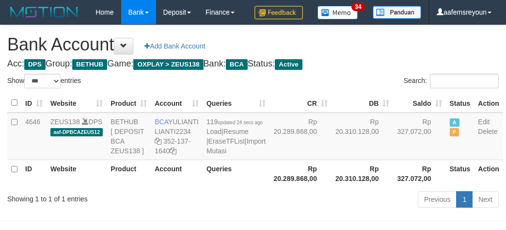
select select "***"
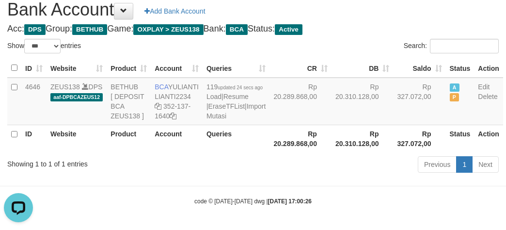
click at [331, 152] on th "Rp 20.310.128,00" at bounding box center [362, 138] width 62 height 28
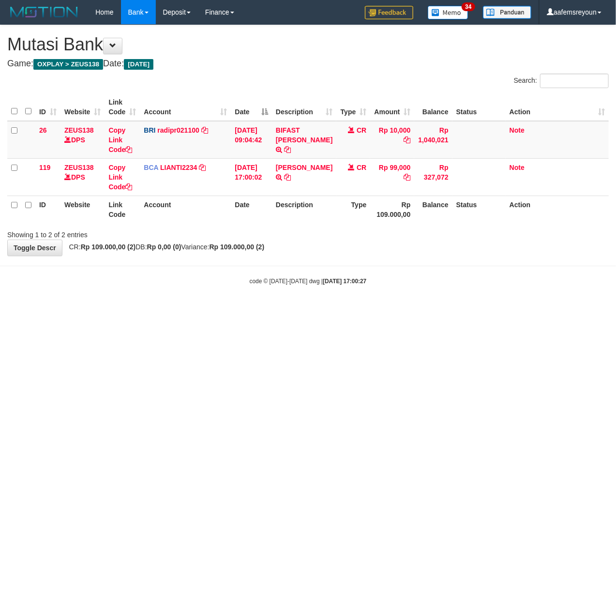
click at [286, 310] on html "Toggle navigation Home Bank Account List Mutasi Bank Search Sync Note Mutasi De…" at bounding box center [308, 155] width 616 height 310
click at [264, 310] on html "Toggle navigation Home Bank Account List Mutasi Bank Search Sync Note Mutasi De…" at bounding box center [308, 155] width 616 height 310
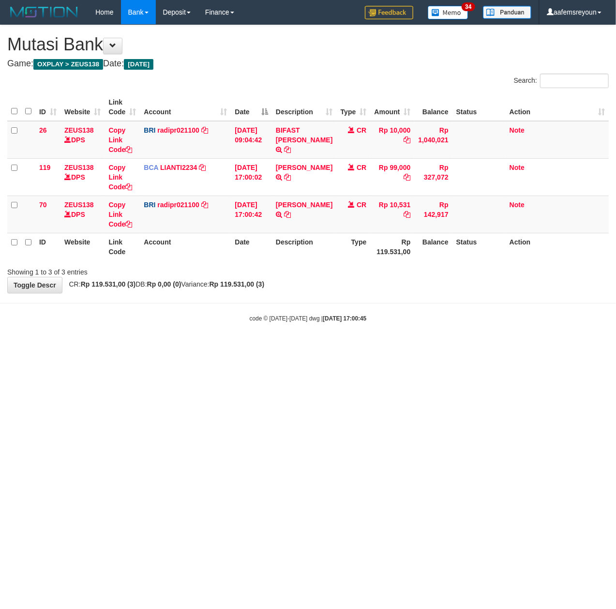
click at [311, 347] on html "Toggle navigation Home Bank Account List Mutasi Bank Search Sync Note Mutasi De…" at bounding box center [308, 173] width 616 height 347
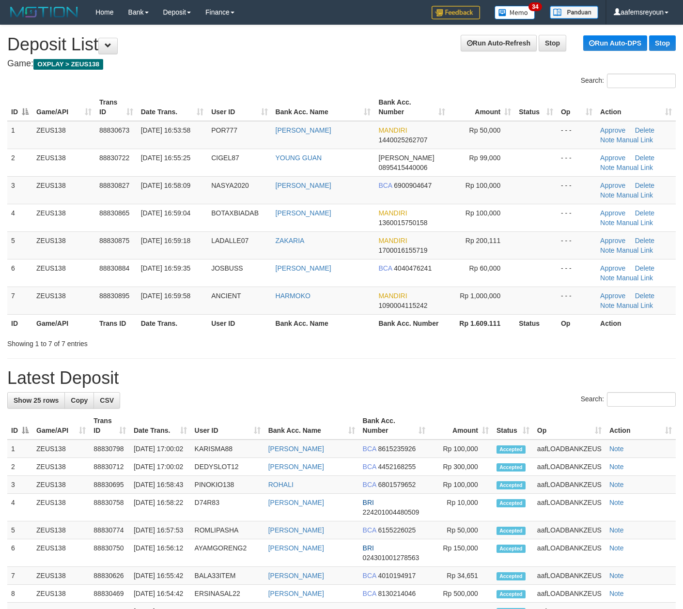
scroll to position [33, 0]
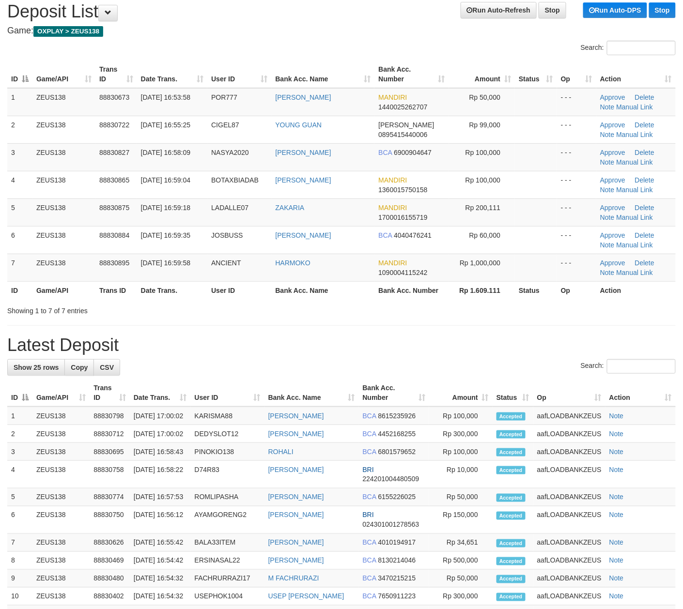
drag, startPoint x: 0, startPoint y: 0, endPoint x: 442, endPoint y: 312, distance: 540.6
click at [410, 307] on div "Showing 1 to 7 of 7 entries" at bounding box center [341, 309] width 683 height 14
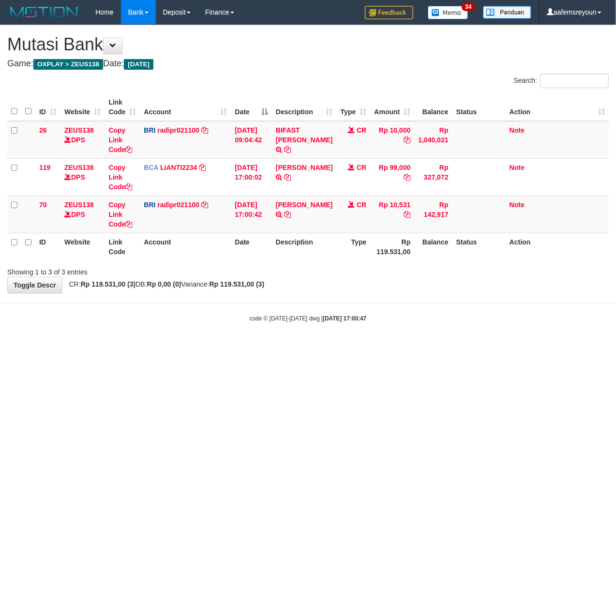
click at [283, 347] on html "Toggle navigation Home Bank Account List Mutasi Bank Search Sync Note Mutasi De…" at bounding box center [308, 173] width 616 height 347
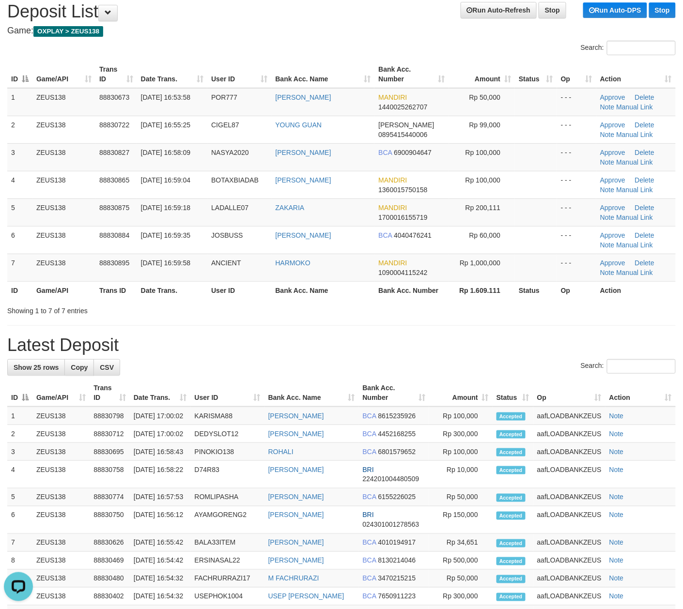
drag, startPoint x: 506, startPoint y: 363, endPoint x: 590, endPoint y: 374, distance: 84.0
click at [521, 364] on div "Search:" at bounding box center [341, 367] width 668 height 17
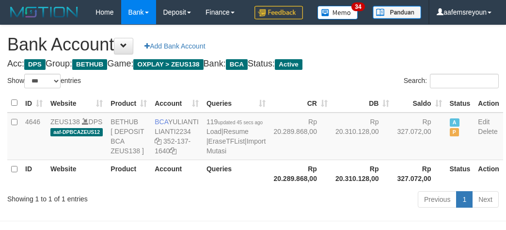
select select "***"
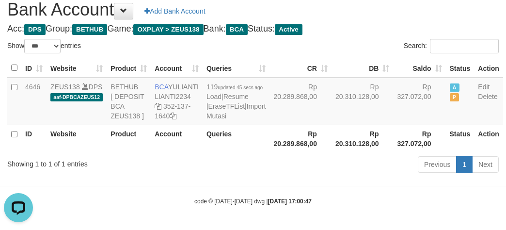
click at [293, 176] on div "Previous 1 Next" at bounding box center [358, 165] width 280 height 21
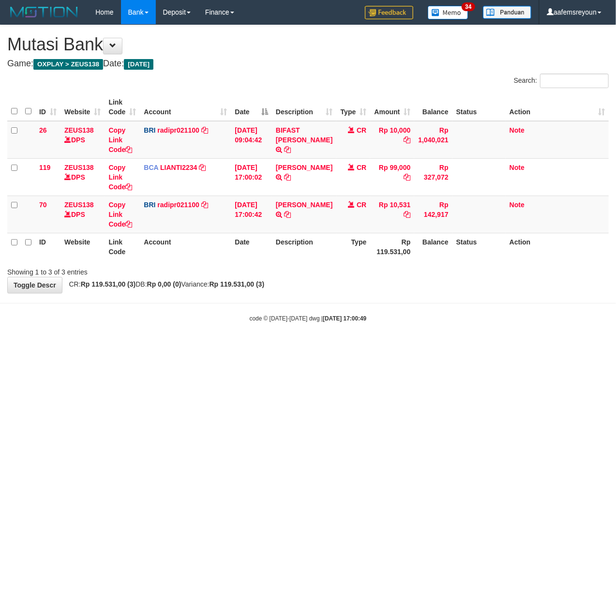
click at [283, 347] on html "Toggle navigation Home Bank Account List Mutasi Bank Search Sync Note Mutasi De…" at bounding box center [308, 173] width 616 height 347
click at [231, 347] on html "Toggle navigation Home Bank Account List Mutasi Bank Search Sync Note Mutasi De…" at bounding box center [308, 173] width 616 height 347
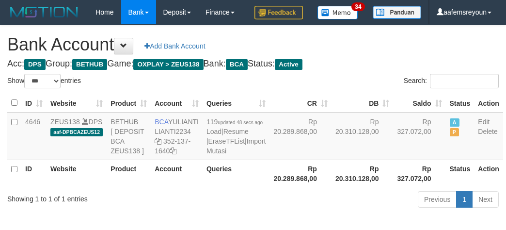
select select "***"
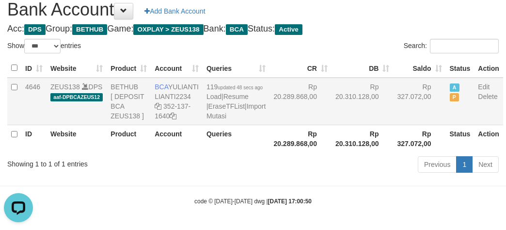
drag, startPoint x: 94, startPoint y: 138, endPoint x: 117, endPoint y: 134, distance: 23.6
click at [95, 125] on td "ZEUS138 DPS aaf-DPBCAZEUS12" at bounding box center [76, 100] width 60 height 47
click at [159, 103] on icon at bounding box center [157, 106] width 7 height 7
copy span "1"
click at [159, 103] on icon at bounding box center [157, 106] width 7 height 7
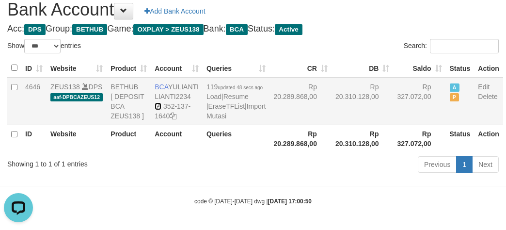
click at [159, 103] on icon at bounding box center [157, 106] width 7 height 7
click at [366, 176] on div "Previous 1 Next" at bounding box center [358, 165] width 280 height 21
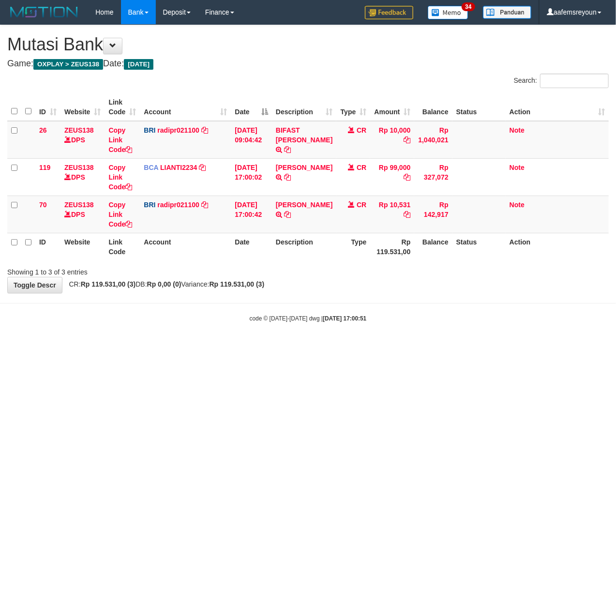
click at [229, 347] on html "Toggle navigation Home Bank Account List Mutasi Bank Search Sync Note Mutasi De…" at bounding box center [308, 173] width 616 height 347
drag, startPoint x: 254, startPoint y: 416, endPoint x: 459, endPoint y: 450, distance: 208.0
click at [296, 347] on html "Toggle navigation Home Bank Account List Mutasi Bank Search Sync Note Mutasi De…" at bounding box center [308, 173] width 616 height 347
click at [202, 347] on html "Toggle navigation Home Bank Account List Mutasi Bank Search Sync Note Mutasi De…" at bounding box center [308, 173] width 616 height 347
drag, startPoint x: 398, startPoint y: 411, endPoint x: 264, endPoint y: 422, distance: 134.1
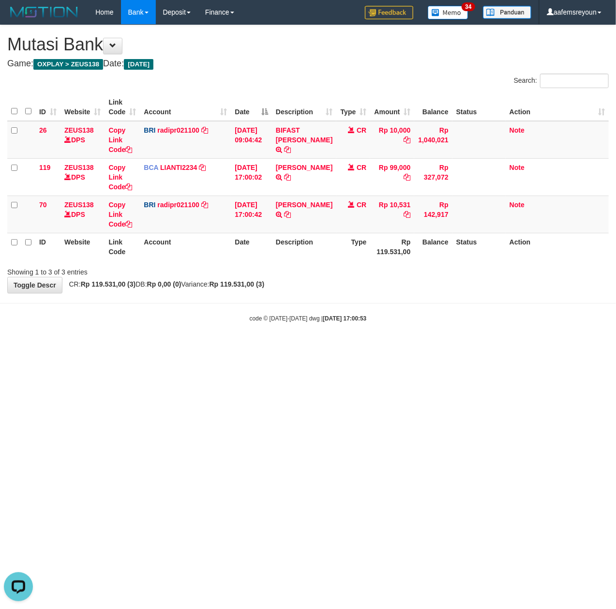
click at [401, 347] on html "Toggle navigation Home Bank Account List Mutasi Bank Search Sync Note Mutasi De…" at bounding box center [308, 173] width 616 height 347
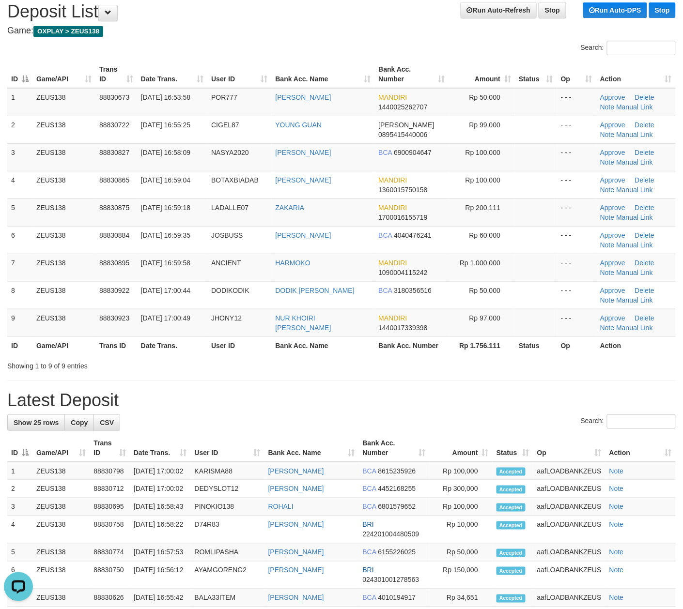
drag, startPoint x: 427, startPoint y: 388, endPoint x: 545, endPoint y: 399, distance: 119.1
click at [436, 390] on div "**********" at bounding box center [341, 535] width 683 height 1086
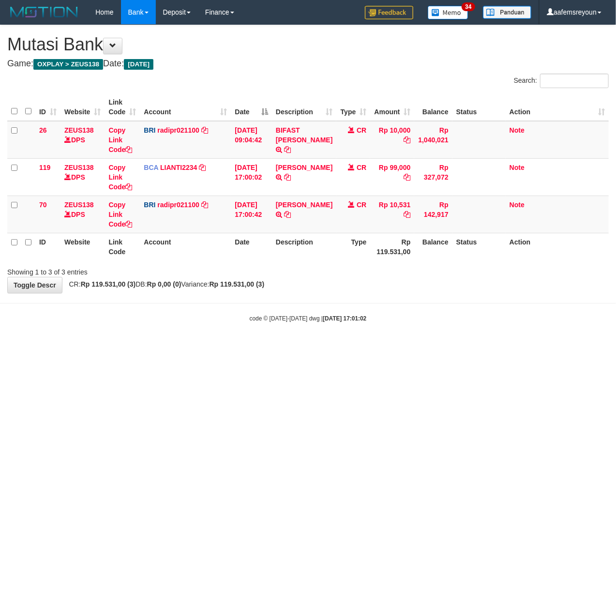
click at [237, 347] on html "Toggle navigation Home Bank Account List Mutasi Bank Search Sync Note Mutasi De…" at bounding box center [308, 173] width 616 height 347
drag, startPoint x: 322, startPoint y: 420, endPoint x: 326, endPoint y: 419, distance: 5.1
click at [322, 347] on html "Toggle navigation Home Bank Account List Mutasi Bank Search Sync Note Mutasi De…" at bounding box center [308, 173] width 616 height 347
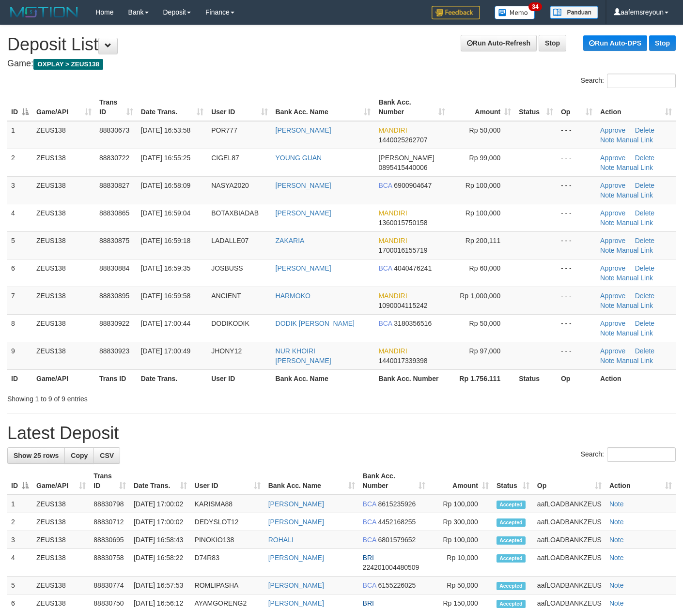
scroll to position [33, 0]
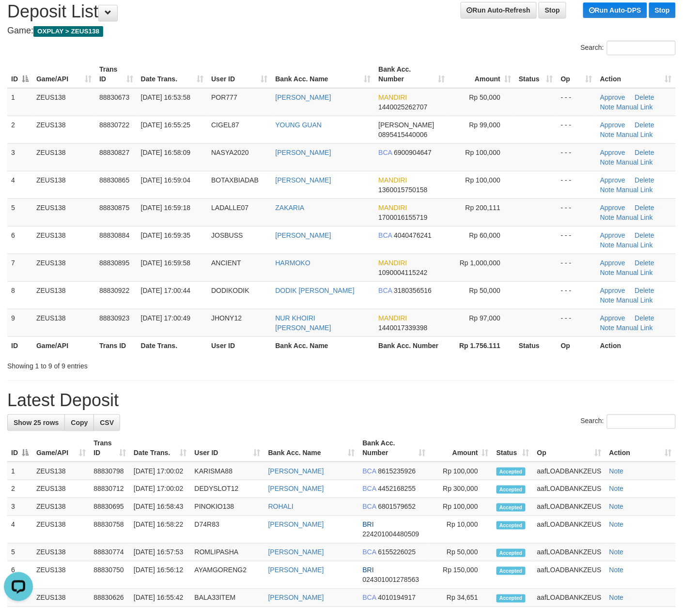
click at [500, 416] on div "Search:" at bounding box center [341, 422] width 668 height 17
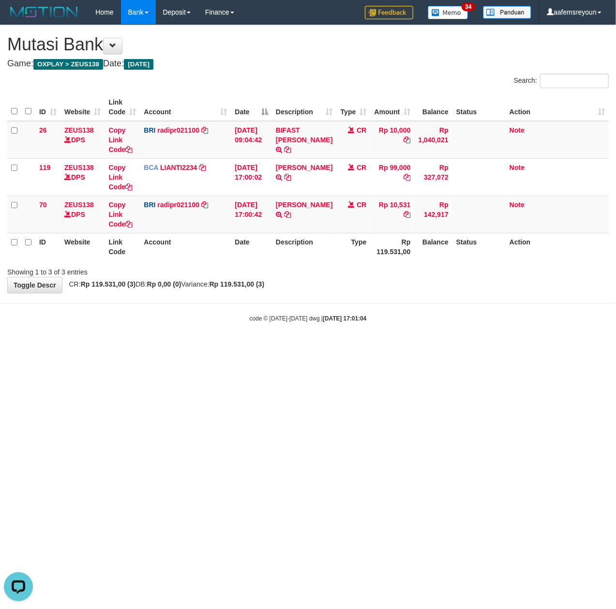
drag, startPoint x: 456, startPoint y: 456, endPoint x: 430, endPoint y: 440, distance: 30.5
click at [446, 347] on html "Toggle navigation Home Bank Account List Mutasi Bank Search Sync Note Mutasi De…" at bounding box center [308, 173] width 616 height 347
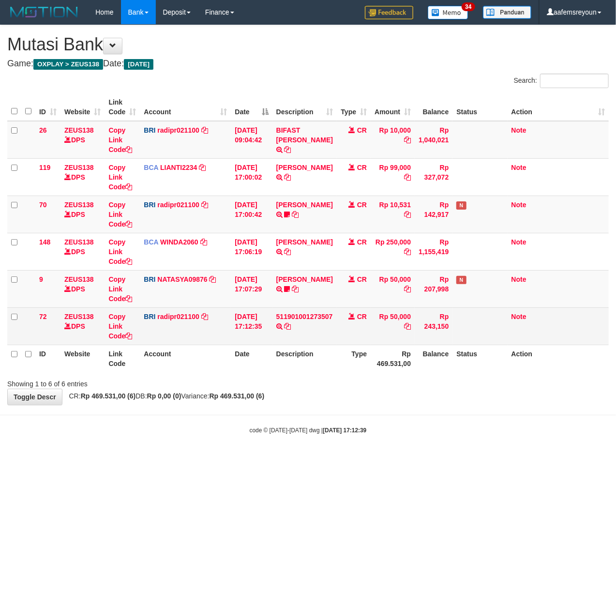
drag, startPoint x: 372, startPoint y: 418, endPoint x: 266, endPoint y: 328, distance: 139.4
click at [368, 409] on body "Toggle navigation Home Bank Account List Mutasi Bank Search Sync Note Mutasi De…" at bounding box center [308, 229] width 616 height 459
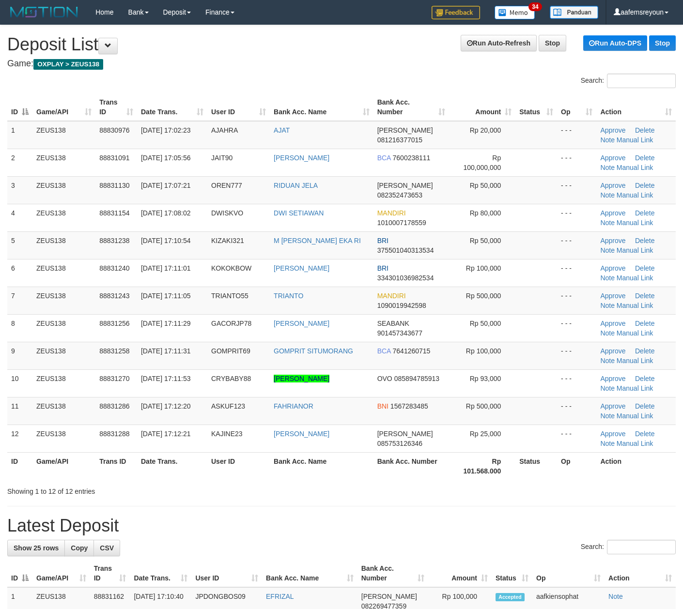
scroll to position [33, 0]
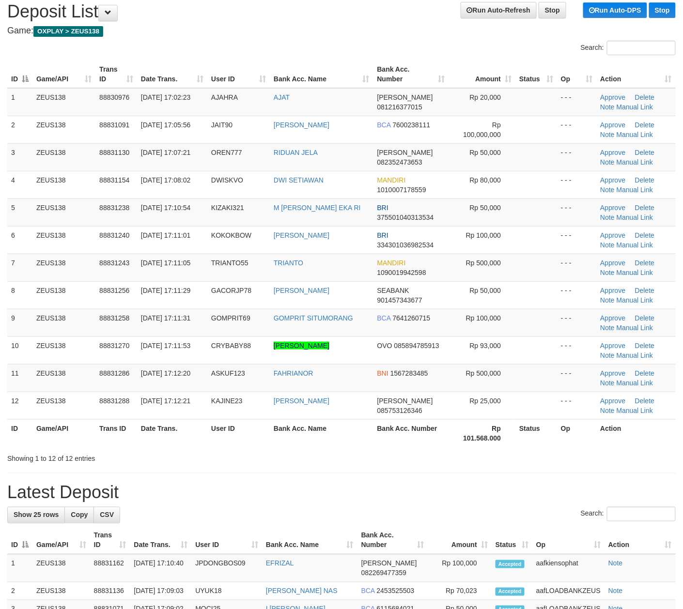
click at [549, 456] on div "Showing 1 to 12 of 12 entries" at bounding box center [341, 457] width 683 height 14
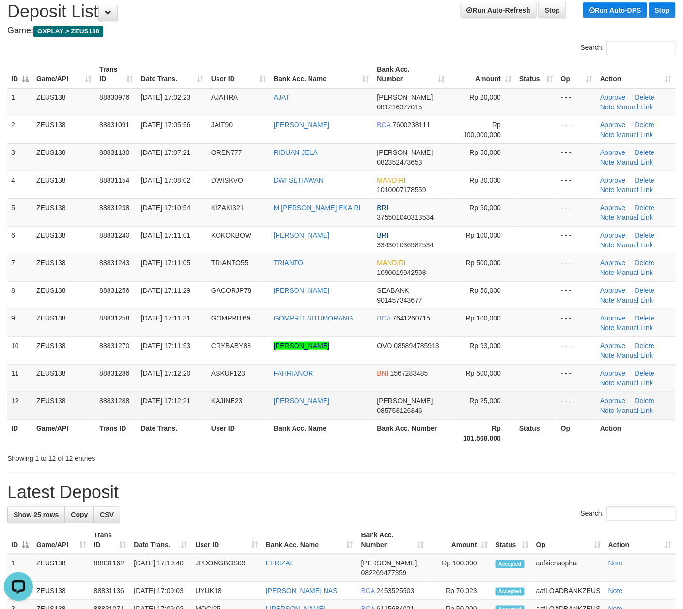
scroll to position [0, 0]
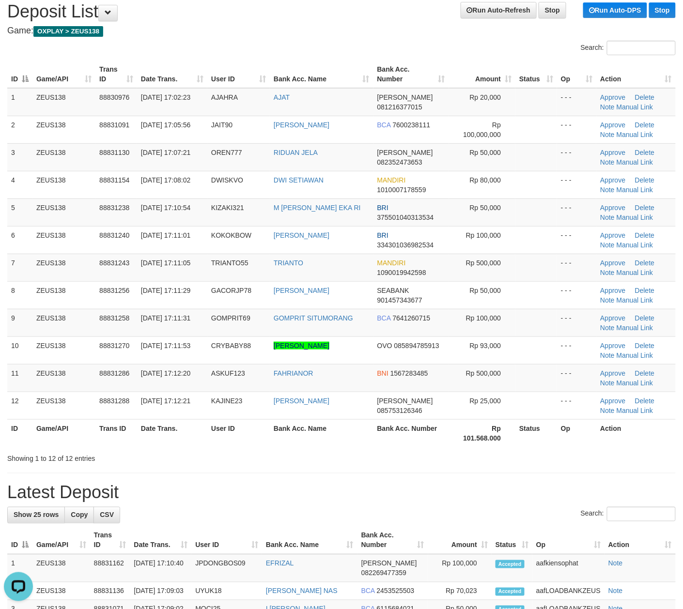
click at [479, 463] on div "Showing 1 to 12 of 12 entries" at bounding box center [341, 457] width 683 height 14
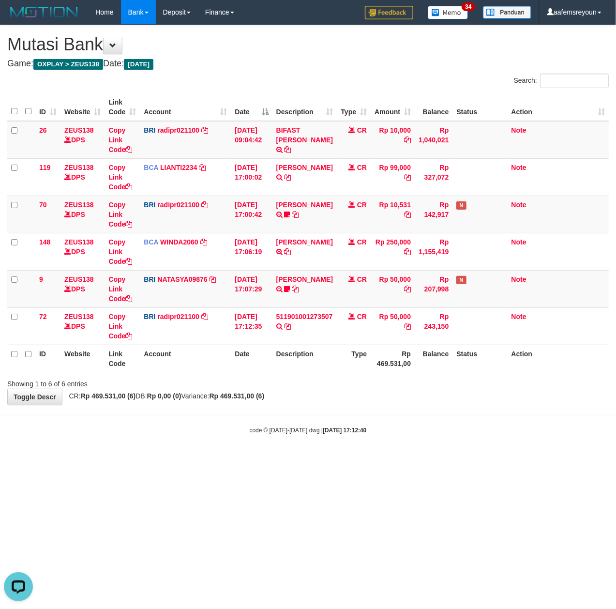
click at [304, 459] on html "Toggle navigation Home Bank Account List Mutasi Bank Search Sync Note Mutasi De…" at bounding box center [308, 229] width 616 height 459
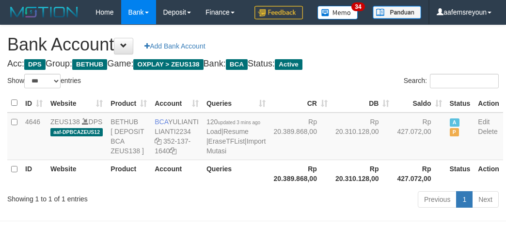
select select "***"
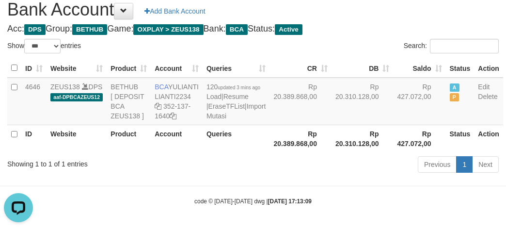
drag, startPoint x: 287, startPoint y: 195, endPoint x: 288, endPoint y: 203, distance: 8.8
click at [287, 195] on body "Toggle navigation Home Bank Account List Mutasi Bank Search Sync Note Mutasi De…" at bounding box center [253, 97] width 506 height 264
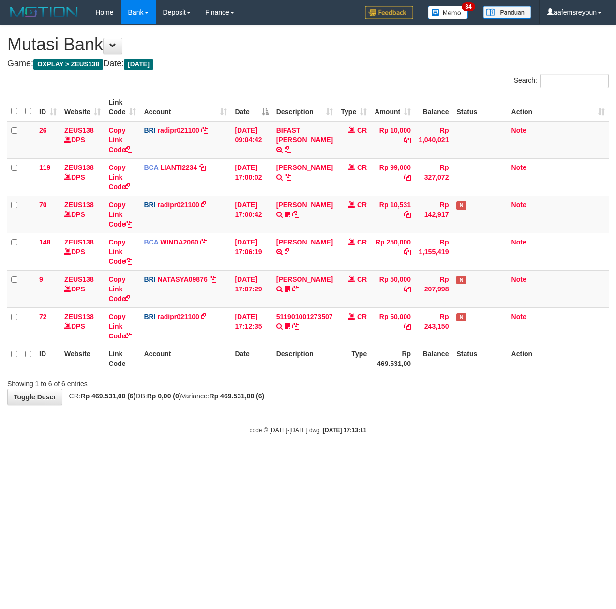
click at [267, 443] on body "Toggle navigation Home Bank Account List Mutasi Bank Search Sync Note Mutasi De…" at bounding box center [308, 229] width 616 height 459
drag, startPoint x: 349, startPoint y: 467, endPoint x: 359, endPoint y: 467, distance: 9.7
click at [353, 459] on html "Toggle navigation Home Bank Account List Mutasi Bank Search Sync Note Mutasi De…" at bounding box center [308, 229] width 616 height 459
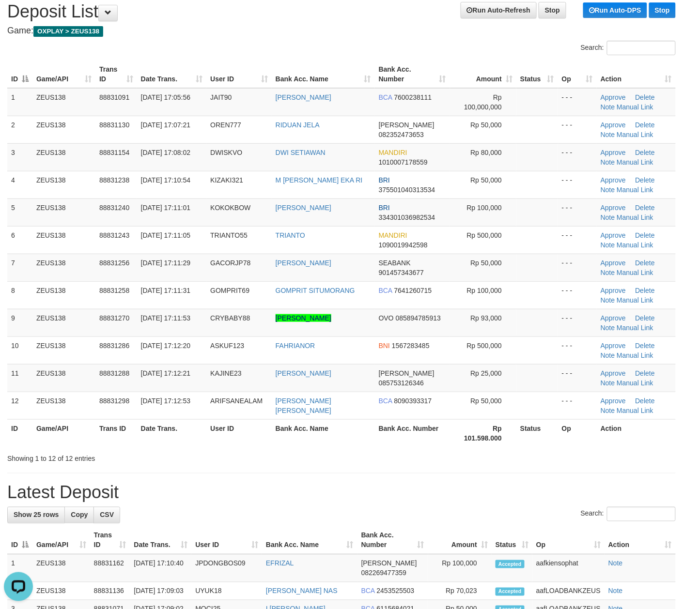
drag, startPoint x: 554, startPoint y: 427, endPoint x: 689, endPoint y: 438, distance: 134.5
click at [555, 427] on th "Status" at bounding box center [537, 433] width 42 height 28
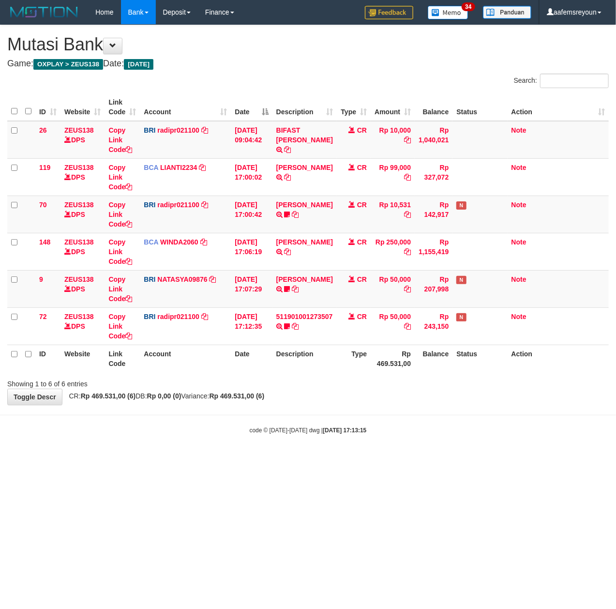
click at [348, 459] on html "Toggle navigation Home Bank Account List Mutasi Bank Search Sync Note Mutasi De…" at bounding box center [308, 229] width 616 height 459
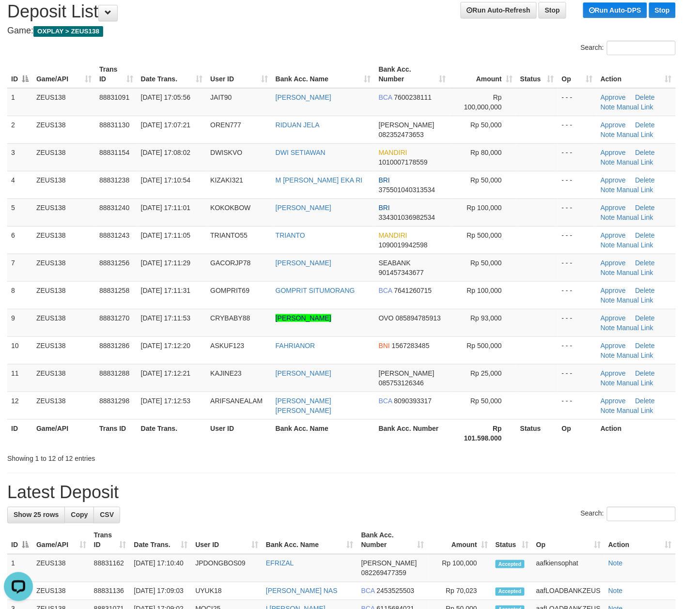
click at [570, 483] on div "**********" at bounding box center [341, 573] width 683 height 1162
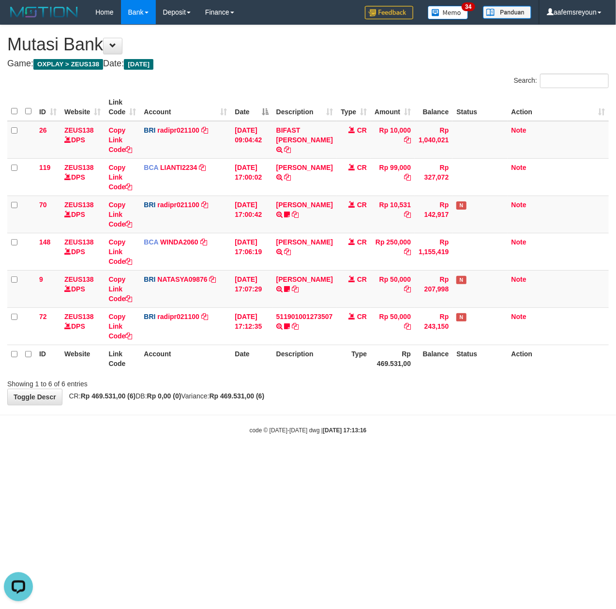
click at [487, 459] on html "Toggle navigation Home Bank Account List Mutasi Bank Search Sync Note Mutasi De…" at bounding box center [308, 229] width 616 height 459
drag, startPoint x: 135, startPoint y: 467, endPoint x: 3, endPoint y: 478, distance: 132.2
click at [123, 459] on html "Toggle navigation Home Bank Account List Mutasi Bank Search Sync Note Mutasi De…" at bounding box center [308, 229] width 616 height 459
click at [215, 459] on html "Toggle navigation Home Bank Account List Mutasi Bank Search Sync Note Mutasi De…" at bounding box center [308, 229] width 616 height 459
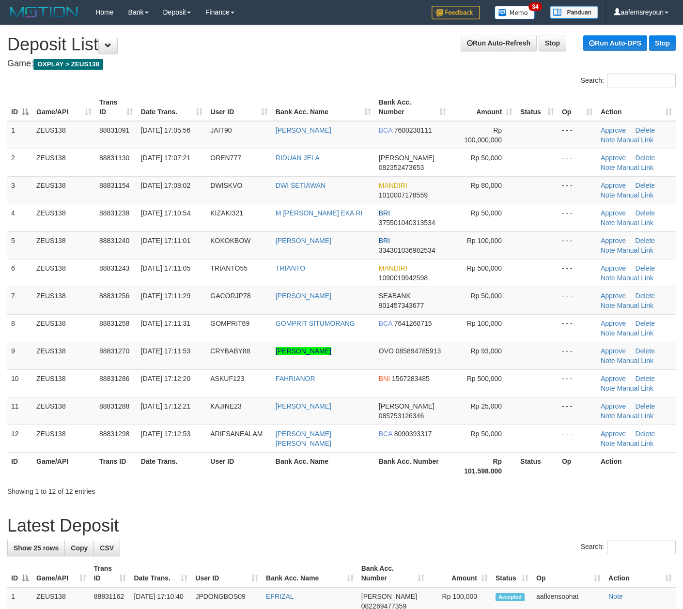
scroll to position [33, 0]
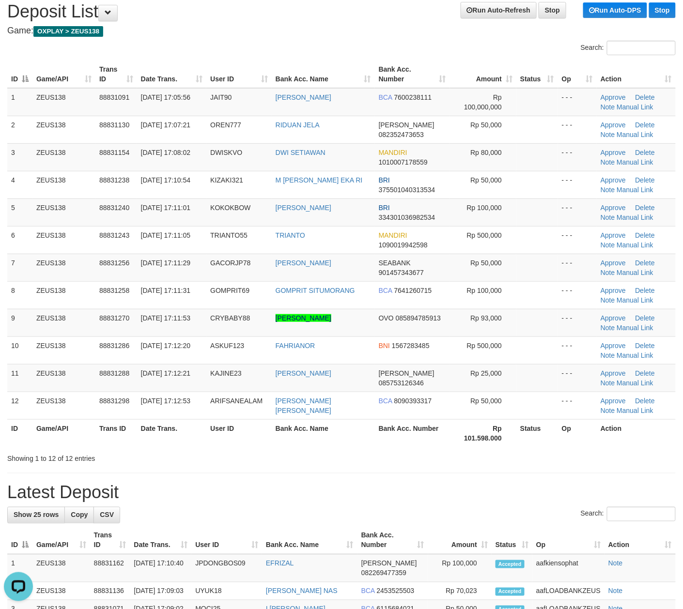
click at [446, 502] on h1 "Latest Deposit" at bounding box center [341, 492] width 668 height 19
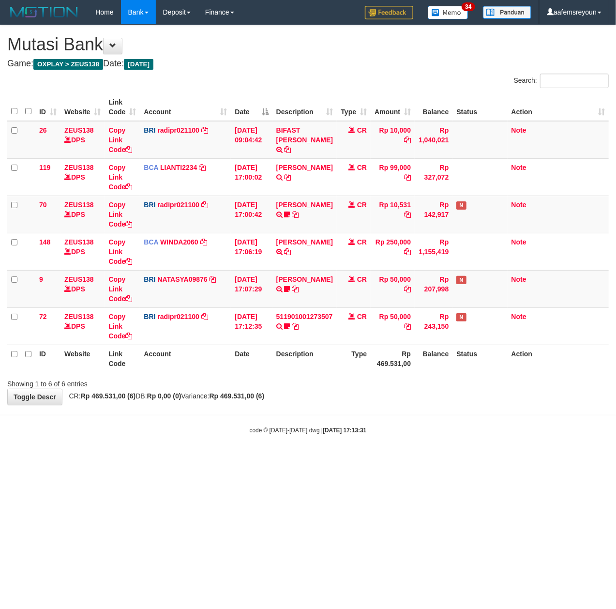
click at [267, 459] on html "Toggle navigation Home Bank Account List Mutasi Bank Search Sync Note Mutasi De…" at bounding box center [308, 229] width 616 height 459
